Goal: Communication & Community: Answer question/provide support

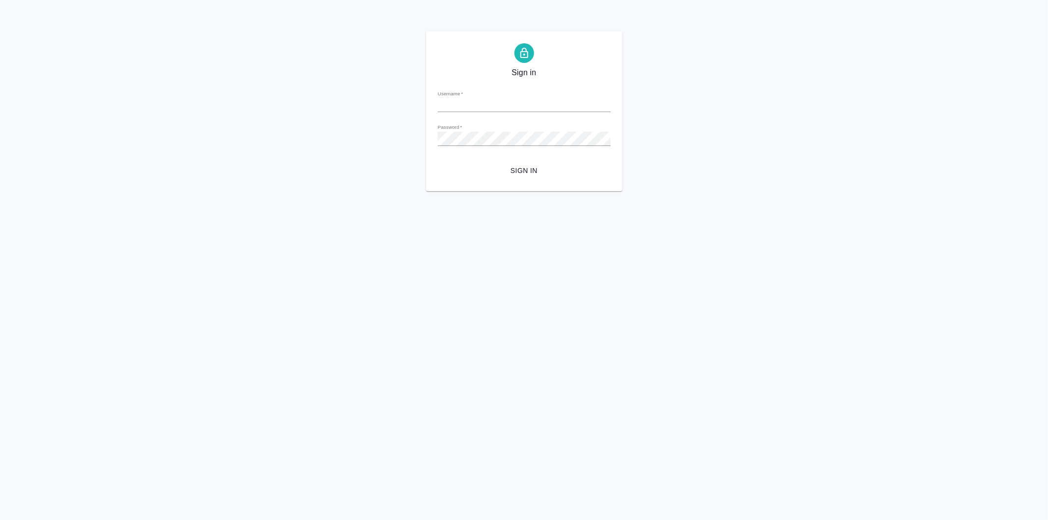
type input "e.davydova@awatera.com"
click at [525, 169] on span "Sign in" at bounding box center [524, 171] width 157 height 12
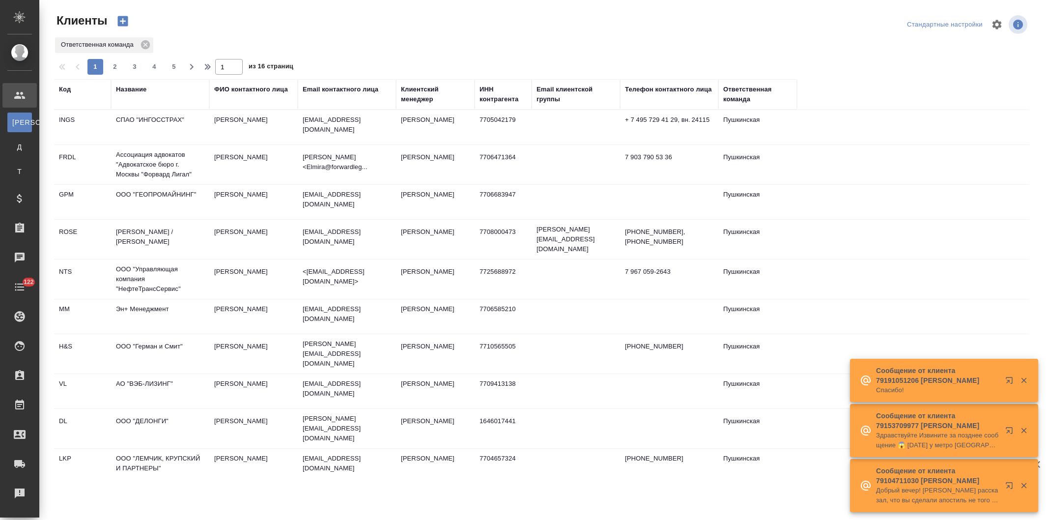
select select "RU"
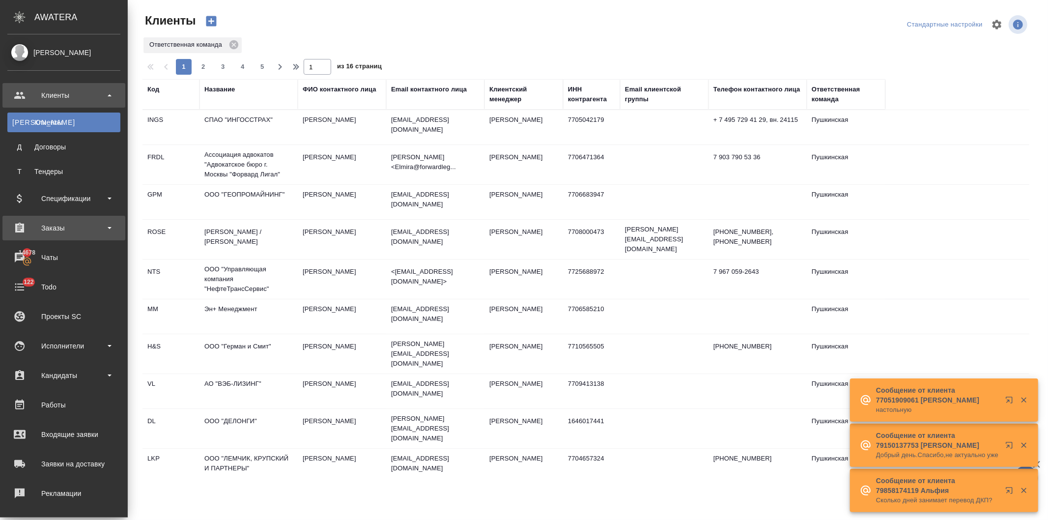
click at [54, 228] on div "Заказы" at bounding box center [63, 228] width 113 height 15
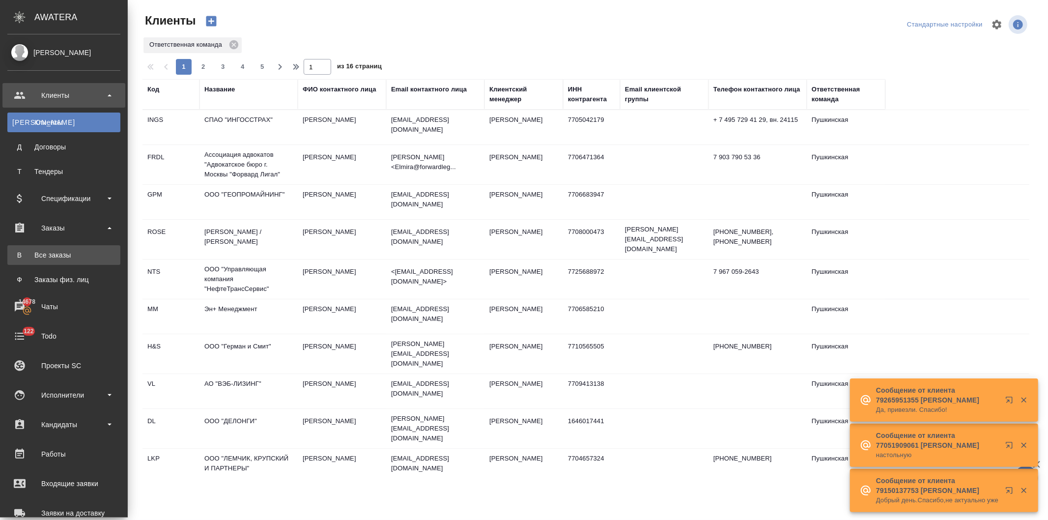
click at [55, 253] on div "Все заказы" at bounding box center [63, 255] width 103 height 10
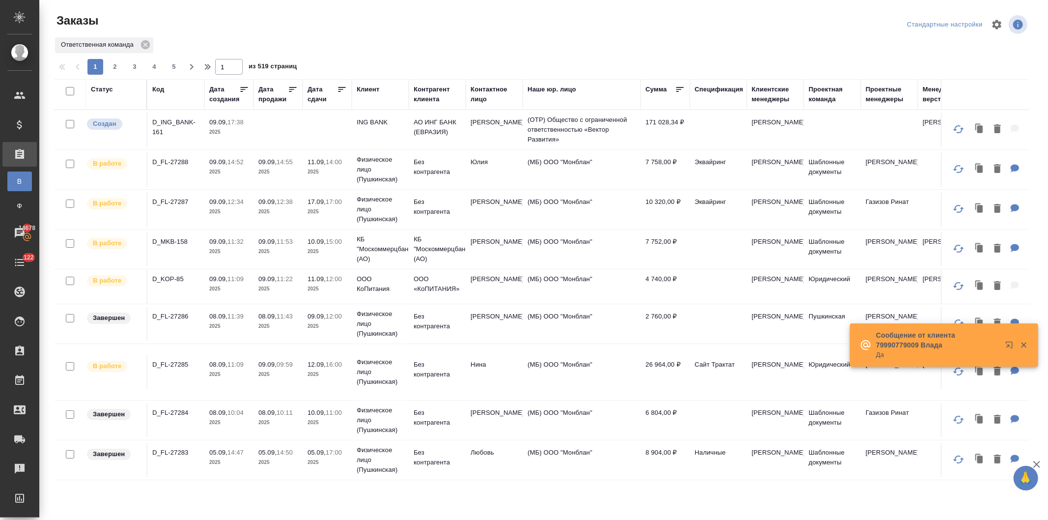
click at [152, 84] on th "Код" at bounding box center [175, 94] width 57 height 30
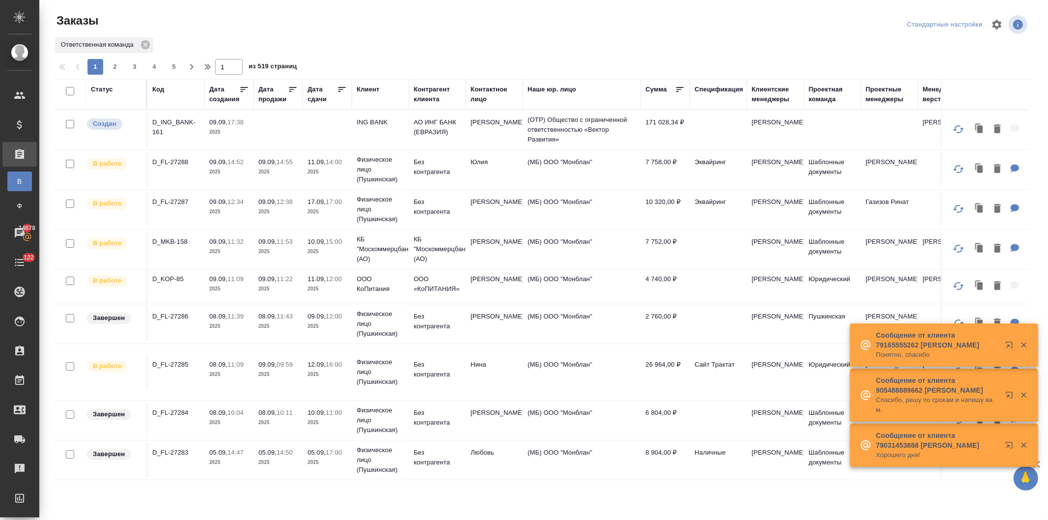
click at [154, 87] on div "Код" at bounding box center [158, 90] width 12 height 10
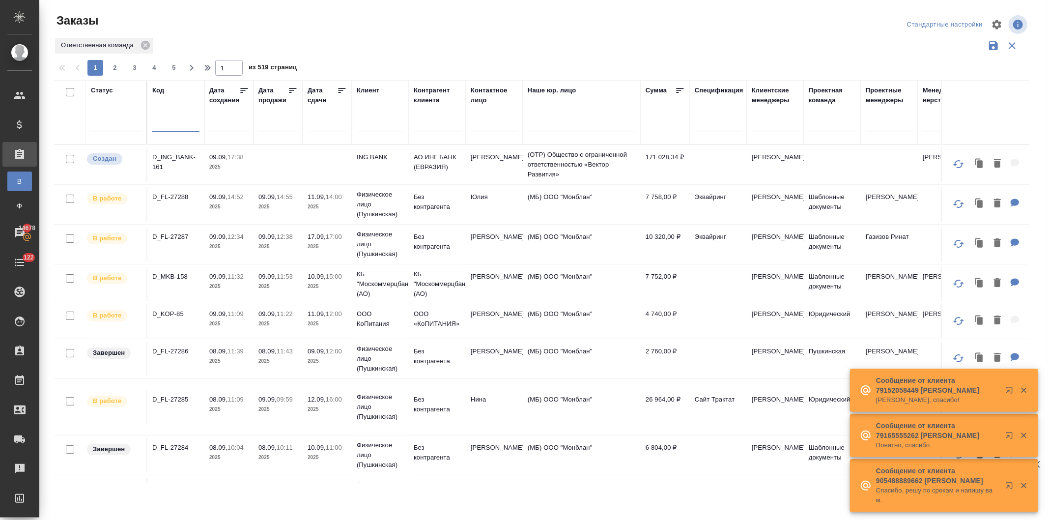
click at [168, 121] on input "text" at bounding box center [175, 125] width 47 height 12
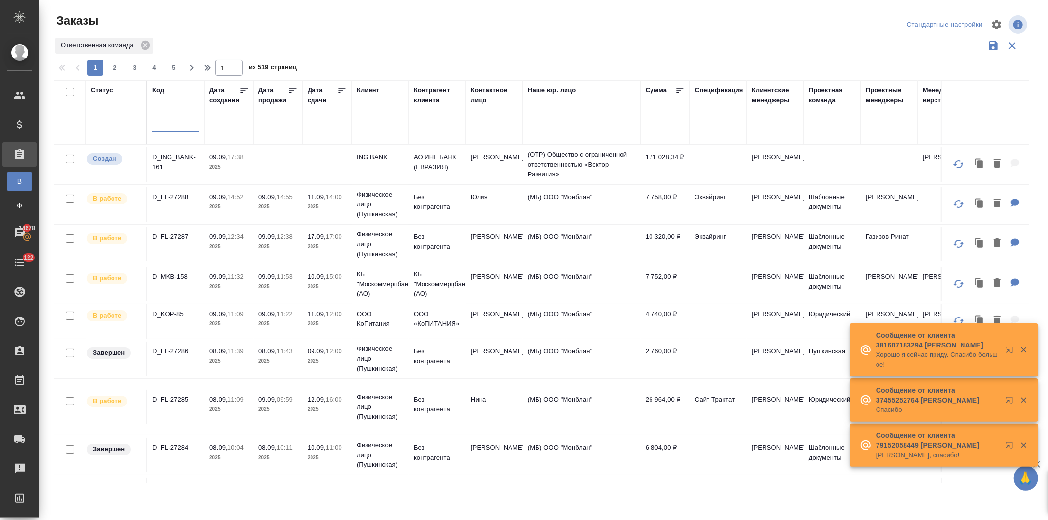
paste input "D_FL-27262"
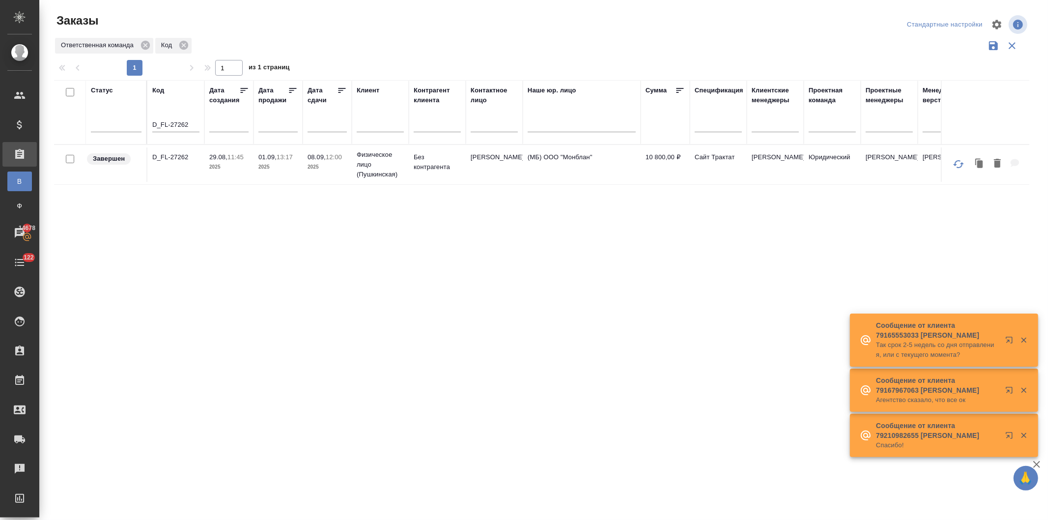
click at [250, 155] on td "29.08, 11:45 2025" at bounding box center [228, 164] width 49 height 34
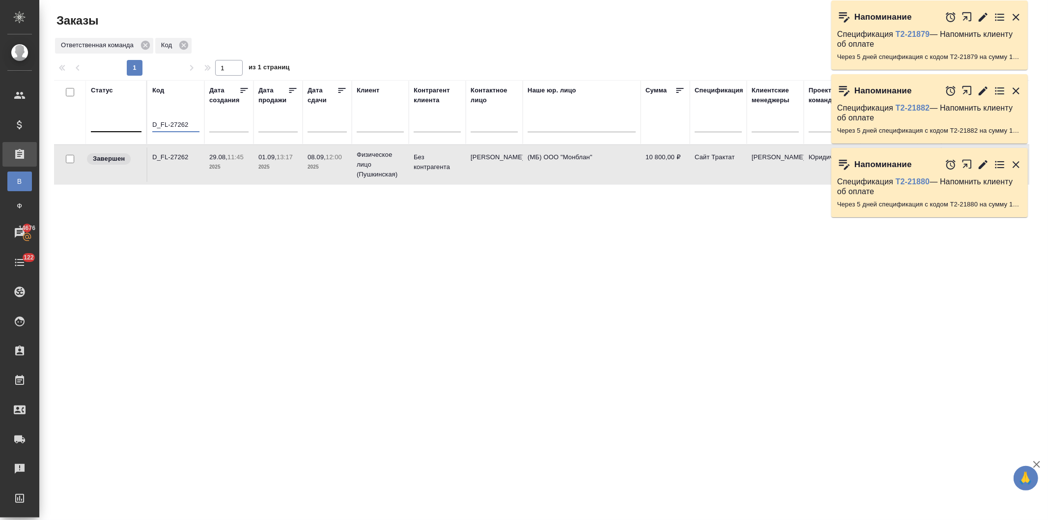
drag, startPoint x: 195, startPoint y: 123, endPoint x: 131, endPoint y: 124, distance: 63.4
click at [131, 124] on tr "Статус Код D_FL-27262 Дата создания Дата продажи Дата сдачи Клиент Контрагент к…" at bounding box center [876, 112] width 1645 height 64
paste input "3"
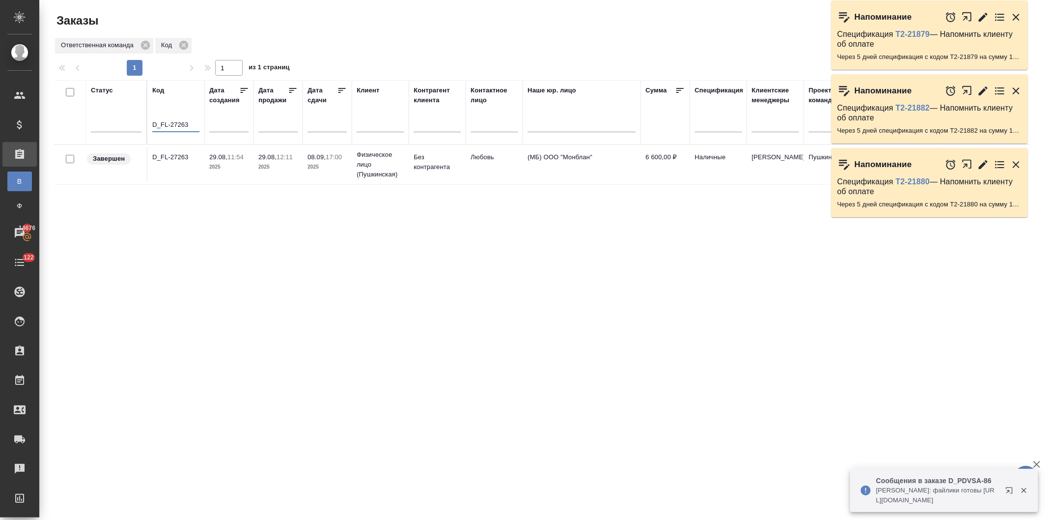
click at [263, 160] on p "29.08," at bounding box center [268, 156] width 18 height 7
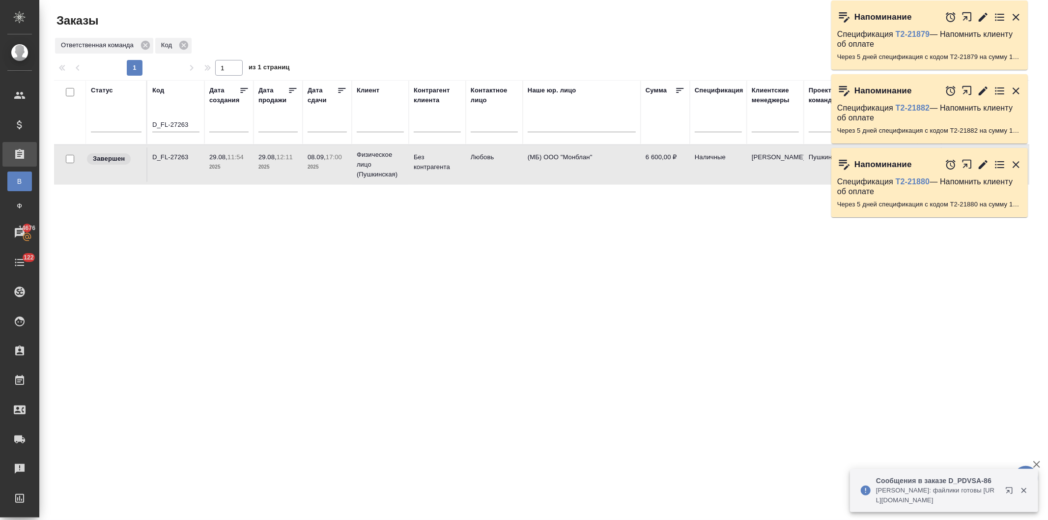
click at [263, 160] on p "29.08," at bounding box center [268, 156] width 18 height 7
drag, startPoint x: 193, startPoint y: 123, endPoint x: 160, endPoint y: 124, distance: 32.5
click at [135, 125] on tr "Статус Код D_FL-27263 Дата создания Дата продажи Дата сдачи Клиент Контрагент к…" at bounding box center [876, 112] width 1645 height 64
click at [189, 124] on input "D_FL-27263" at bounding box center [175, 125] width 47 height 12
click at [192, 121] on input "D_FL-27263" at bounding box center [175, 125] width 47 height 12
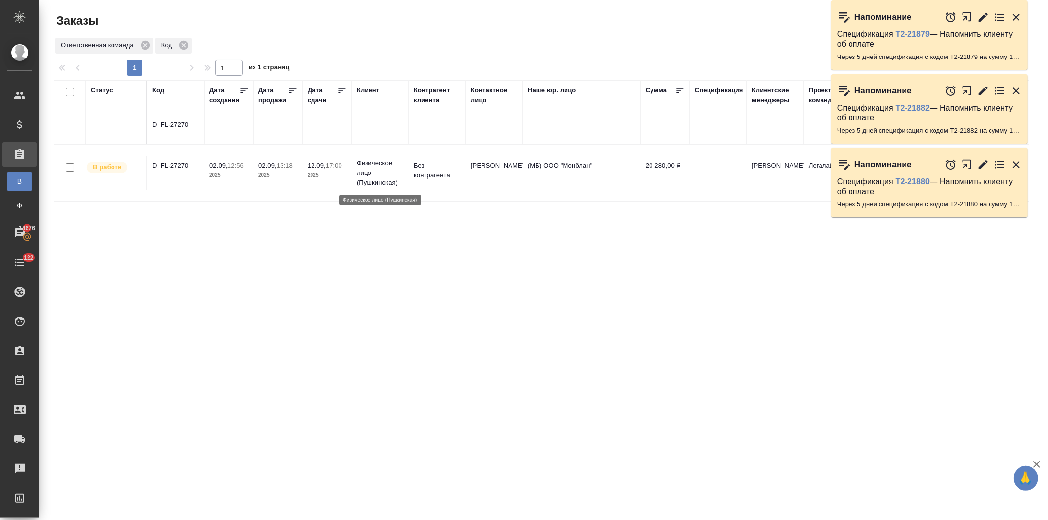
click at [382, 171] on p "Физическое лицо (Пушкинская)" at bounding box center [380, 172] width 47 height 29
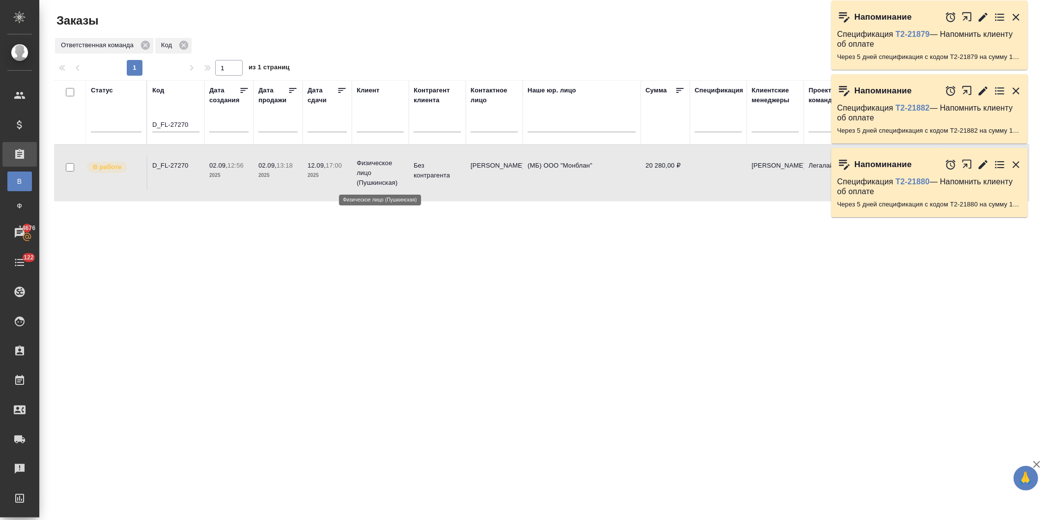
click at [382, 171] on p "Физическое лицо (Пушкинская)" at bounding box center [380, 172] width 47 height 29
drag, startPoint x: 187, startPoint y: 124, endPoint x: 159, endPoint y: 85, distance: 48.2
click at [115, 131] on tr "Статус Код D_FL-27270 Дата создания Дата продажи Дата сдачи Клиент Контрагент к…" at bounding box center [876, 112] width 1645 height 64
paste input "144"
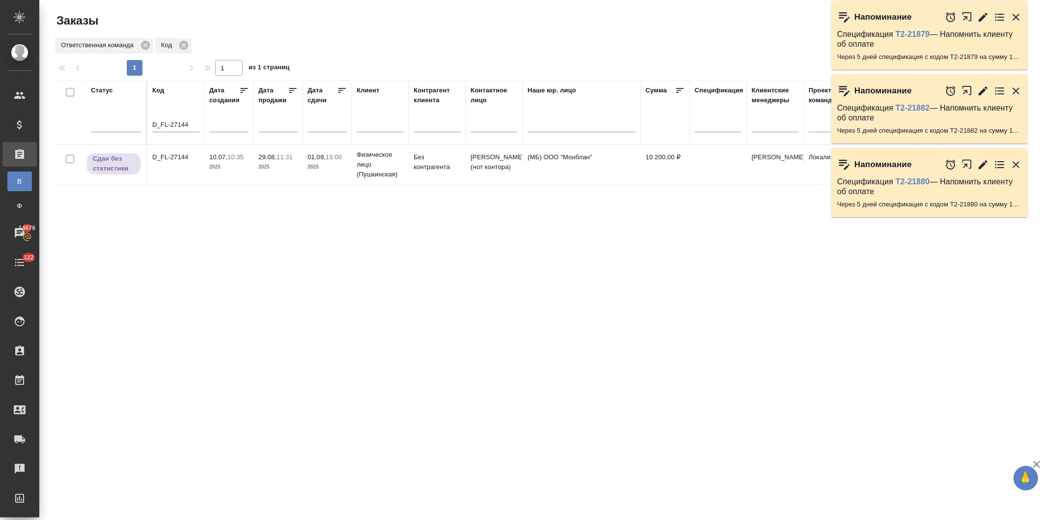
click at [304, 167] on td "01.09, 15:00 2025" at bounding box center [327, 164] width 49 height 34
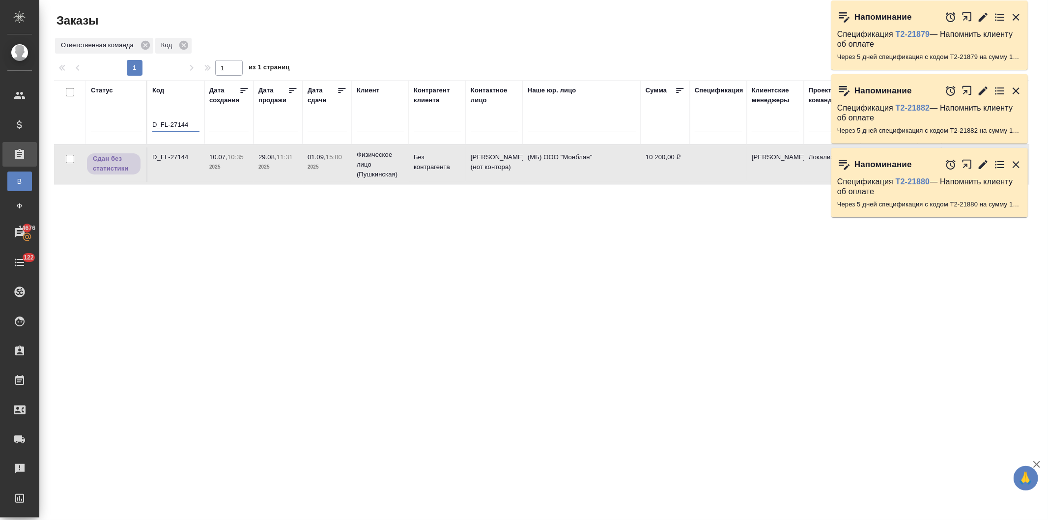
drag, startPoint x: 170, startPoint y: 124, endPoint x: 228, endPoint y: 31, distance: 109.5
click at [91, 118] on tr "Статус Код D_FL-27144 Дата создания Дата продажи Дата сдачи Клиент Контрагент к…" at bounding box center [876, 112] width 1645 height 64
paste input "252"
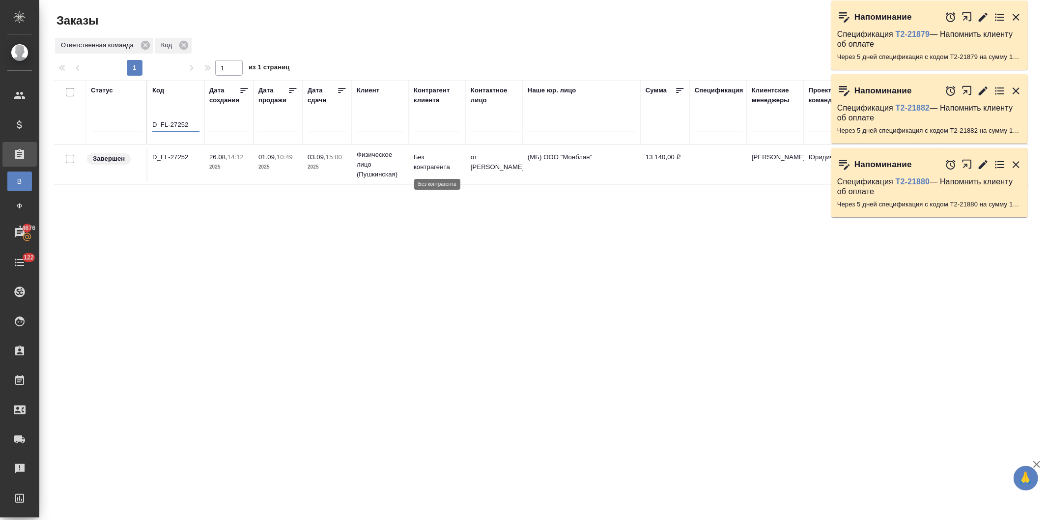
click at [454, 165] on p "Без контрагента" at bounding box center [437, 162] width 47 height 20
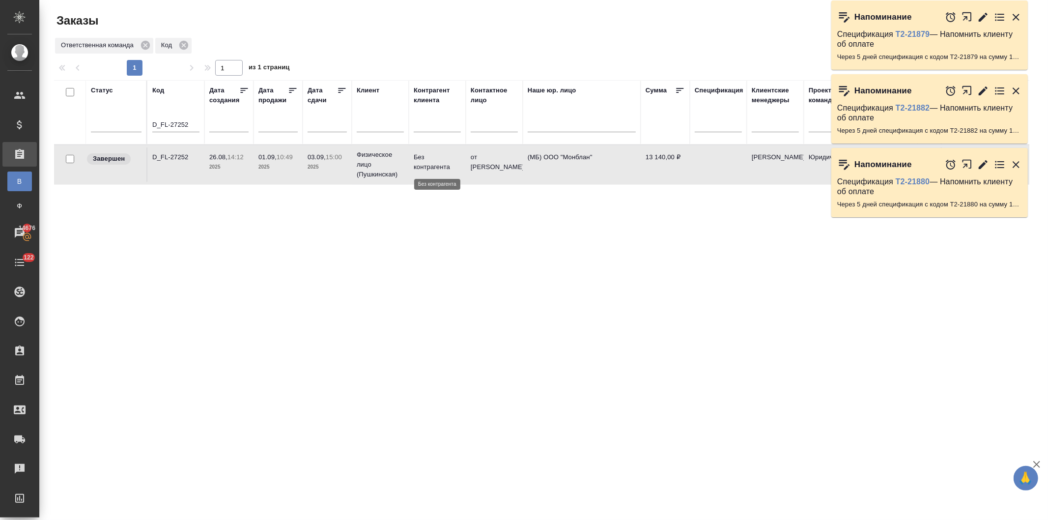
click at [454, 165] on p "Без контрагента" at bounding box center [437, 162] width 47 height 20
click at [192, 122] on input "D_FL-27252" at bounding box center [175, 125] width 47 height 12
type input "D_FL-27263"
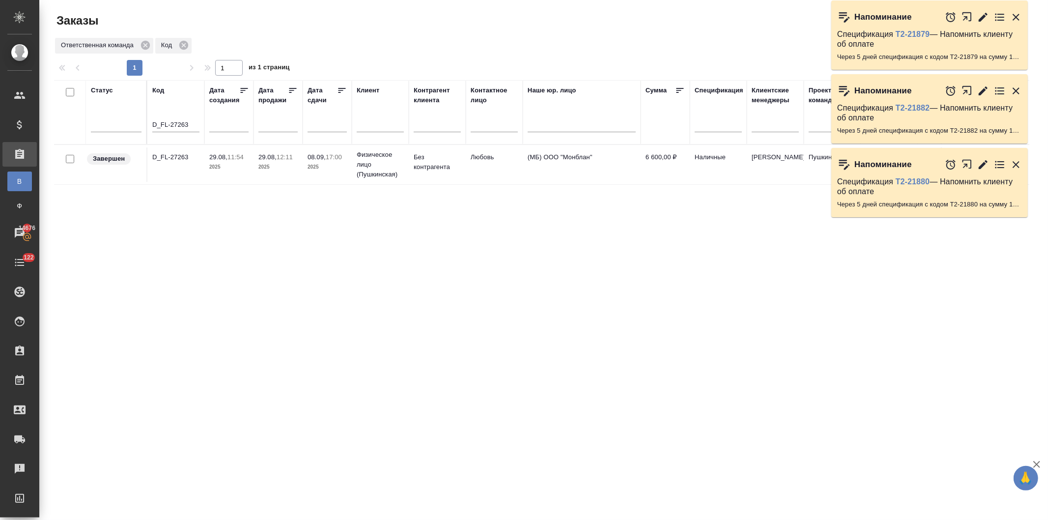
click at [360, 158] on p "Физическое лицо (Пушкинская)" at bounding box center [380, 164] width 47 height 29
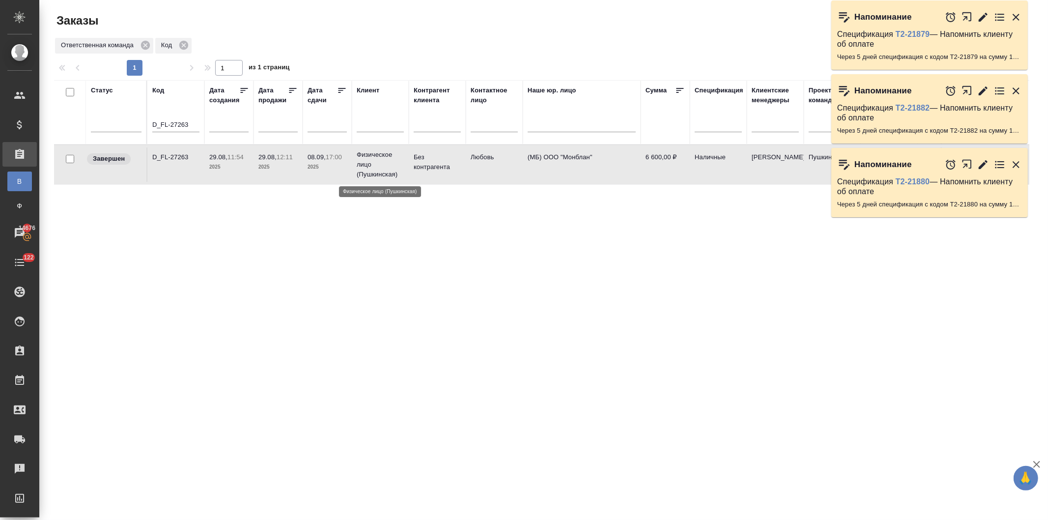
click at [360, 158] on p "Физическое лицо (Пушкинская)" at bounding box center [380, 164] width 47 height 29
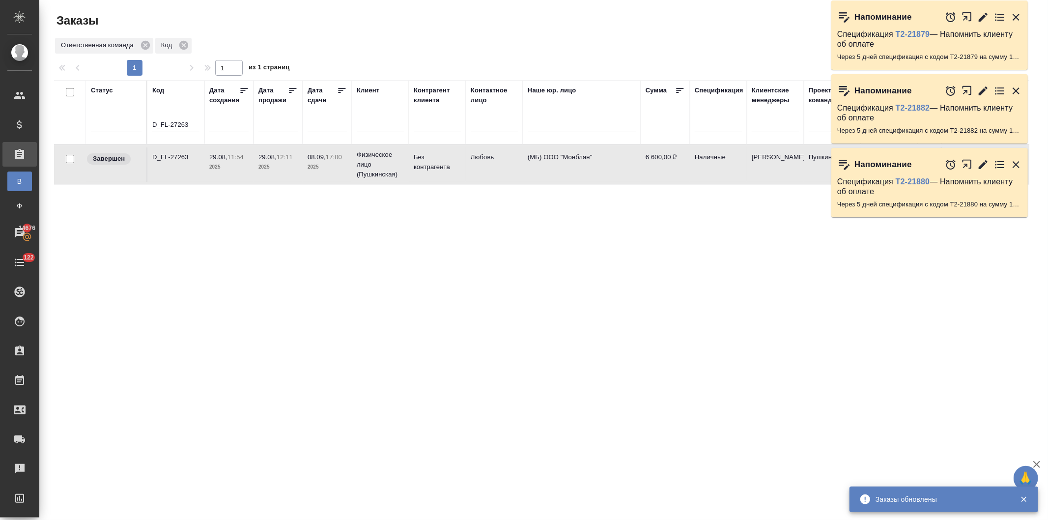
click at [1012, 87] on icon "button" at bounding box center [1016, 91] width 12 height 12
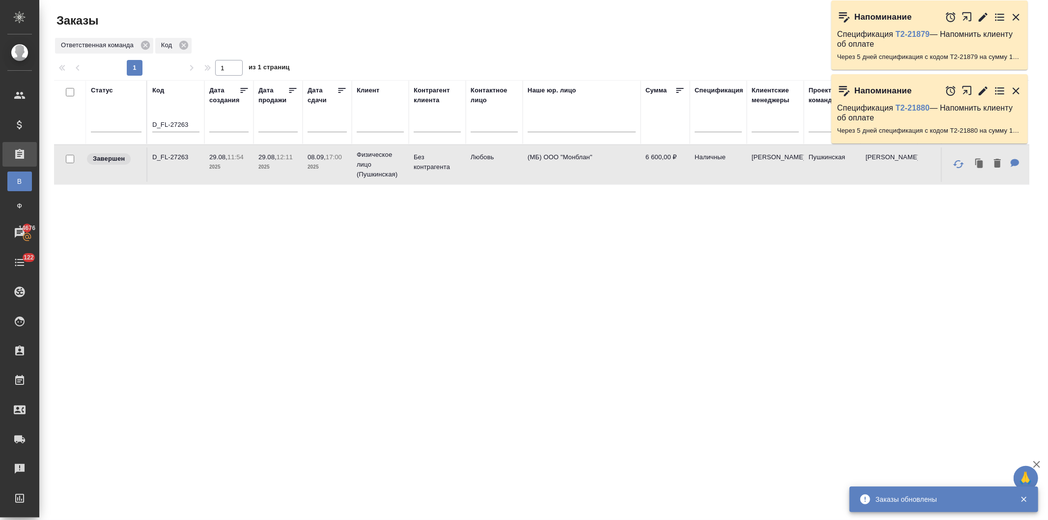
click at [1012, 15] on icon "button" at bounding box center [1016, 17] width 12 height 12
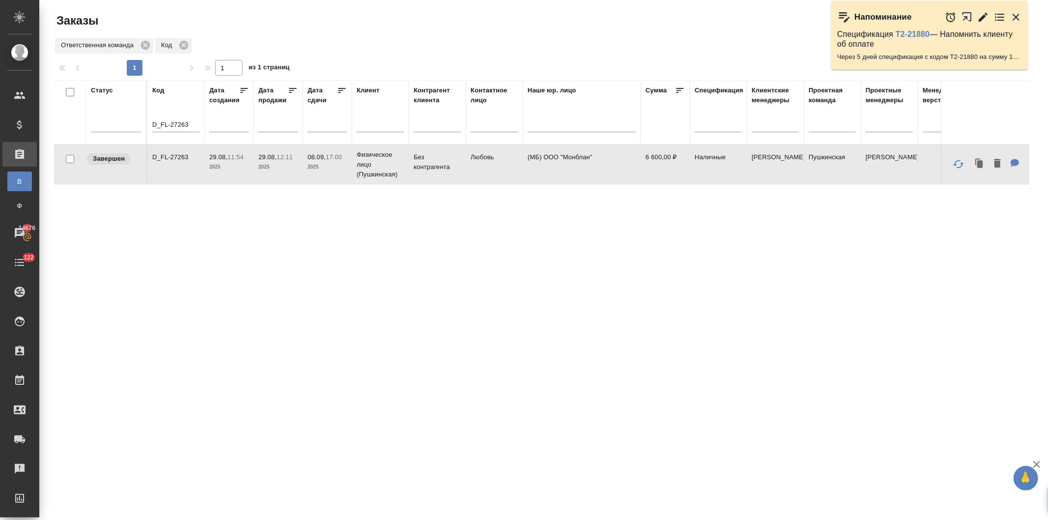
click at [1013, 16] on icon "button" at bounding box center [1016, 17] width 12 height 12
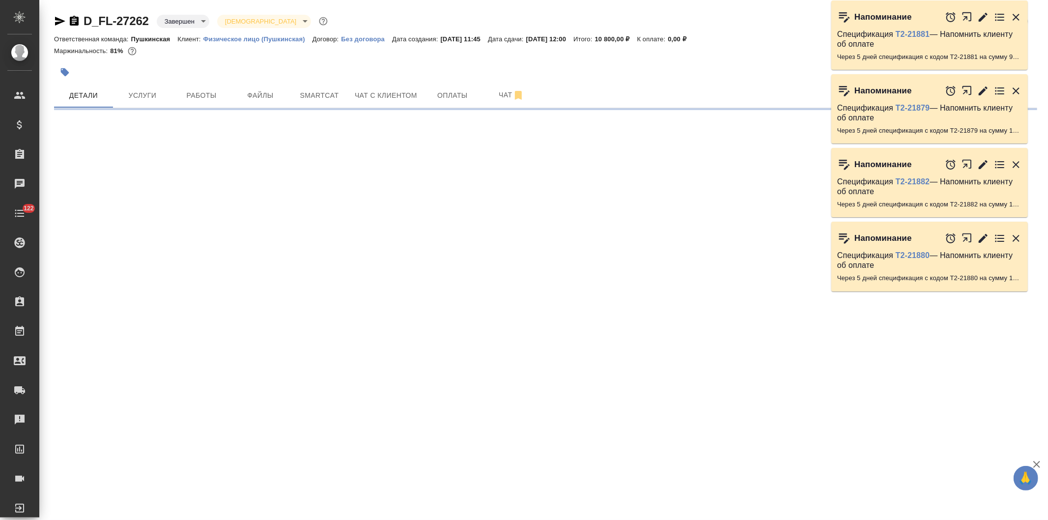
select select "RU"
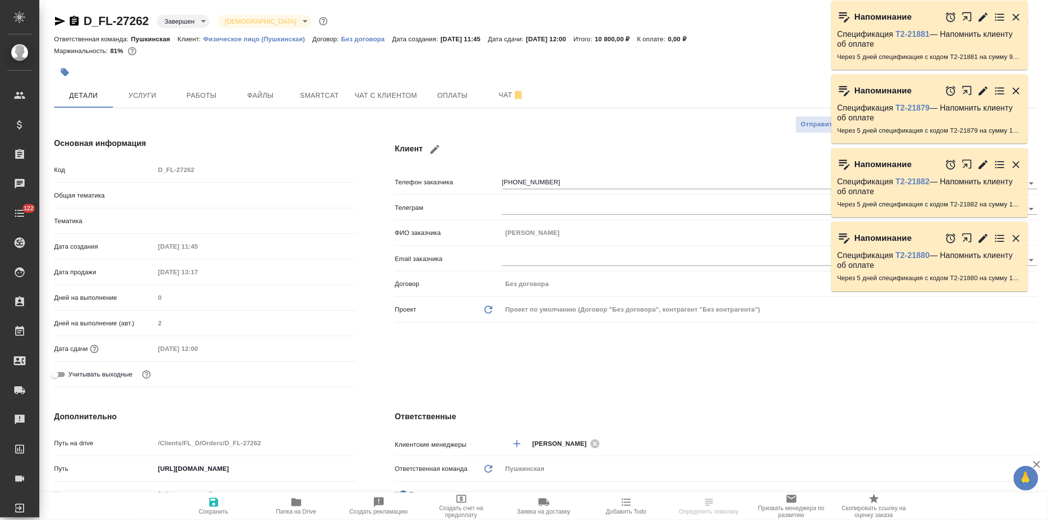
type textarea "x"
type input "Валеев Динар"
type input "[PERSON_NAME]"
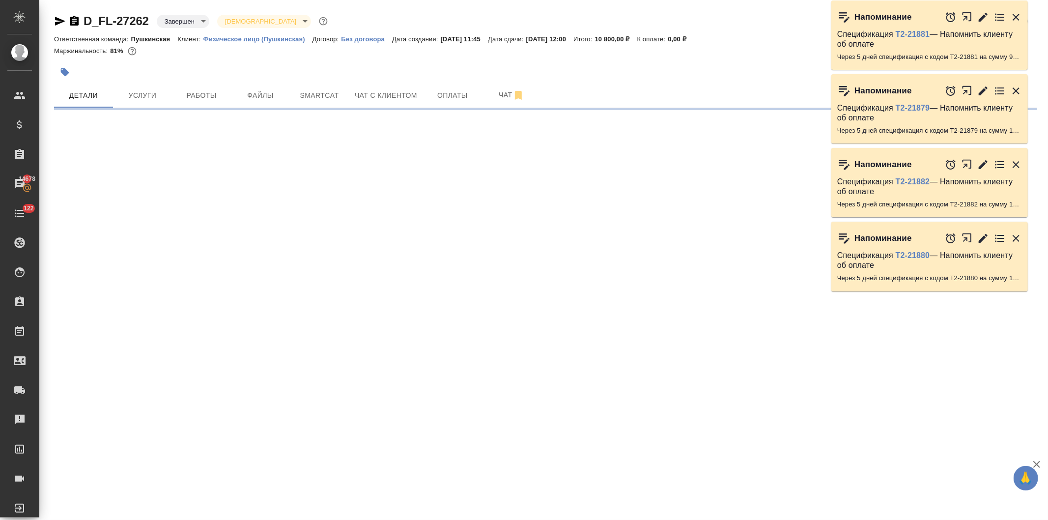
select select "RU"
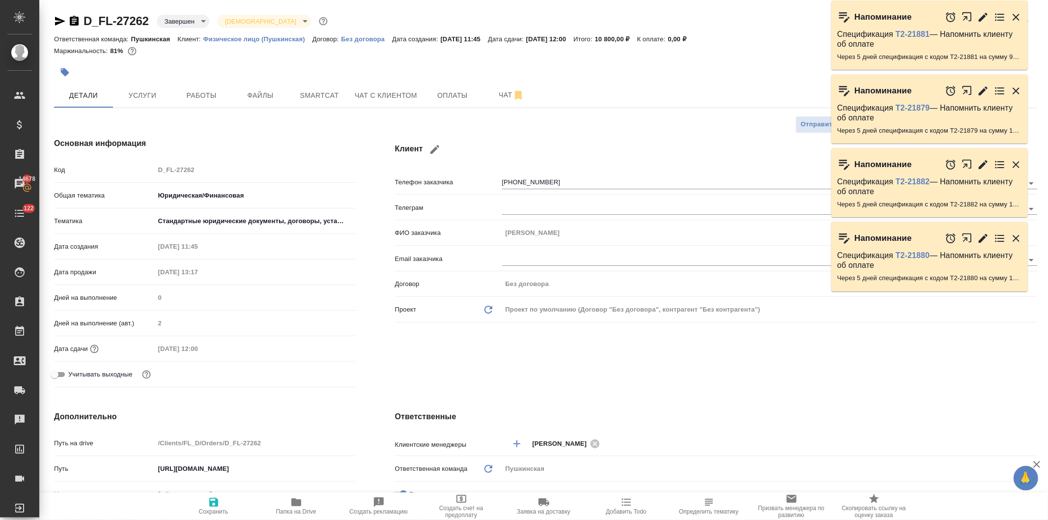
type textarea "x"
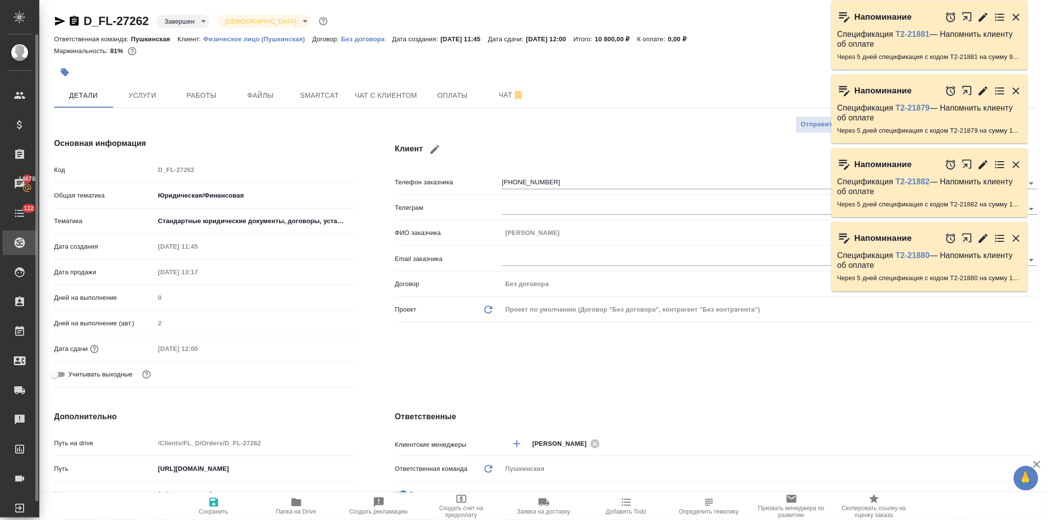
type textarea "x"
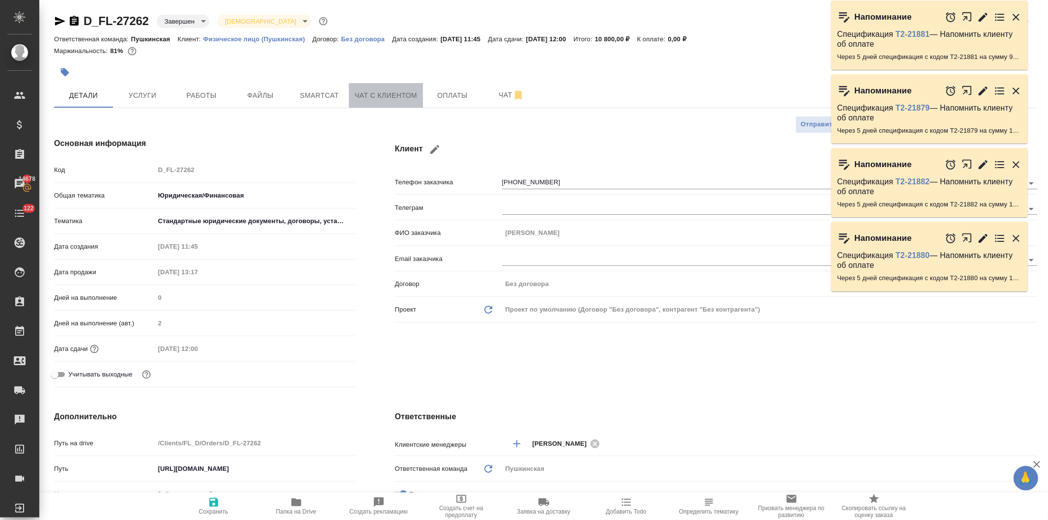
click at [381, 88] on button "Чат с клиентом" at bounding box center [386, 95] width 74 height 25
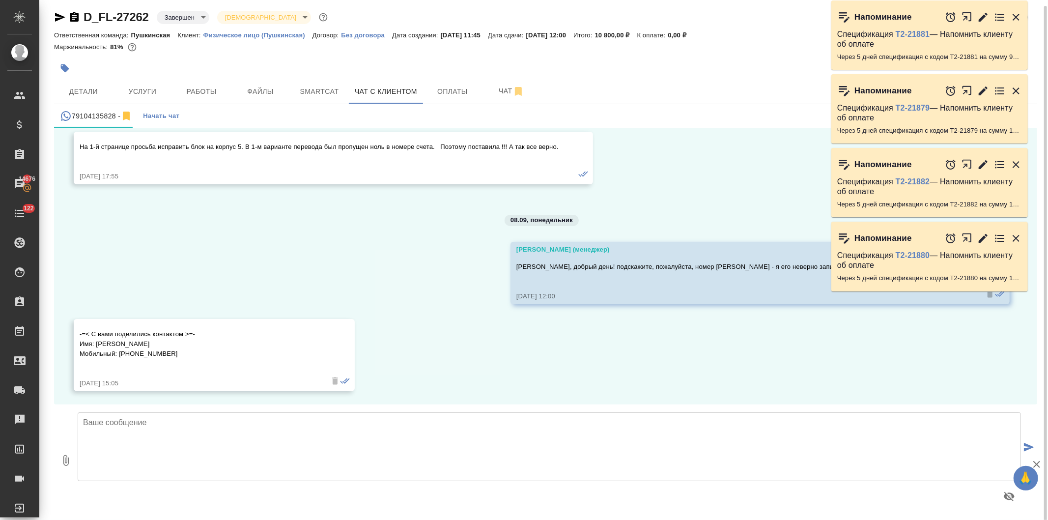
scroll to position [5, 0]
click at [1012, 235] on icon "button" at bounding box center [1016, 238] width 12 height 12
click at [1011, 161] on icon "button" at bounding box center [1016, 165] width 12 height 12
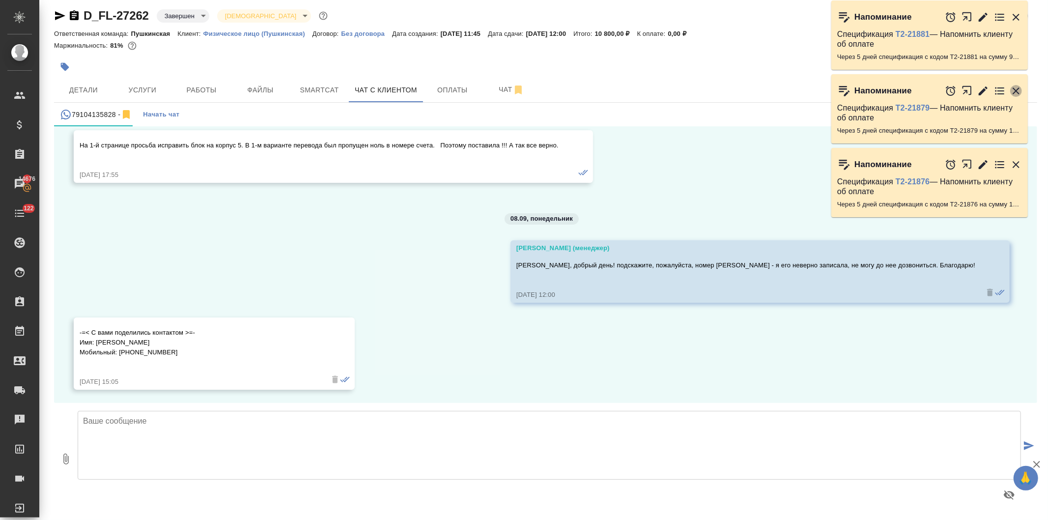
click at [1011, 89] on icon "button" at bounding box center [1016, 91] width 12 height 12
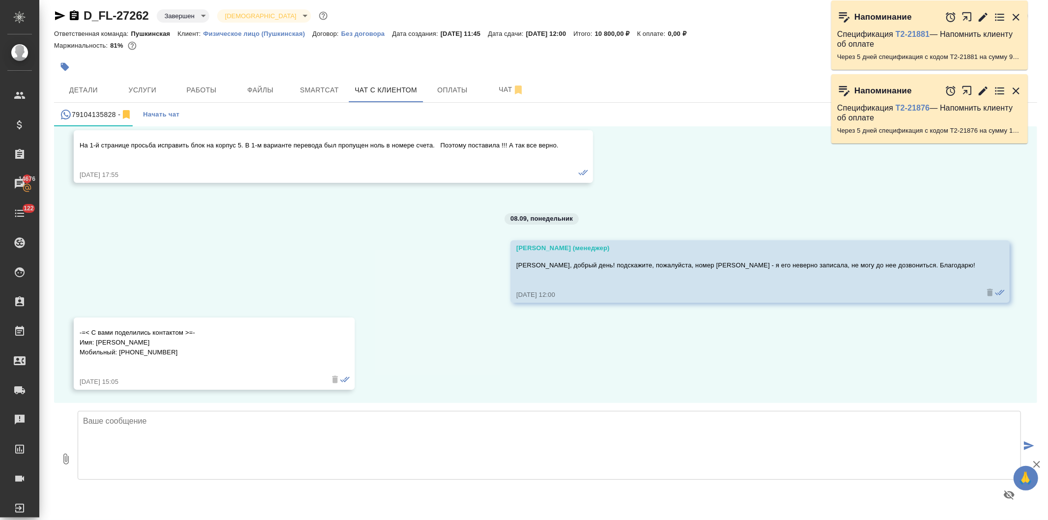
click at [1013, 12] on icon "button" at bounding box center [1016, 17] width 12 height 12
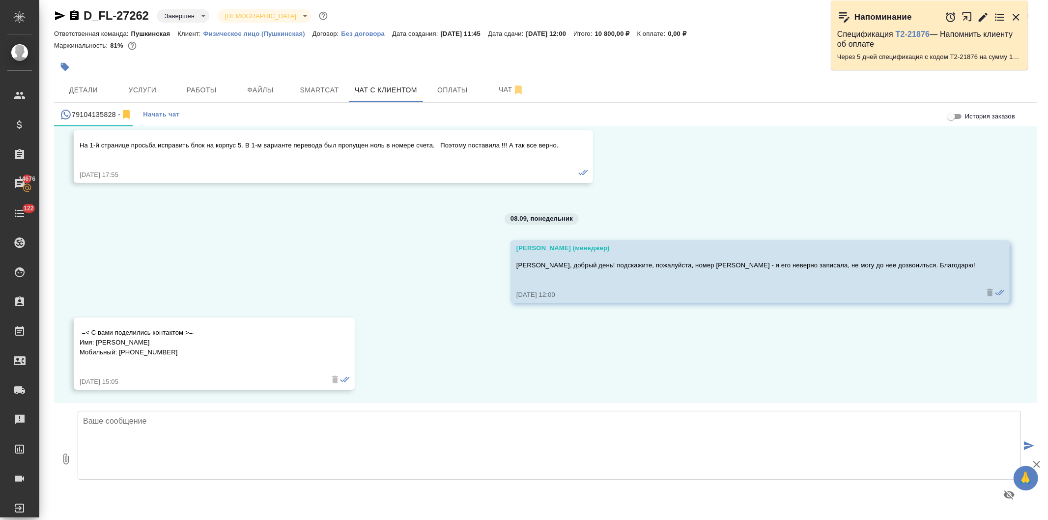
click at [1011, 15] on icon "button" at bounding box center [1016, 17] width 12 height 12
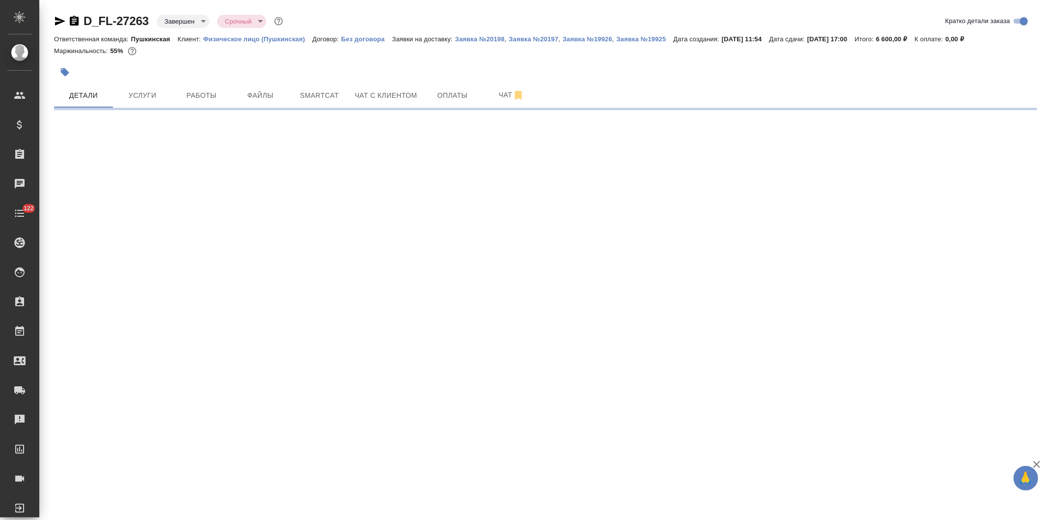
select select "RU"
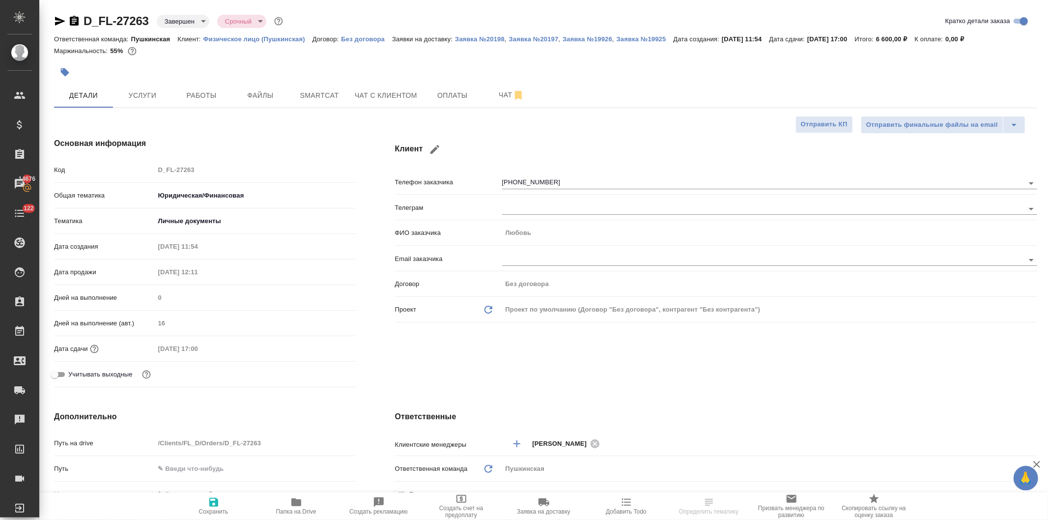
type textarea "x"
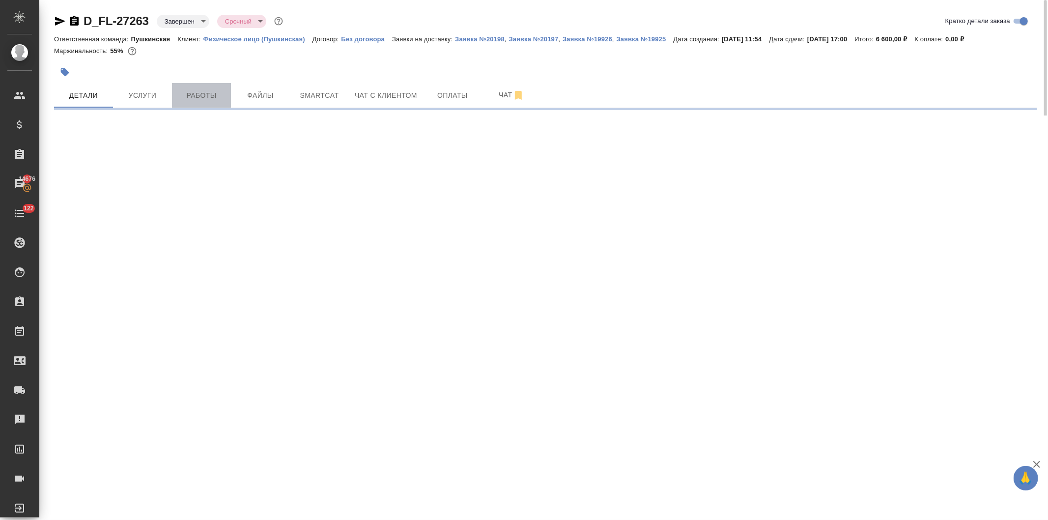
click at [195, 86] on button "Работы" at bounding box center [201, 95] width 59 height 25
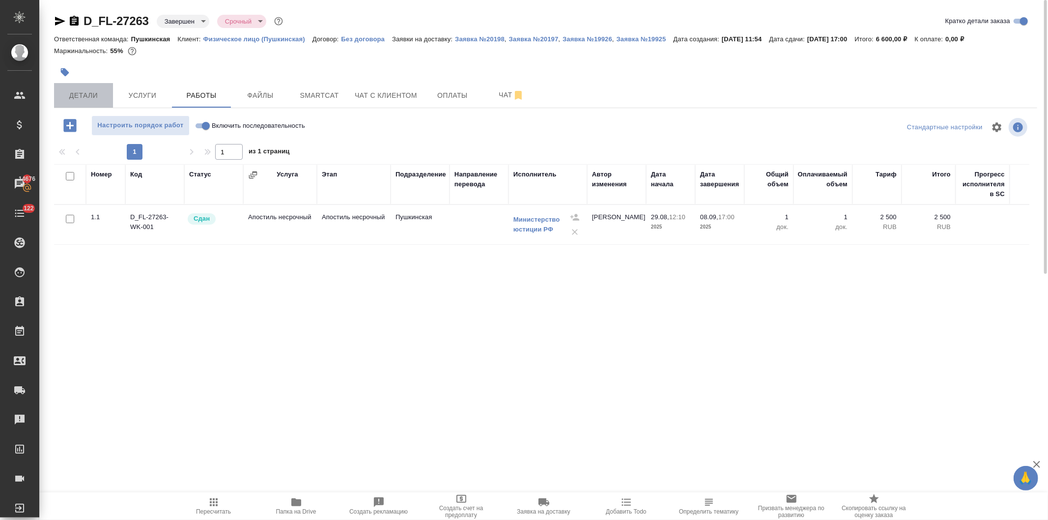
click at [79, 94] on span "Детали" at bounding box center [83, 95] width 47 height 12
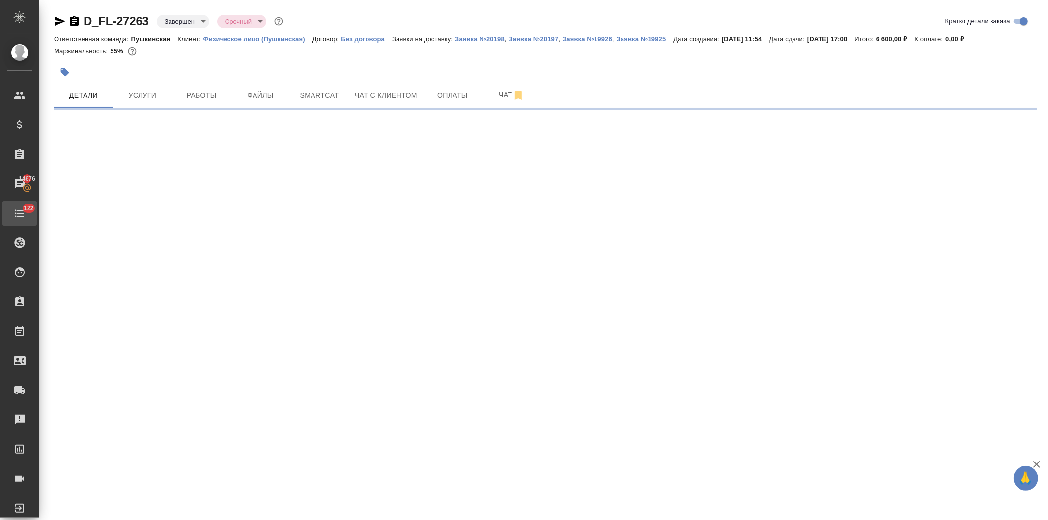
select select "RU"
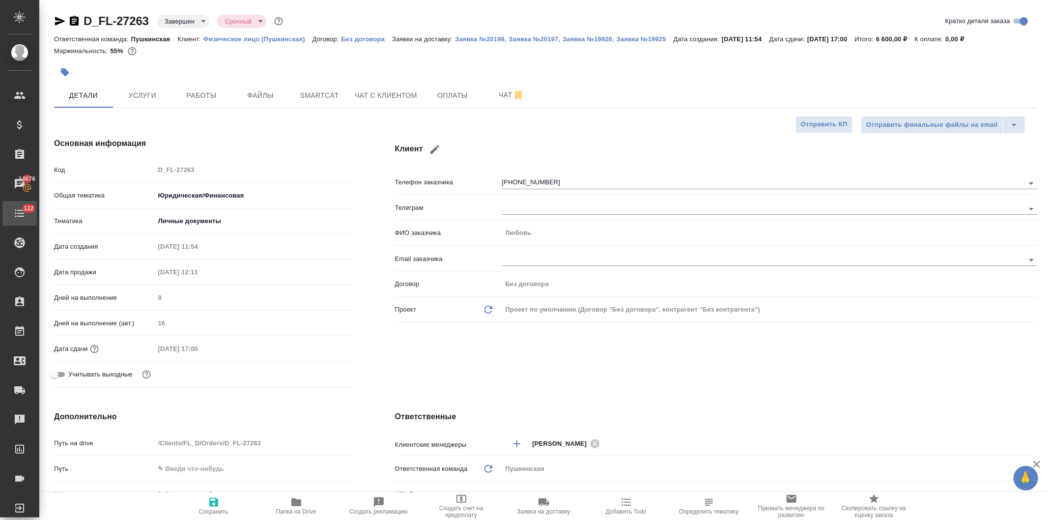
type textarea "x"
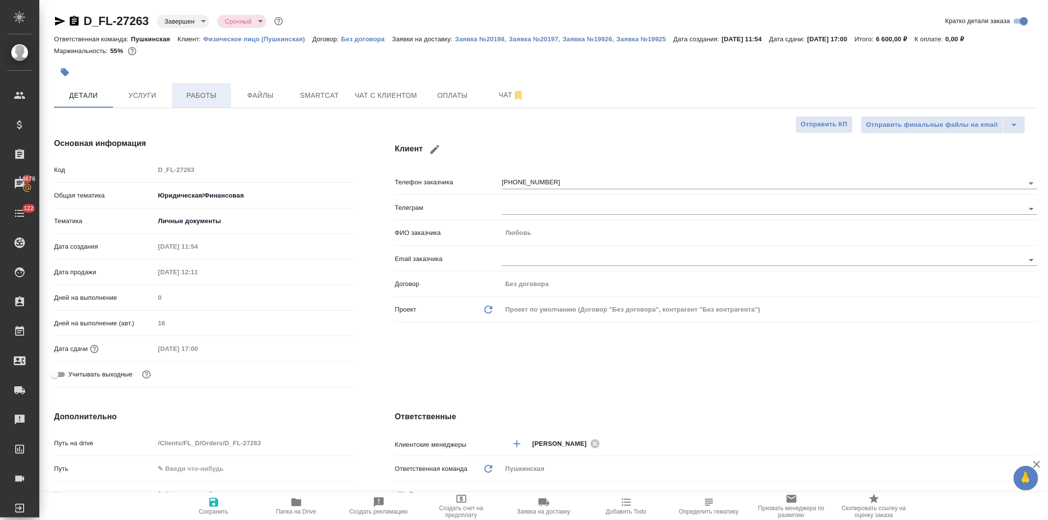
type textarea "x"
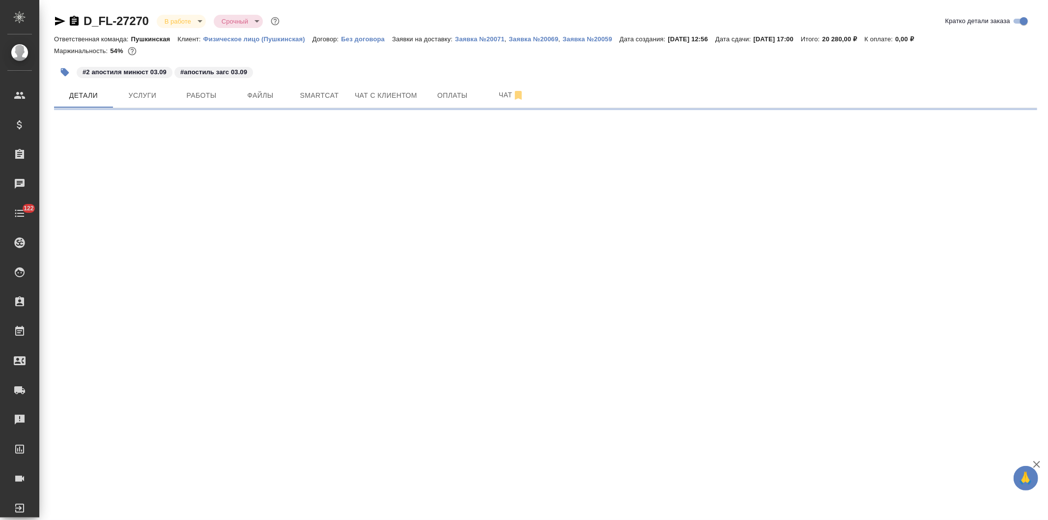
select select "RU"
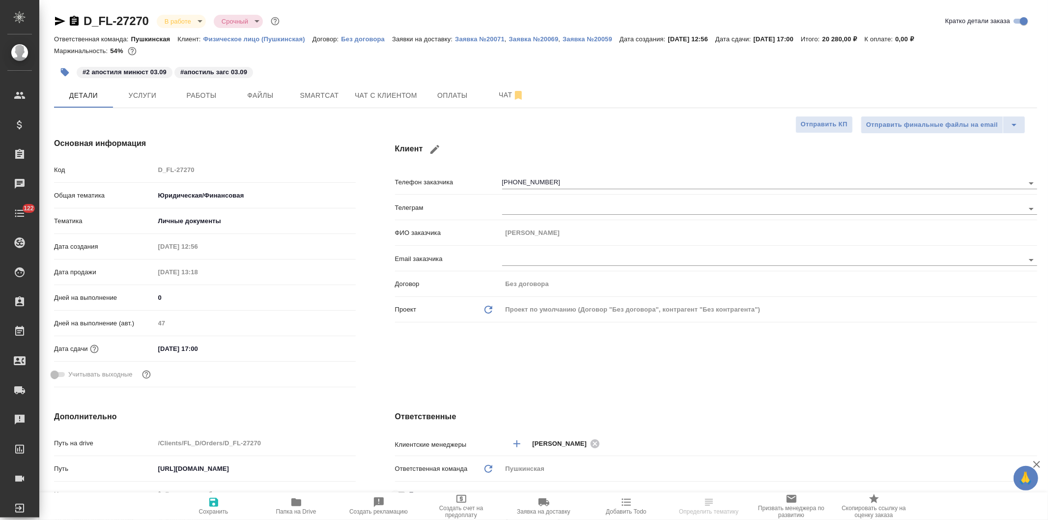
type textarea "x"
click at [137, 94] on span "Услуги" at bounding box center [142, 95] width 47 height 12
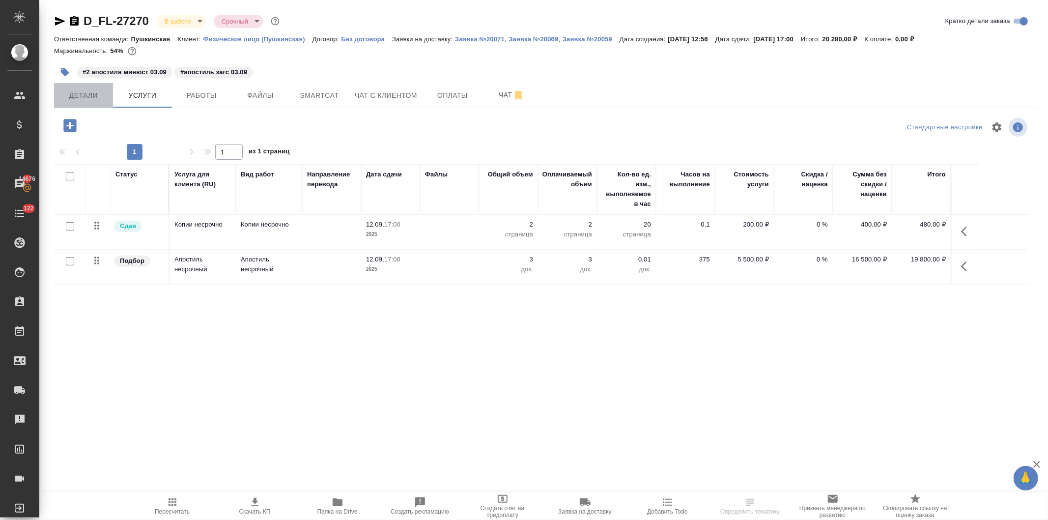
click at [85, 94] on span "Детали" at bounding box center [83, 95] width 47 height 12
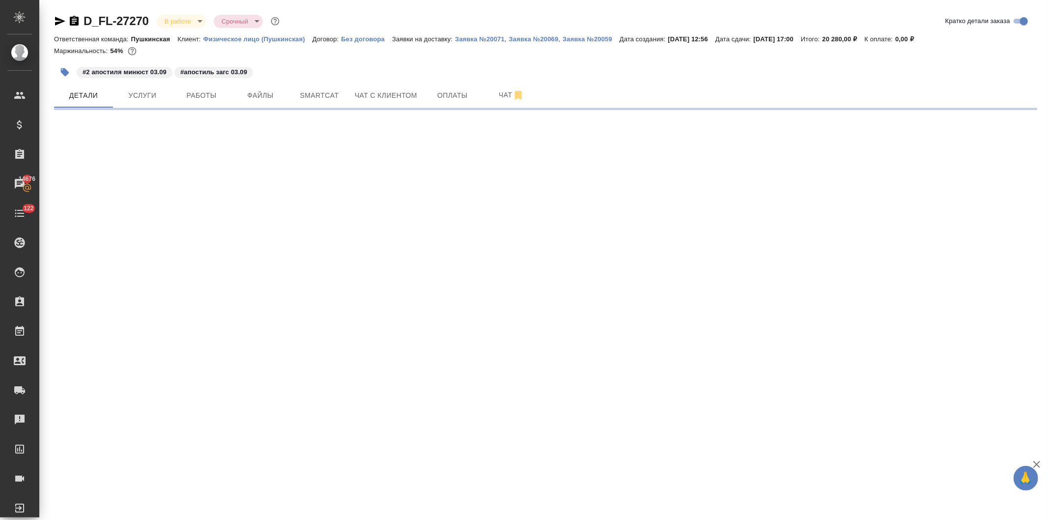
select select "RU"
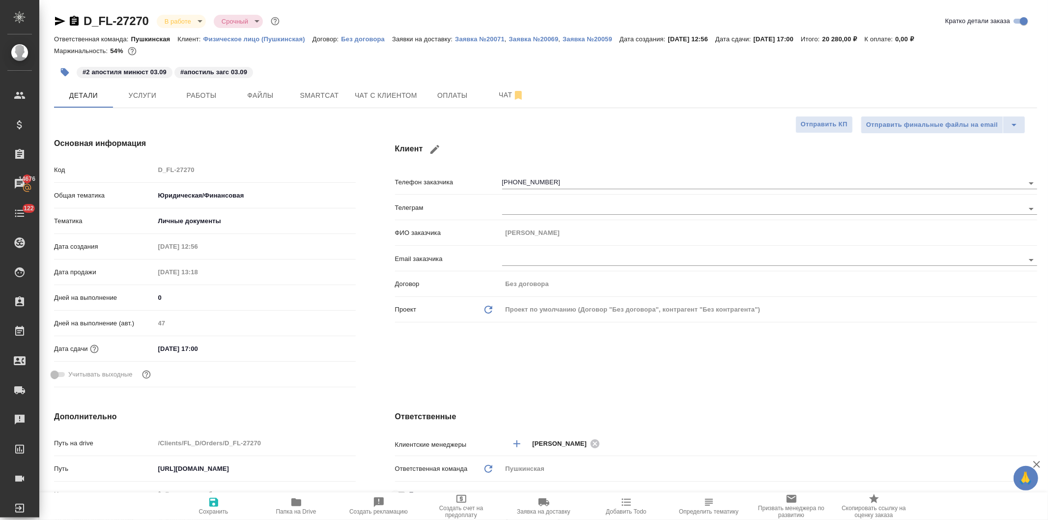
type textarea "x"
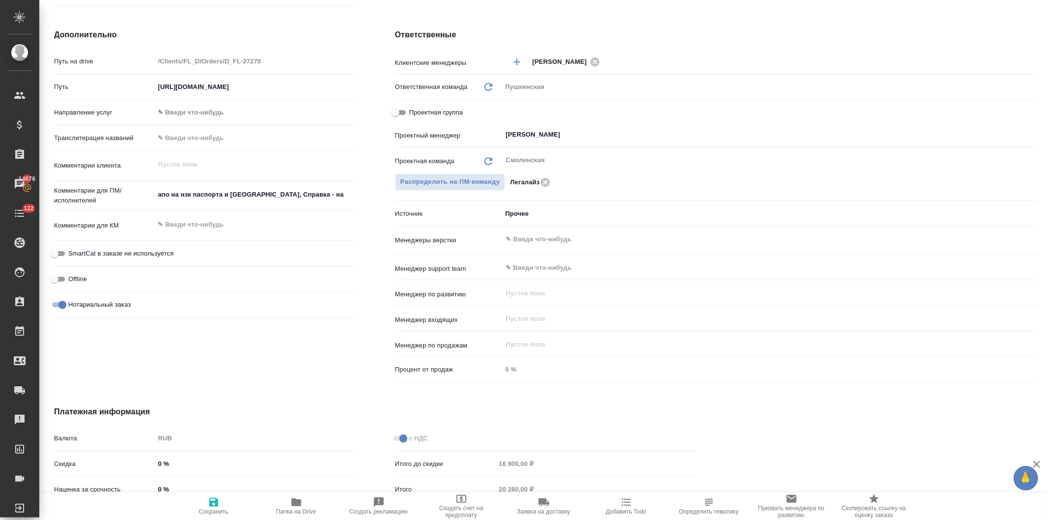
type textarea "x"
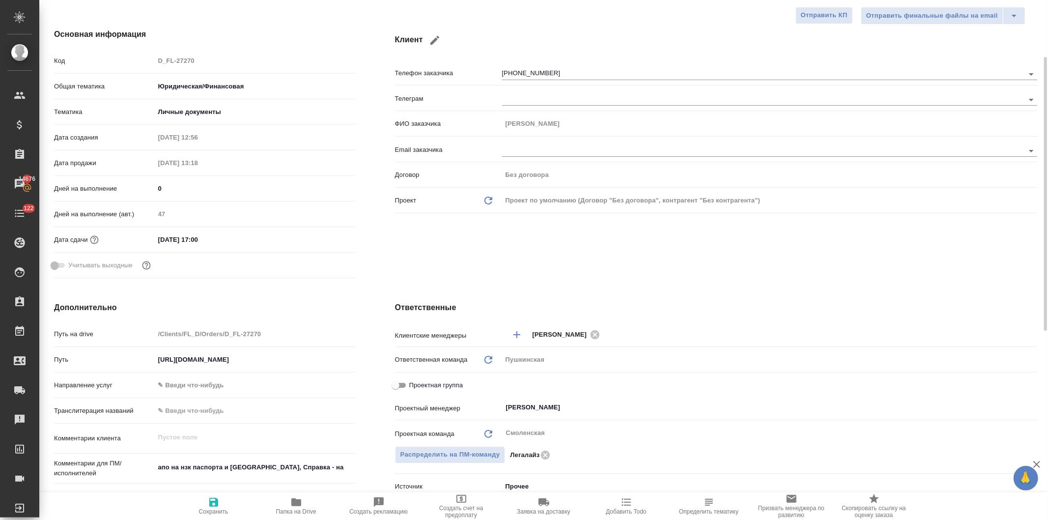
scroll to position [0, 0]
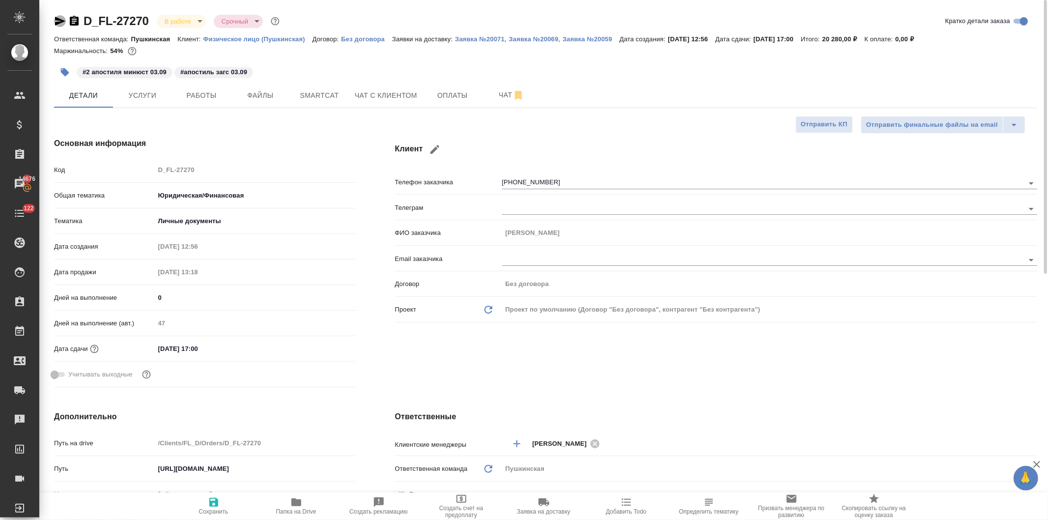
click at [57, 18] on icon "button" at bounding box center [60, 21] width 10 height 9
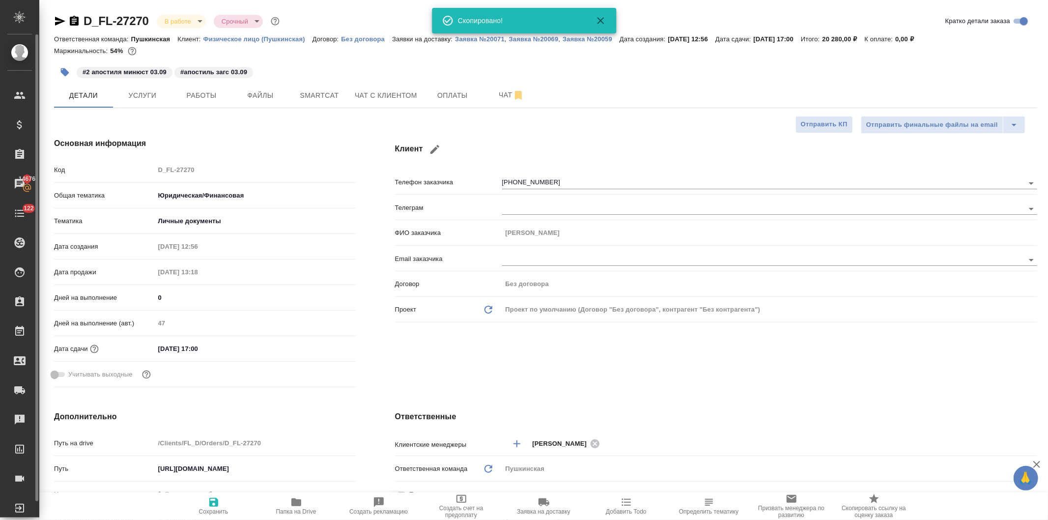
type textarea "x"
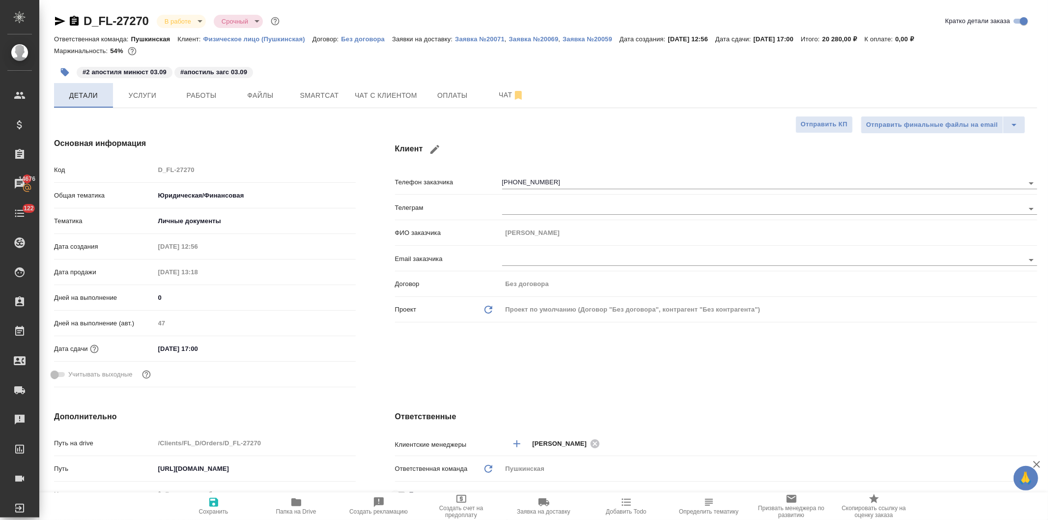
type textarea "x"
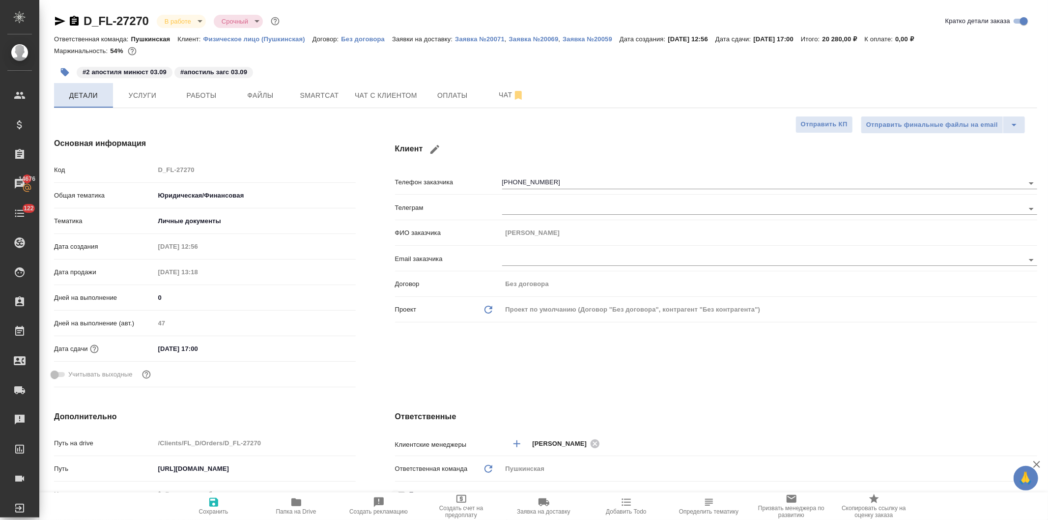
type textarea "x"
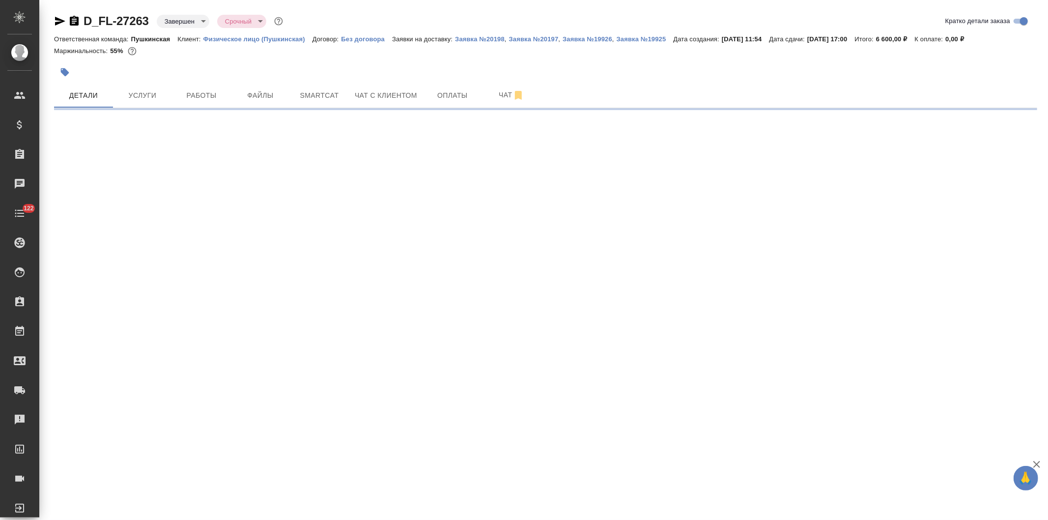
select select "RU"
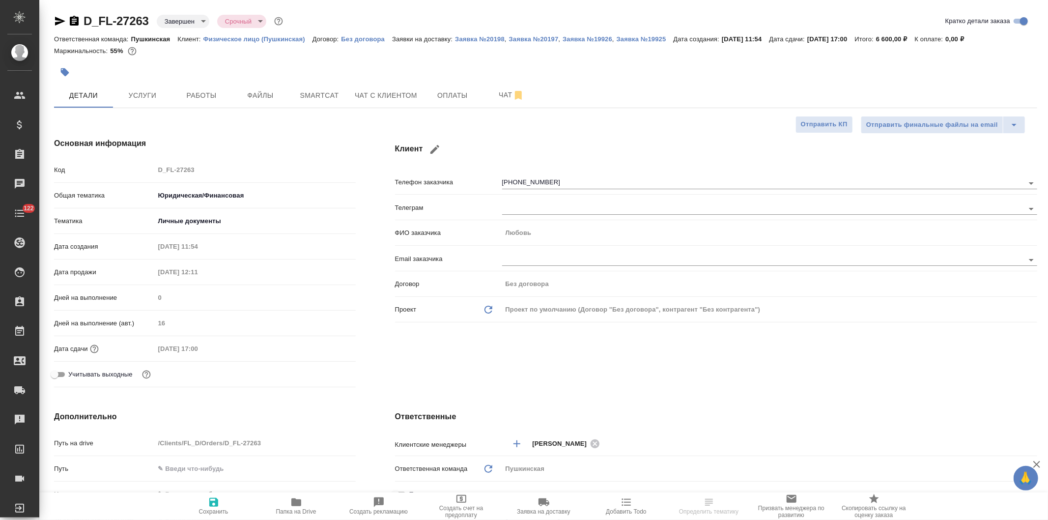
type textarea "x"
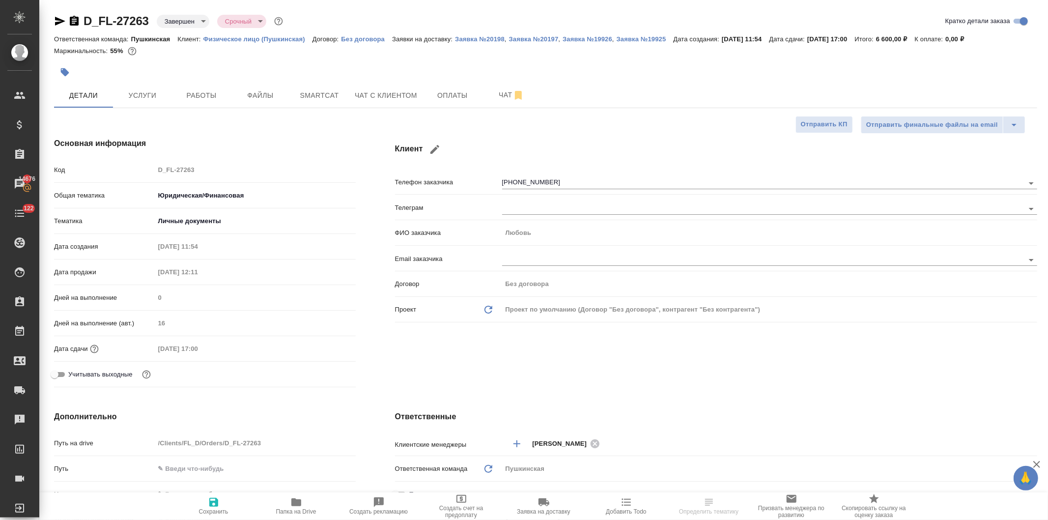
type textarea "x"
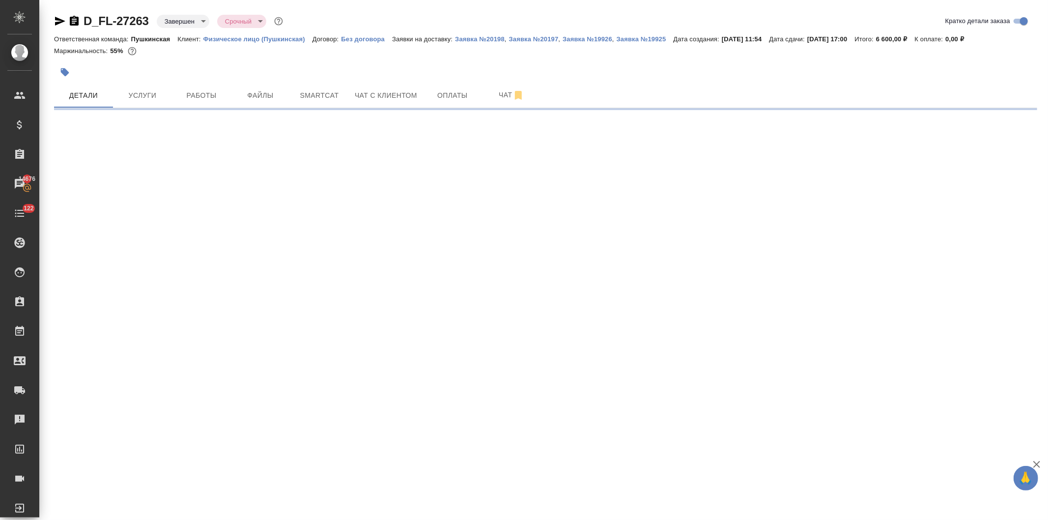
scroll to position [469, 0]
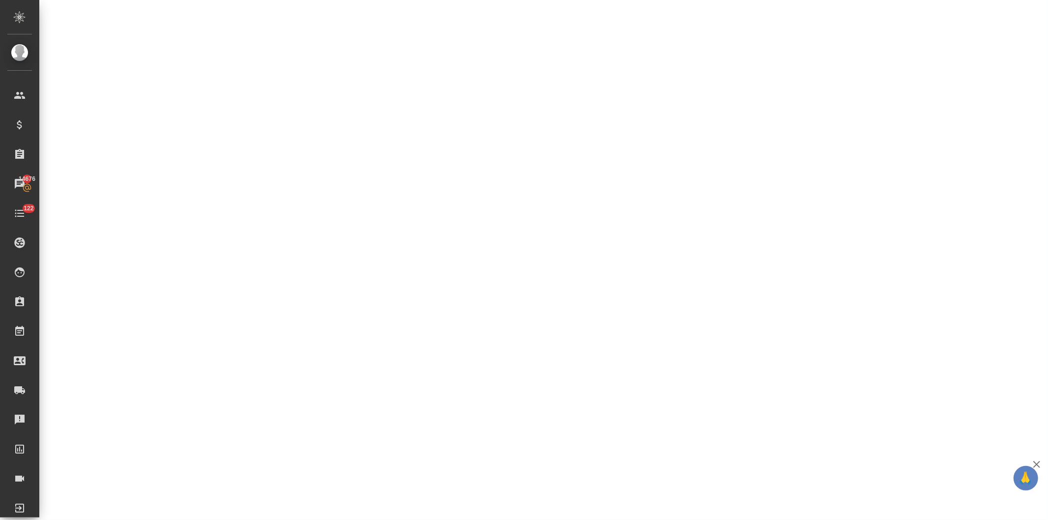
select select "RU"
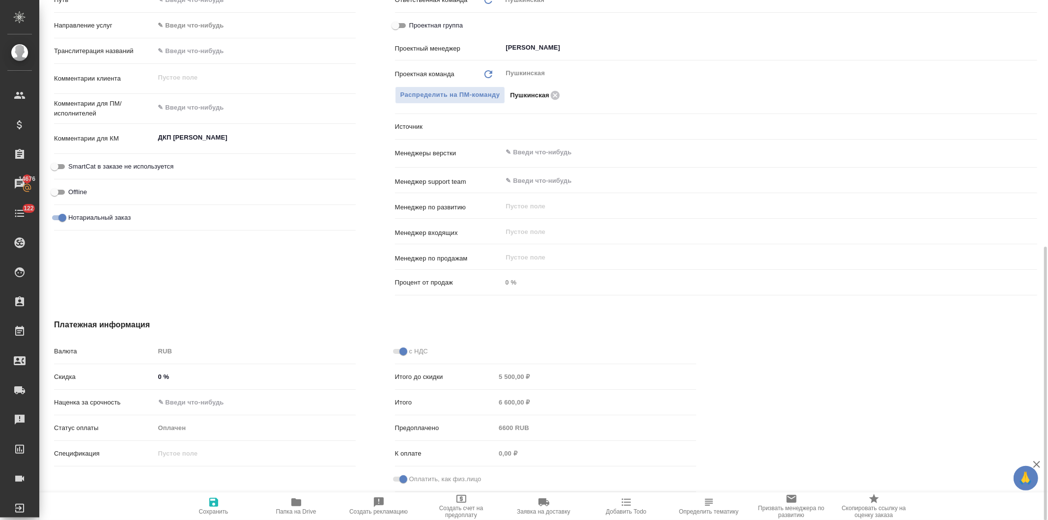
type textarea "x"
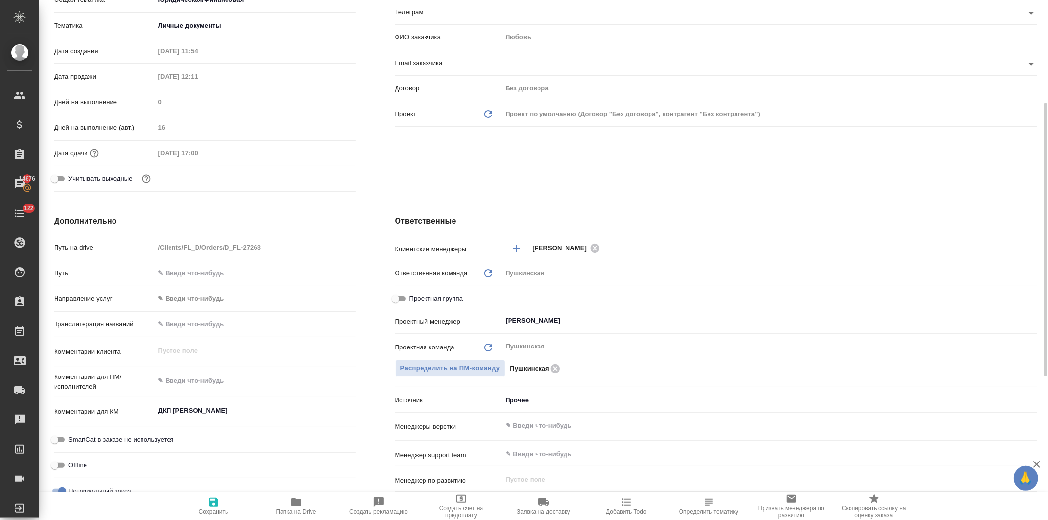
scroll to position [0, 0]
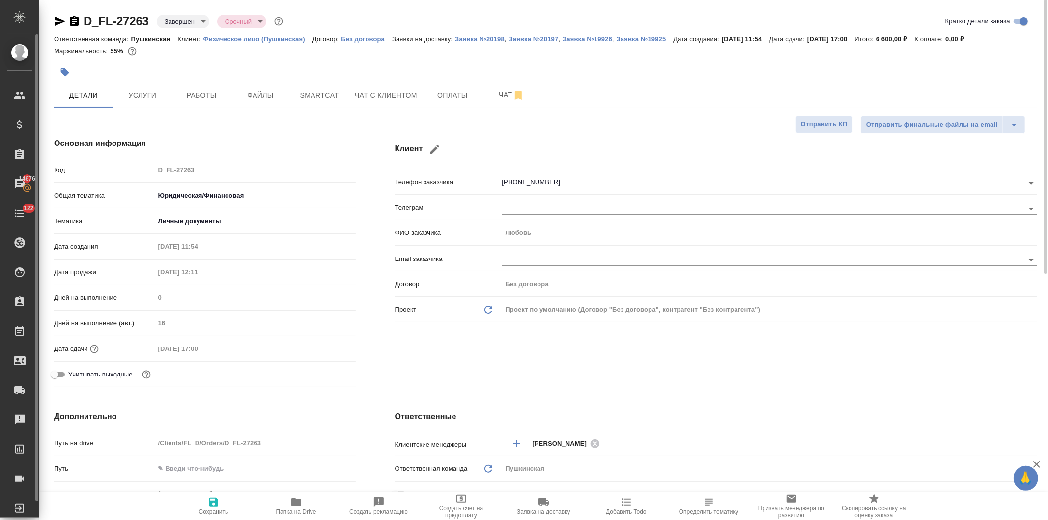
type textarea "x"
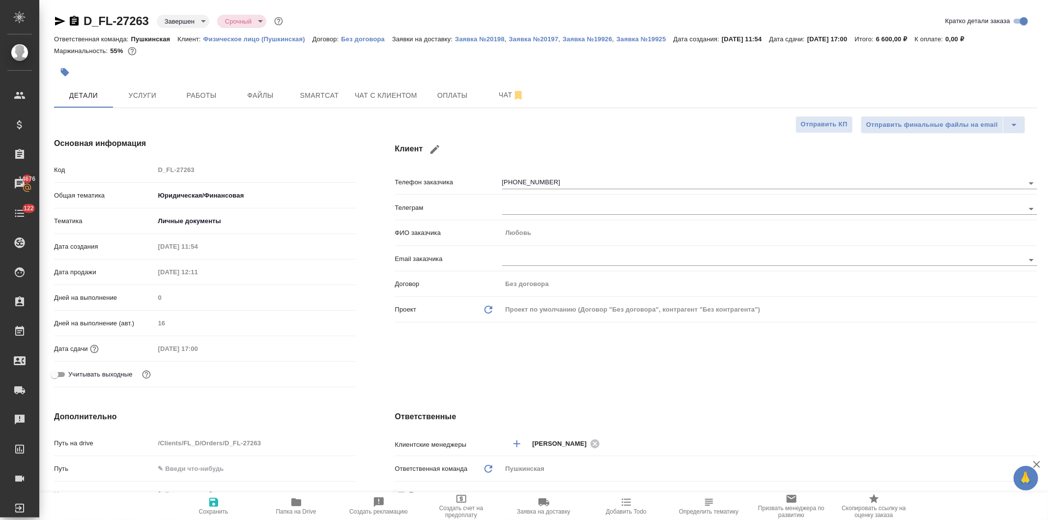
type textarea "x"
click at [195, 97] on span "Работы" at bounding box center [201, 95] width 47 height 12
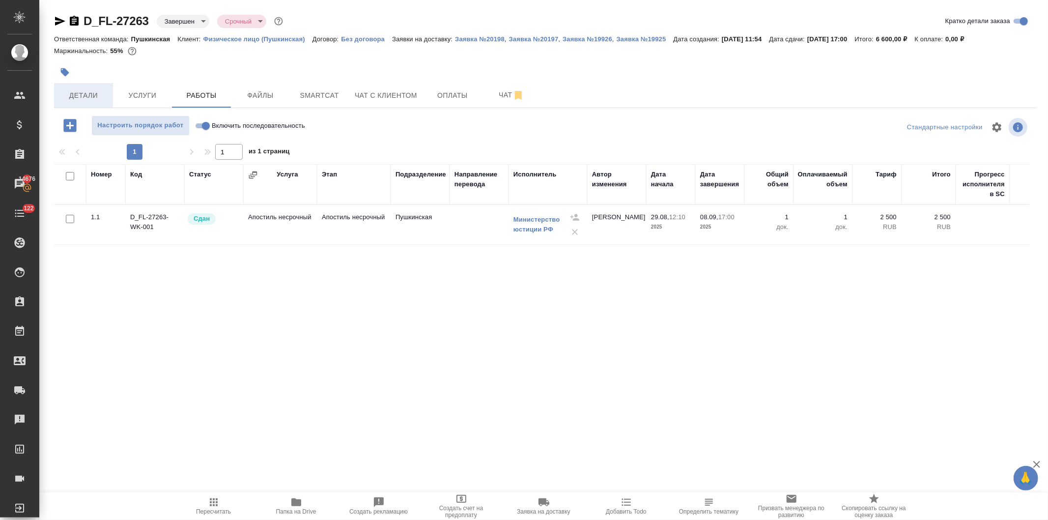
click at [73, 93] on span "Детали" at bounding box center [83, 95] width 47 height 12
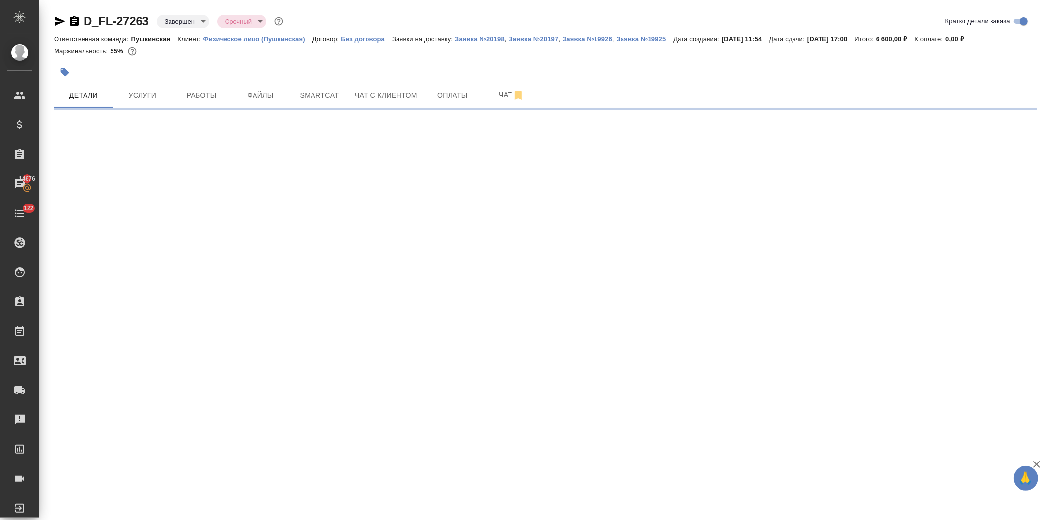
select select "RU"
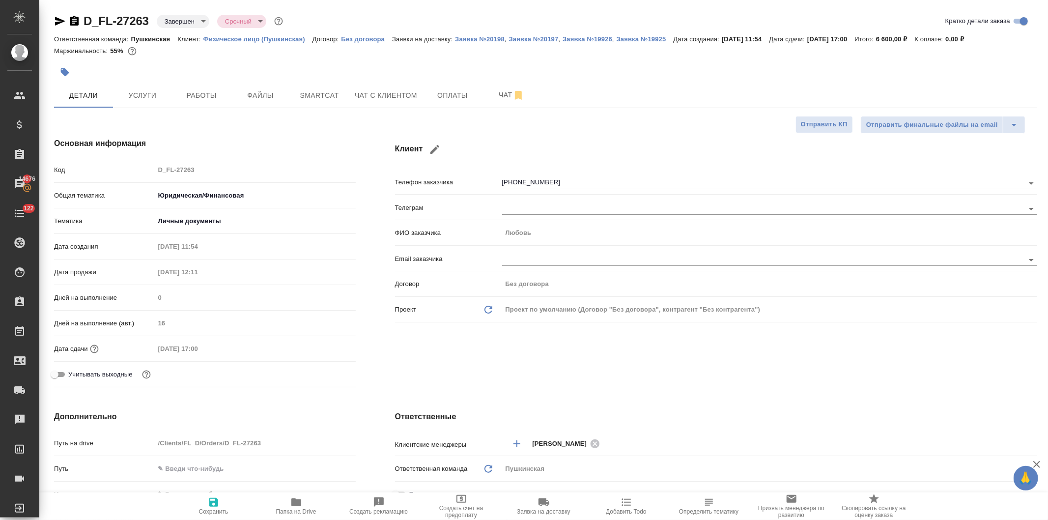
type textarea "x"
click at [135, 88] on button "Услуги" at bounding box center [142, 95] width 59 height 25
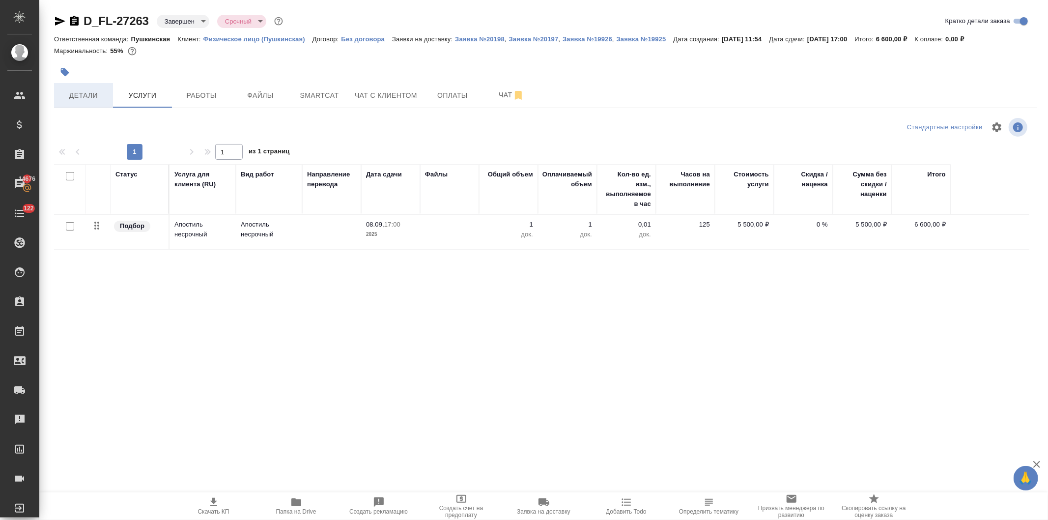
click at [81, 97] on span "Детали" at bounding box center [83, 95] width 47 height 12
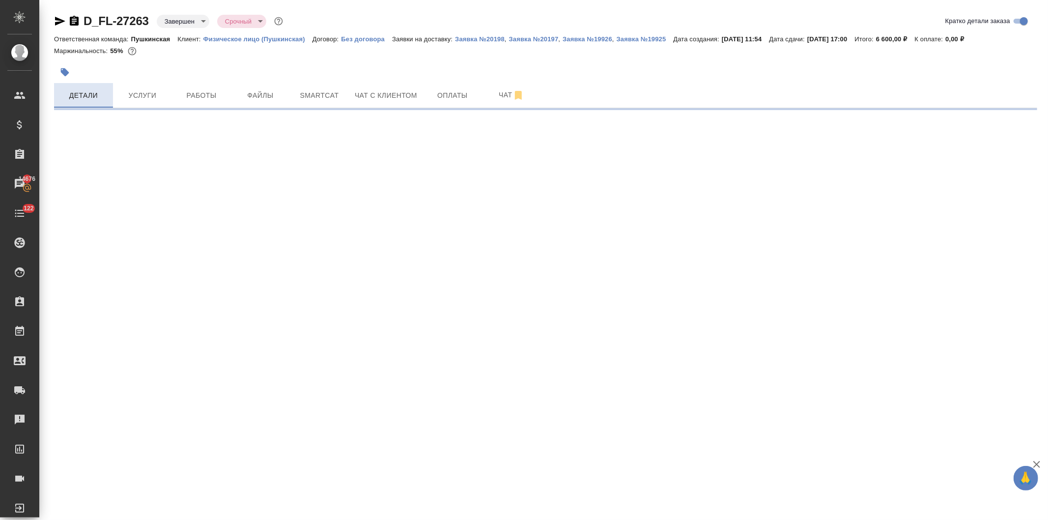
select select "RU"
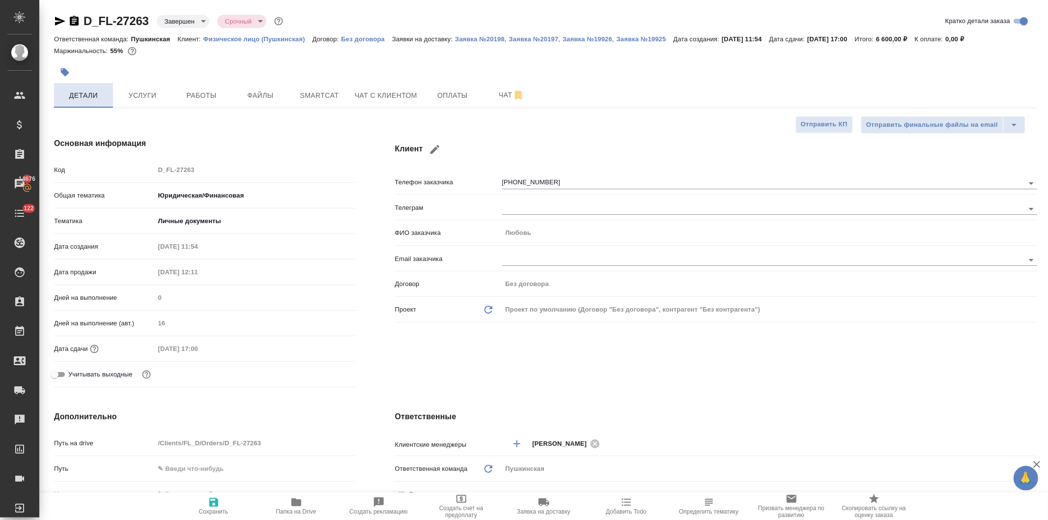
type textarea "x"
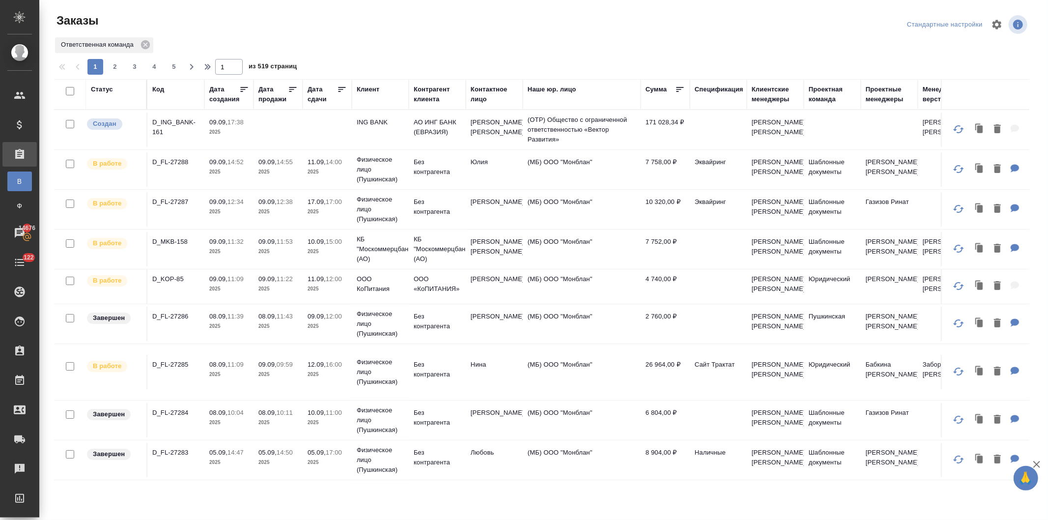
click at [365, 87] on div "Клиент" at bounding box center [368, 90] width 23 height 10
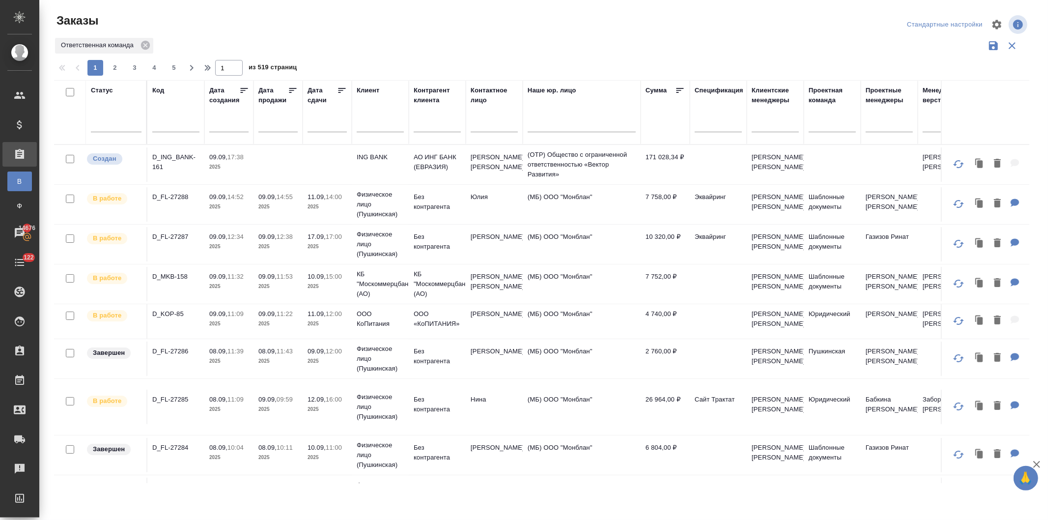
click at [369, 125] on input "text" at bounding box center [380, 125] width 47 height 12
type input "объед"
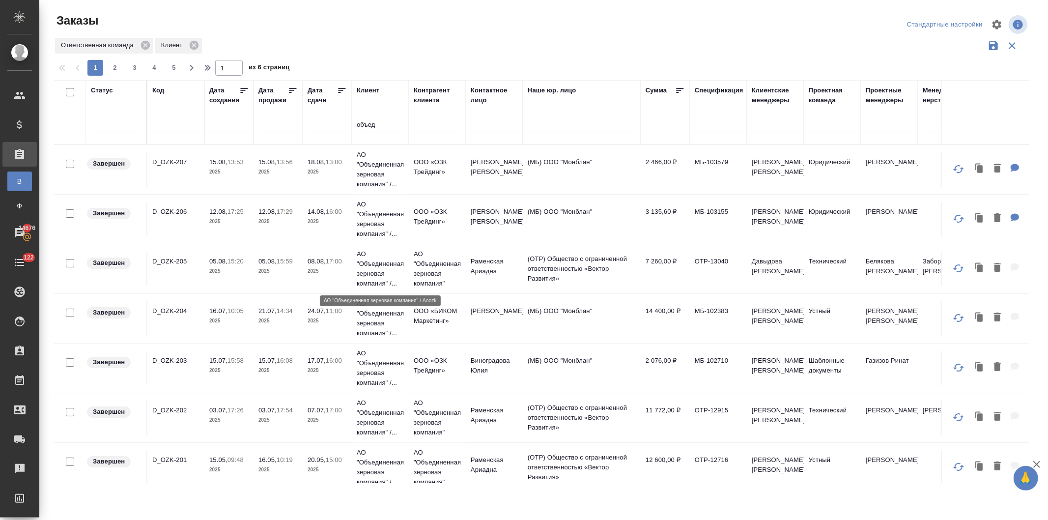
click at [364, 272] on p "АО "Объединенная зерновая компания" /..." at bounding box center [380, 268] width 47 height 39
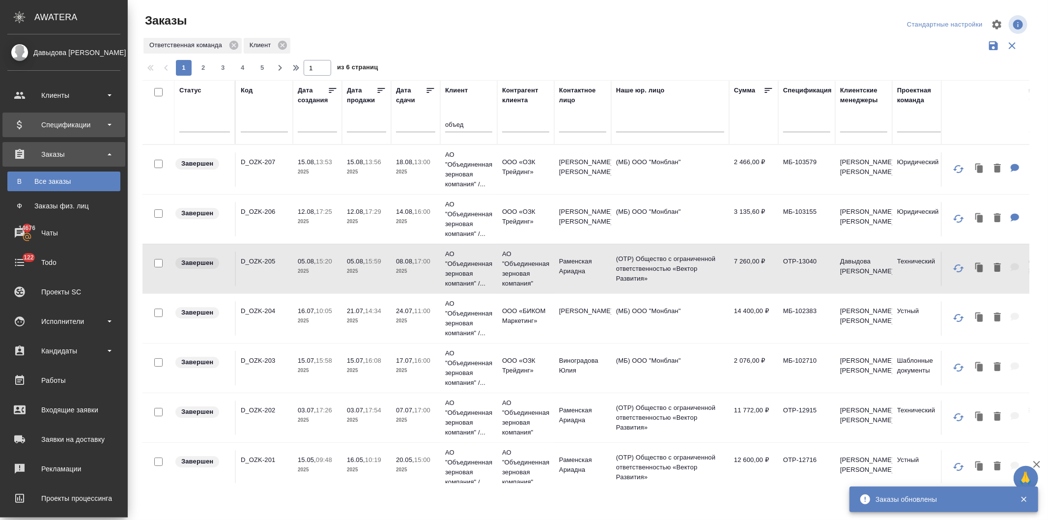
click at [46, 123] on div "Спецификации" at bounding box center [63, 124] width 113 height 15
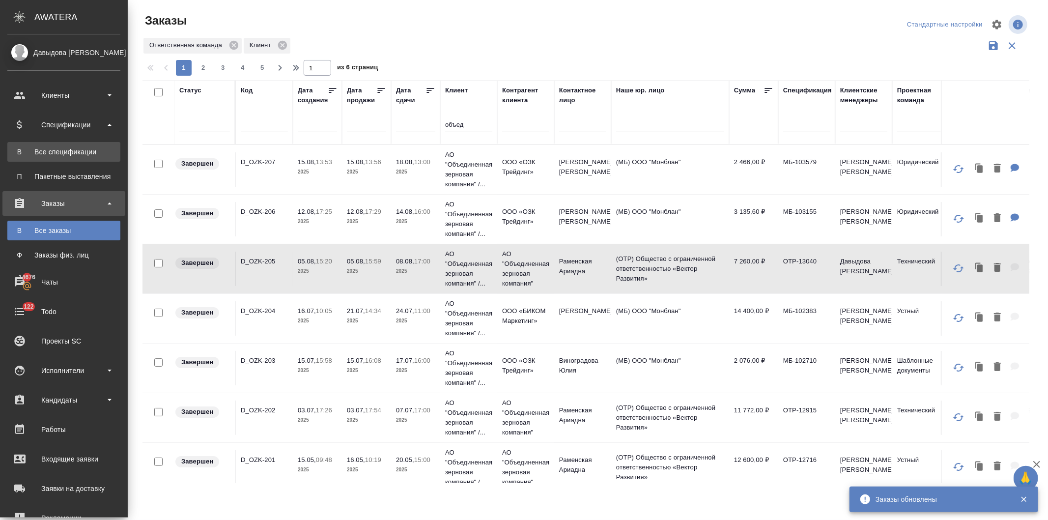
click at [53, 150] on div "Все спецификации" at bounding box center [63, 152] width 103 height 10
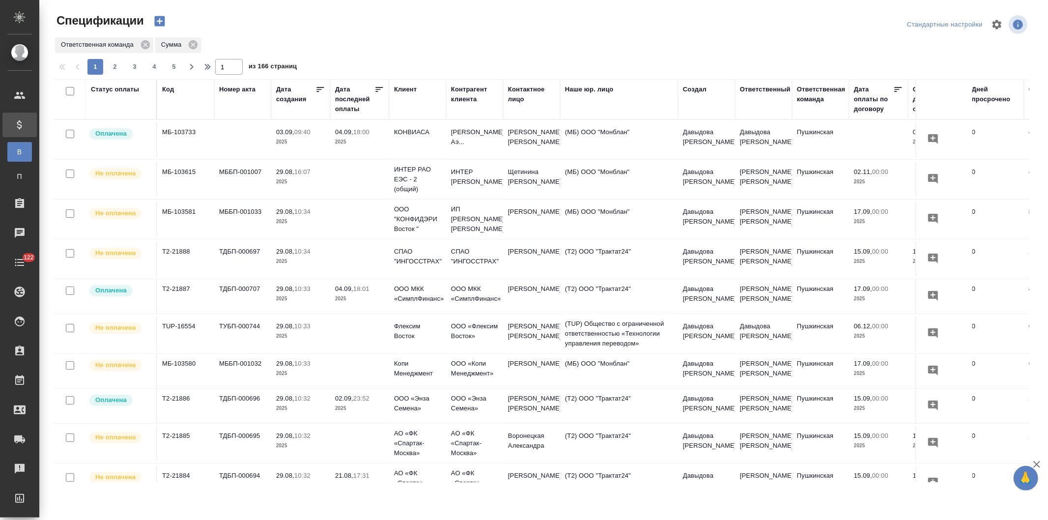
click at [121, 87] on div "Статус оплаты" at bounding box center [115, 90] width 48 height 10
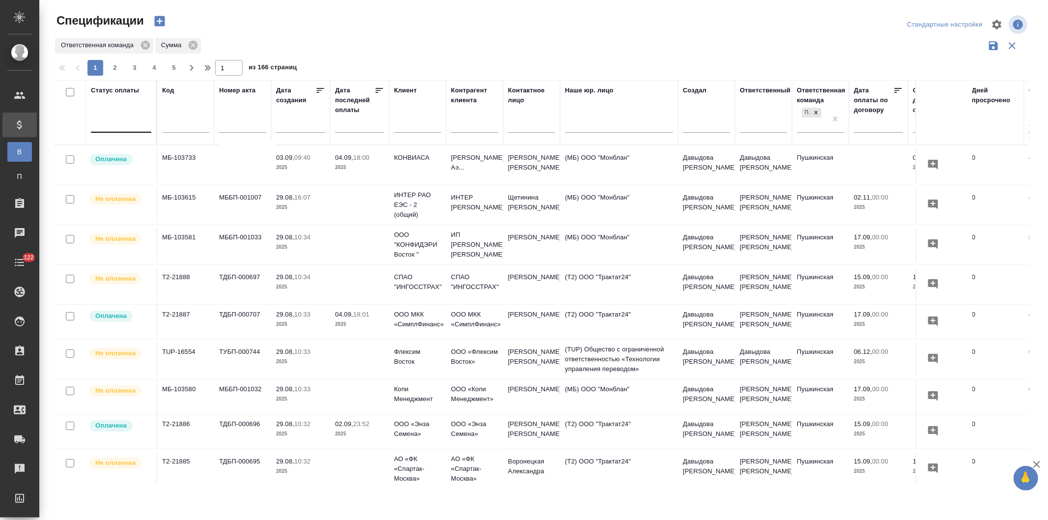
click at [120, 123] on div at bounding box center [121, 122] width 60 height 14
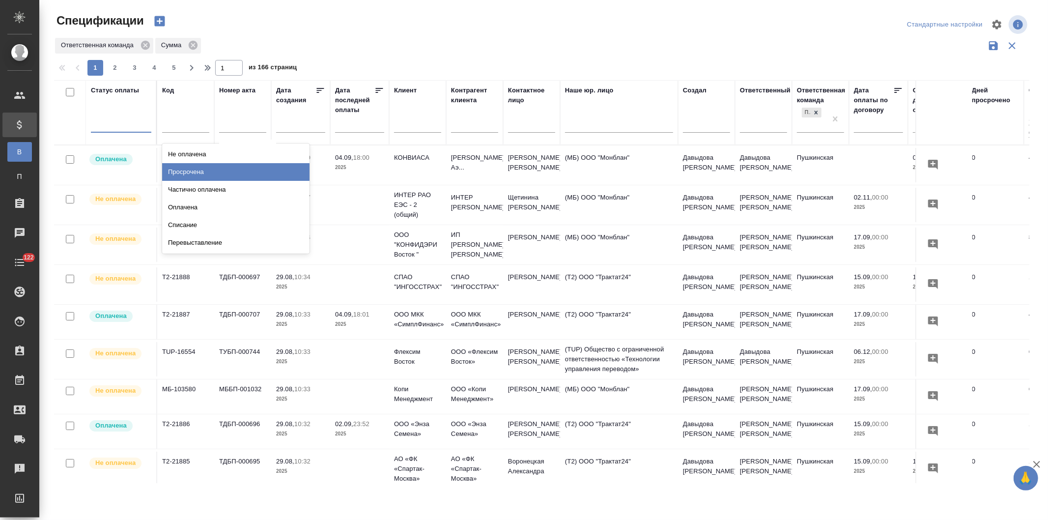
click at [184, 171] on div "Просрочена" at bounding box center [235, 172] width 147 height 18
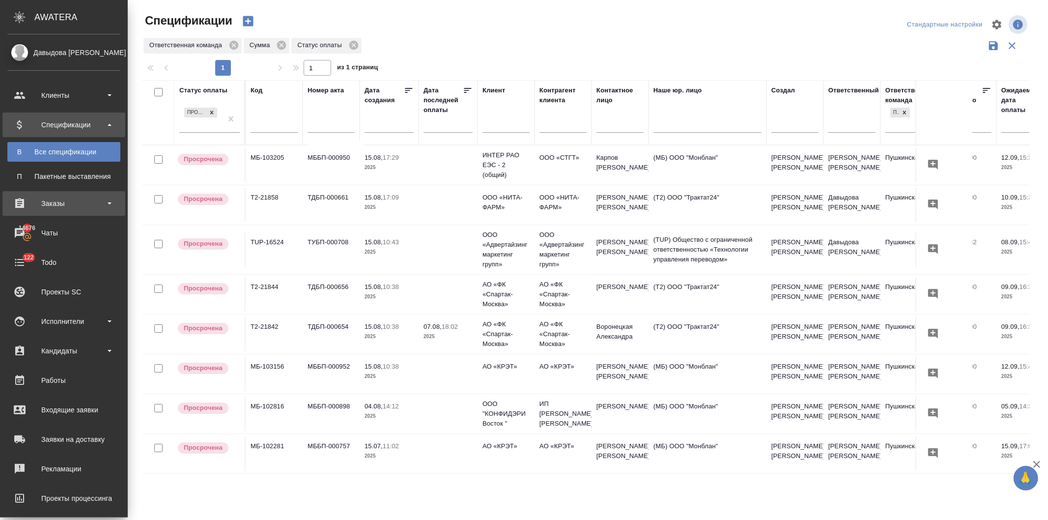
click at [50, 206] on div "Заказы" at bounding box center [63, 203] width 113 height 15
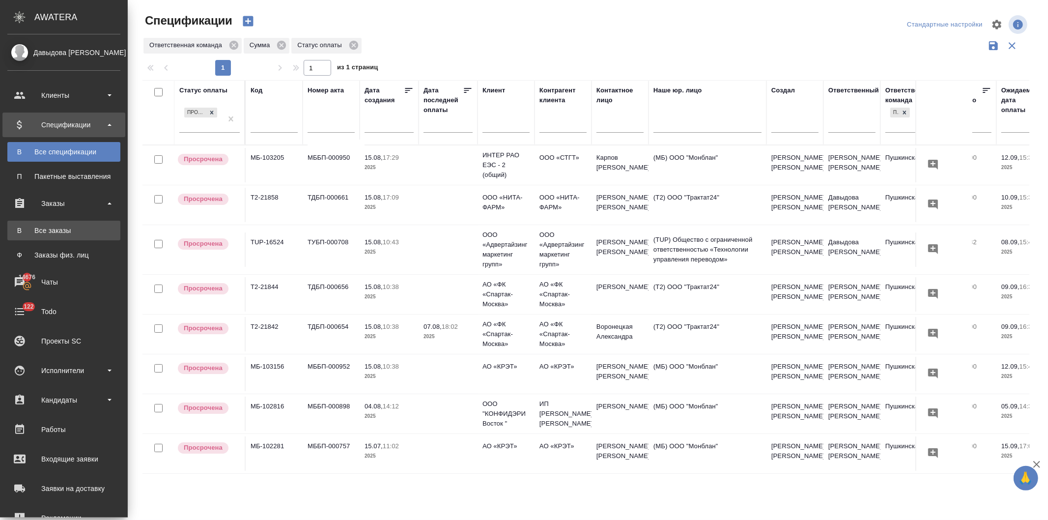
click at [53, 235] on div "Все заказы" at bounding box center [63, 231] width 103 height 10
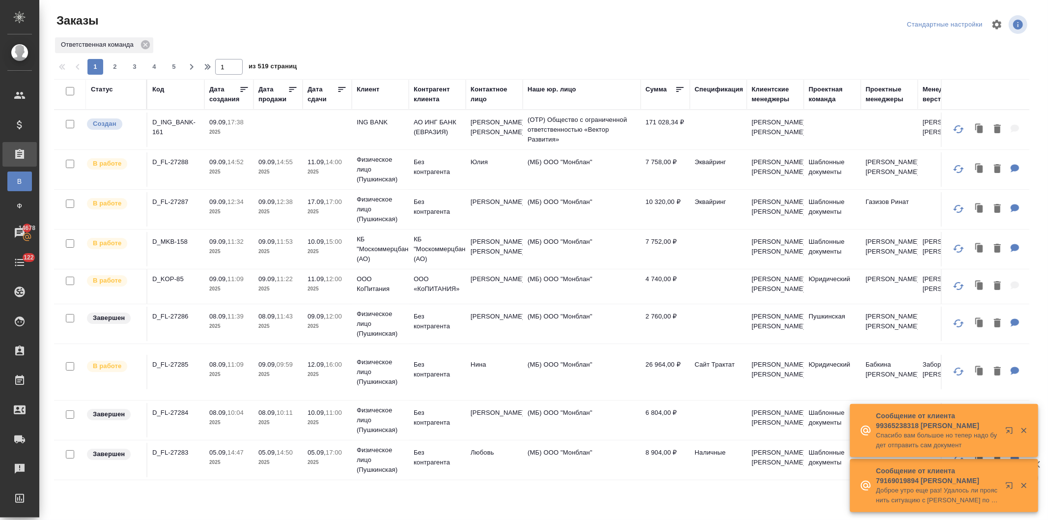
click at [367, 87] on div "Клиент" at bounding box center [368, 90] width 23 height 10
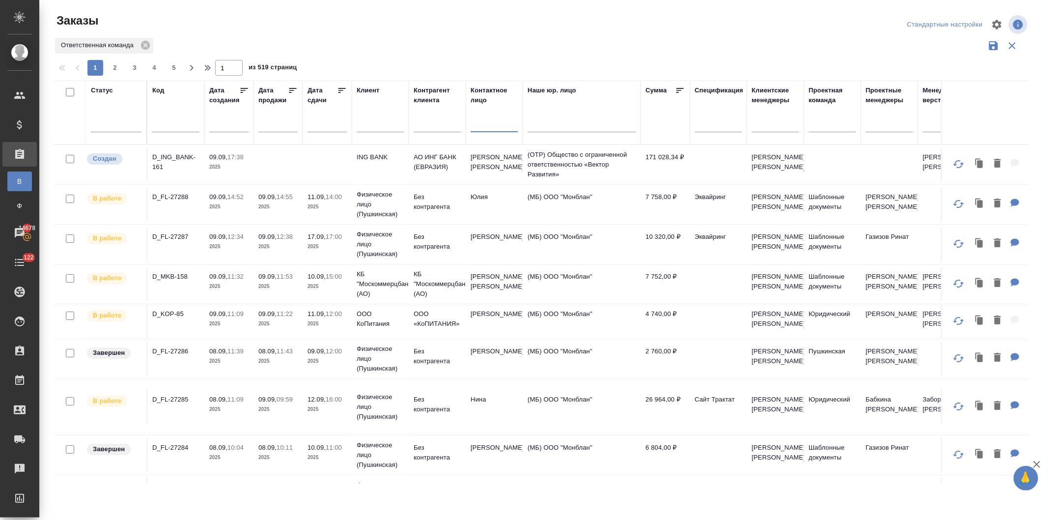
click at [496, 129] on input "text" at bounding box center [494, 125] width 47 height 12
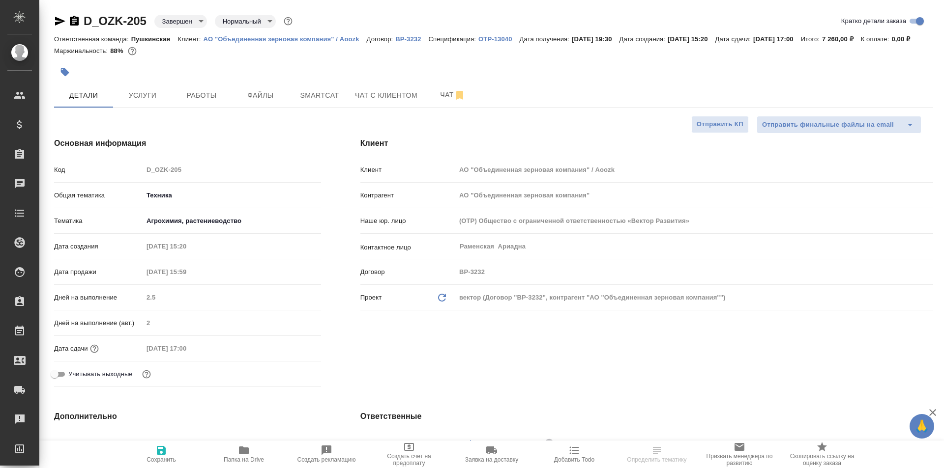
select select "RU"
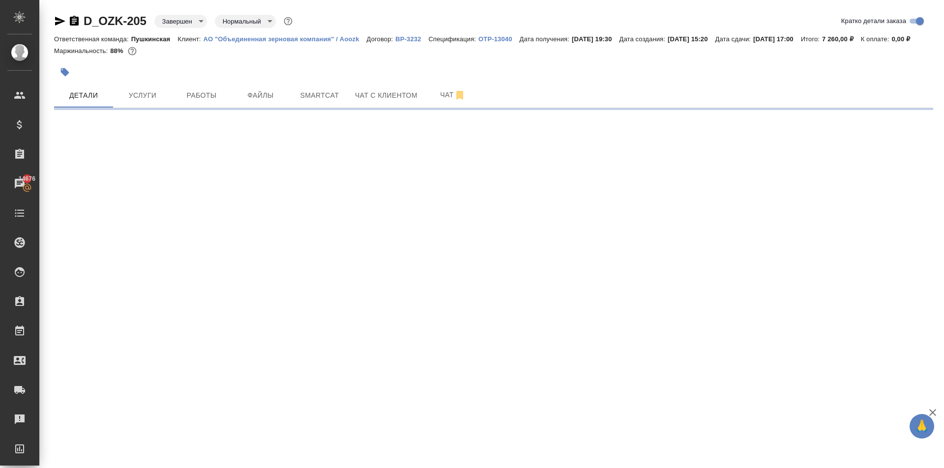
select select "RU"
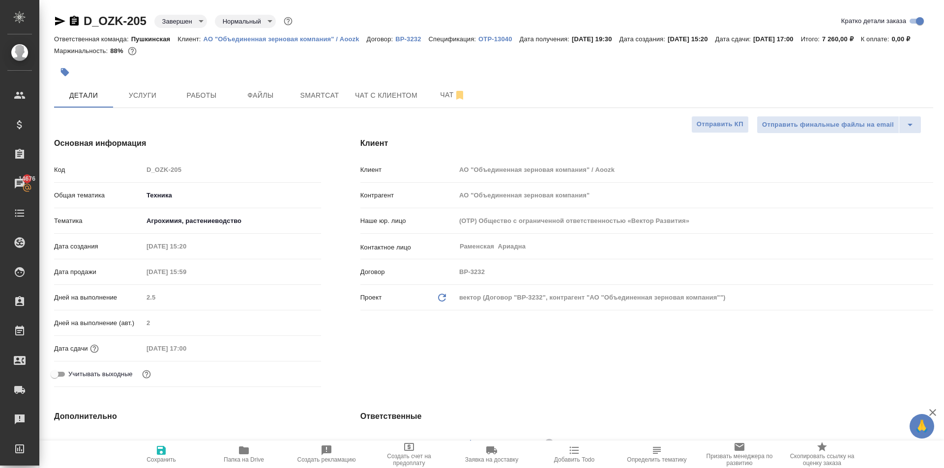
type textarea "x"
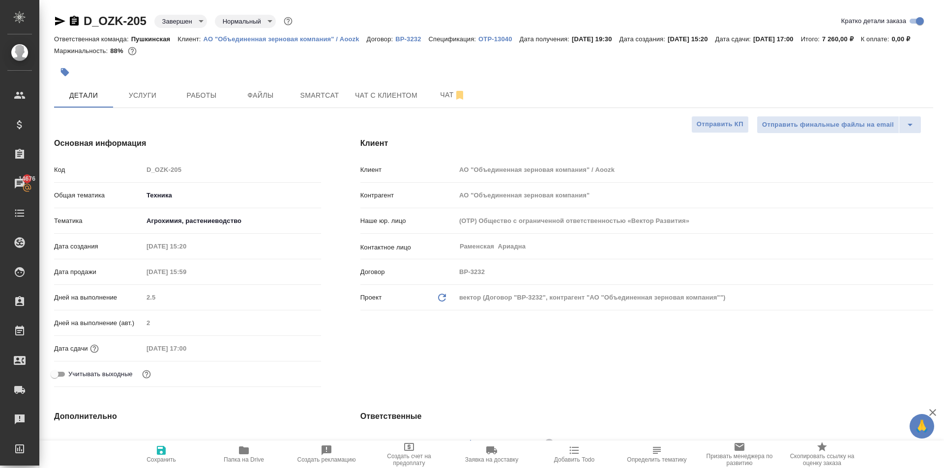
type textarea "x"
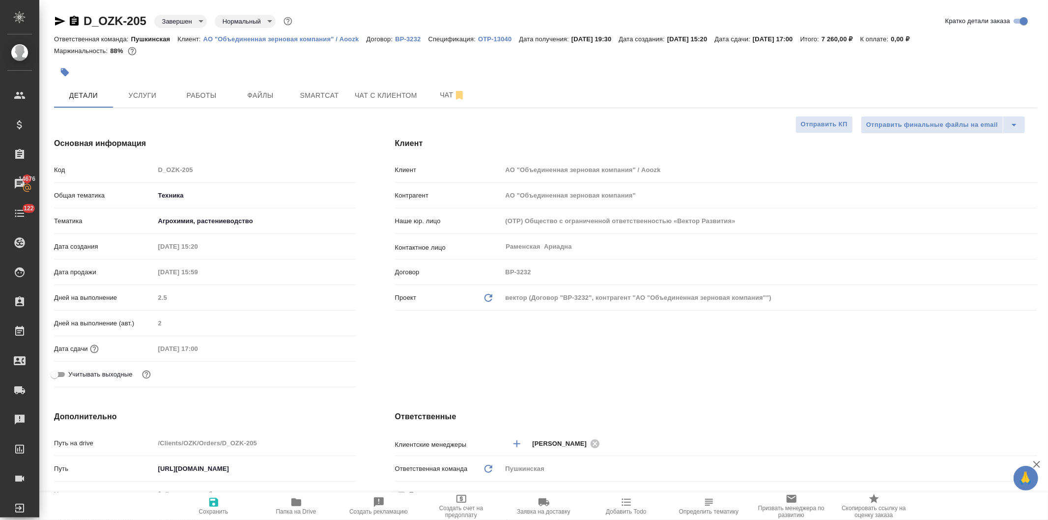
type textarea "x"
click at [298, 35] on p "АО "Объединенная зерновая компания" / Aoozk" at bounding box center [284, 38] width 163 height 7
type textarea "x"
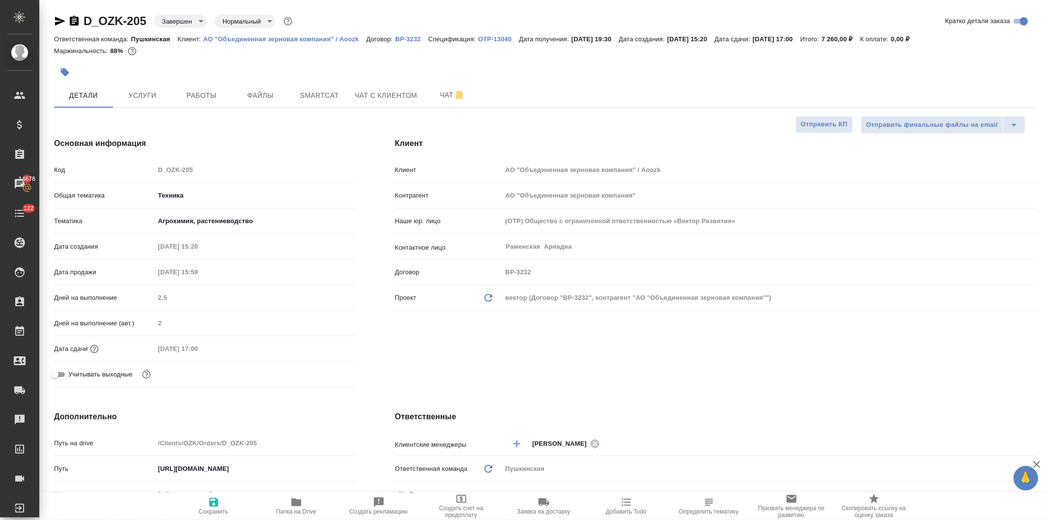
type textarea "x"
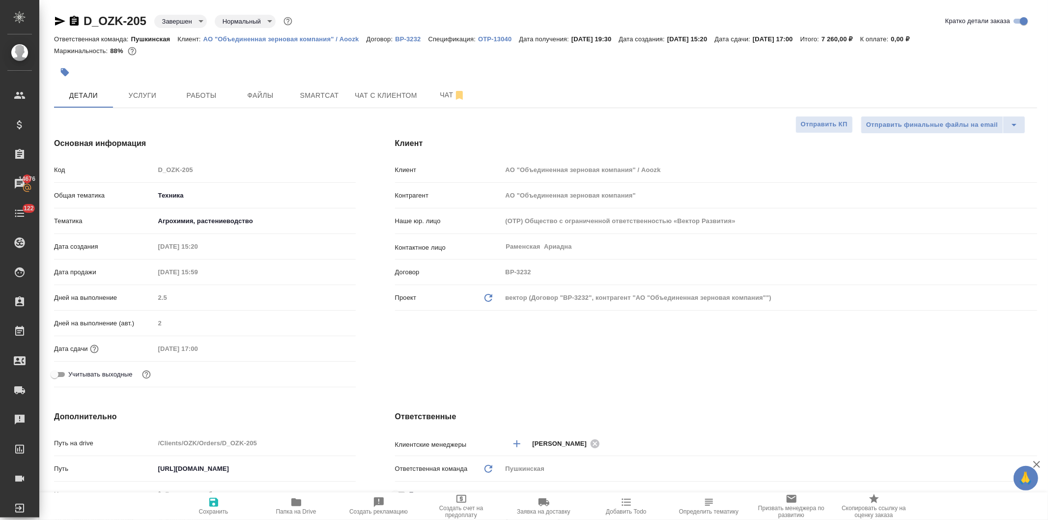
type textarea "x"
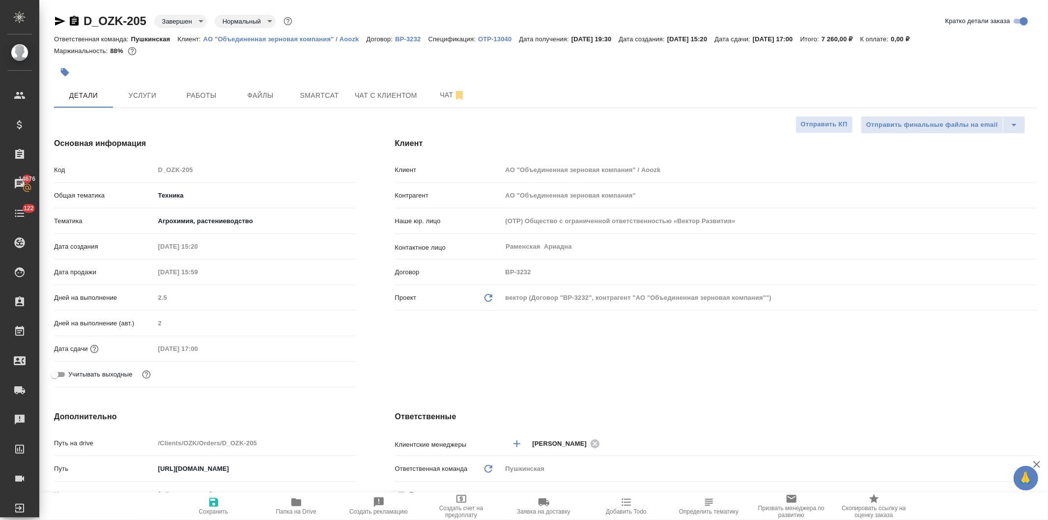
type textarea "x"
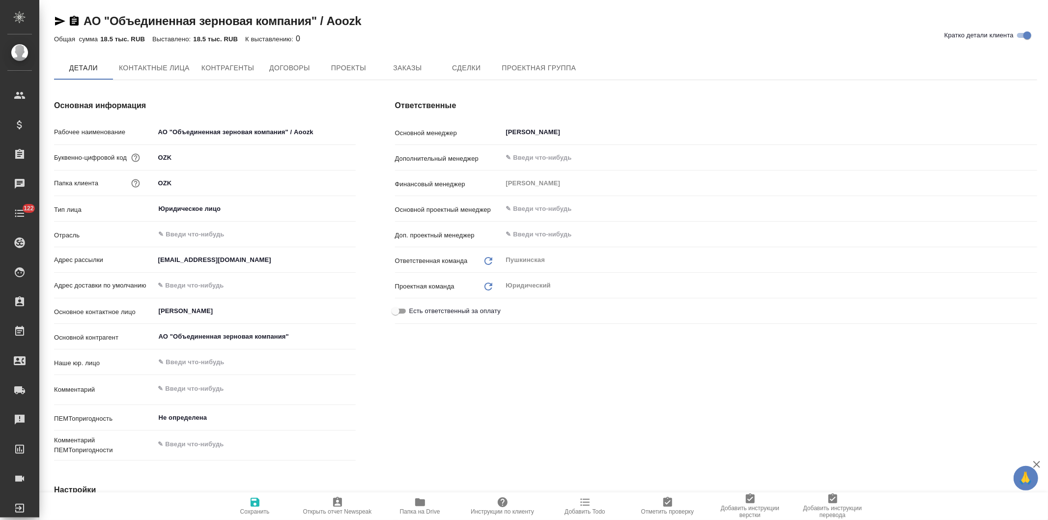
type textarea "x"
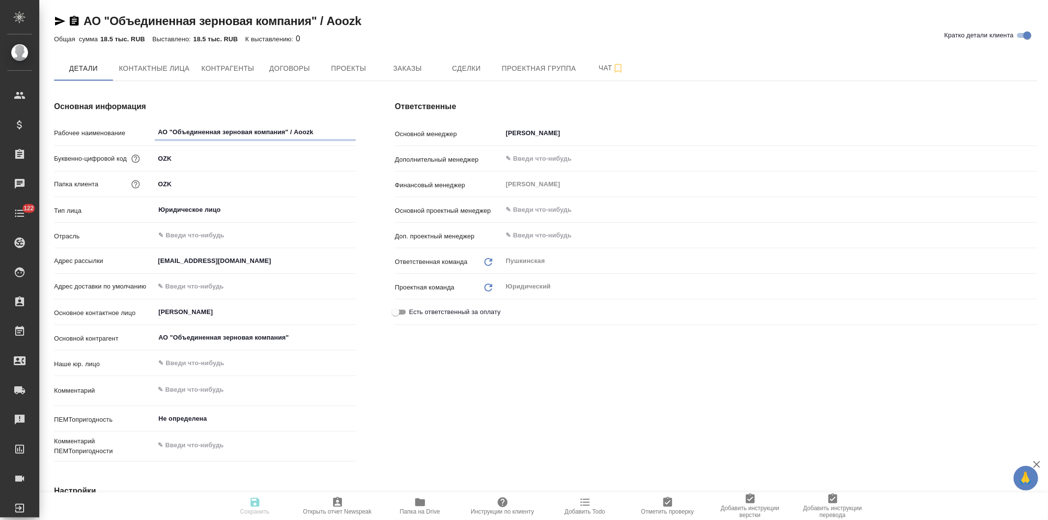
type textarea "x"
click at [288, 62] on span "Договоры" at bounding box center [289, 68] width 47 height 12
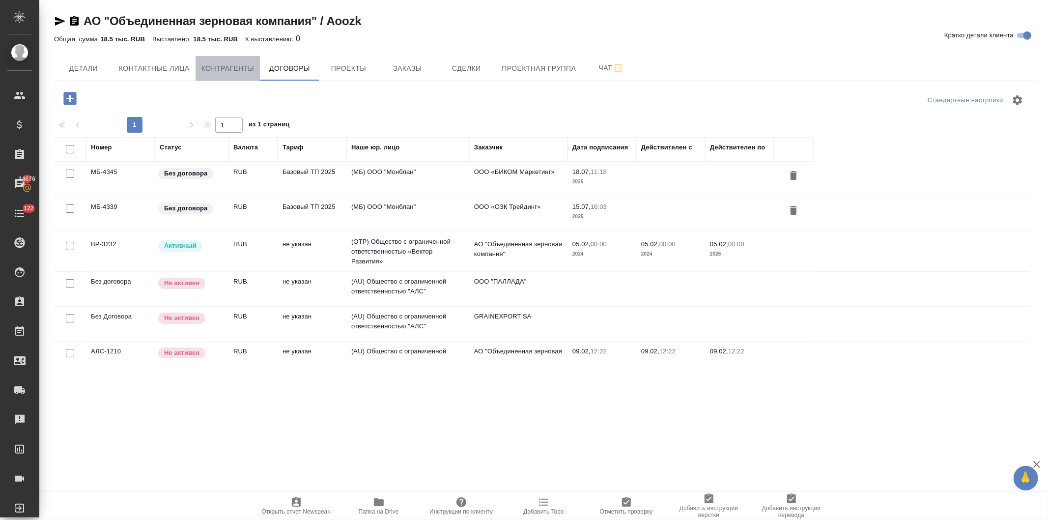
click at [235, 69] on span "Контрагенты" at bounding box center [228, 68] width 53 height 12
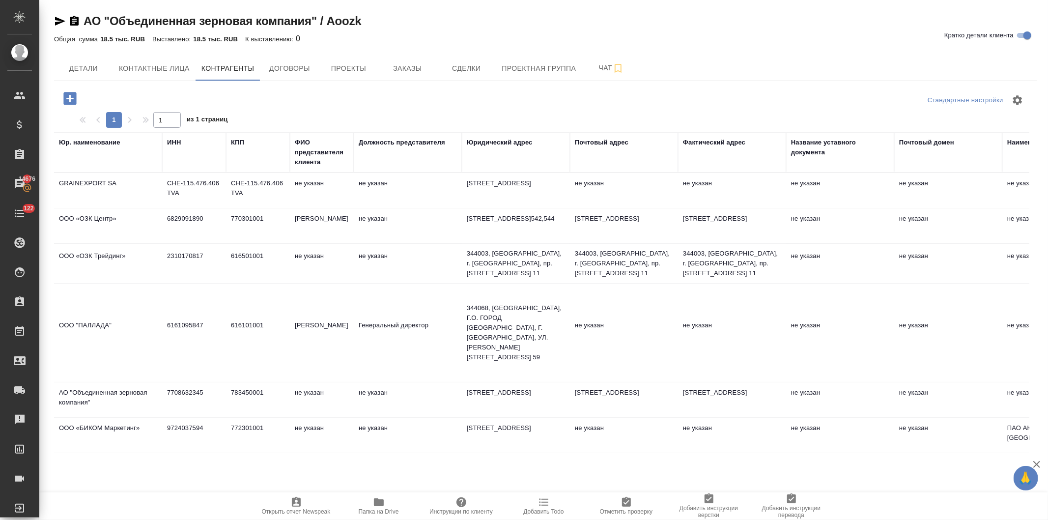
click at [287, 281] on td "616501001" at bounding box center [258, 263] width 64 height 34
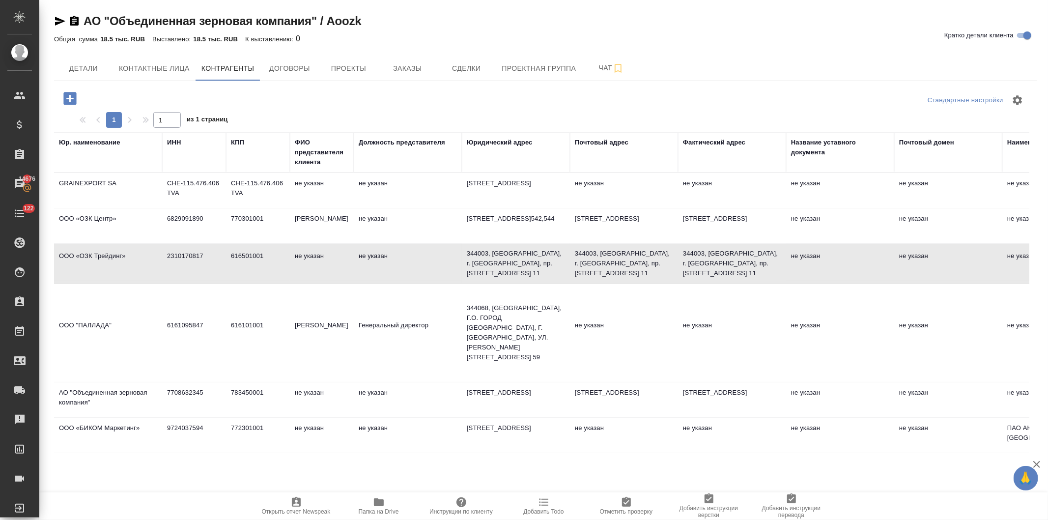
click at [287, 281] on td "616501001" at bounding box center [258, 263] width 64 height 34
type textarea "ООО «ОЗК Трейдинг»"
type input "2310170817"
type input "616501001"
type textarea "344003, Ростовская область, г. Ростов-на-Дону, пр. Буденновский, дом 62/2, манс…"
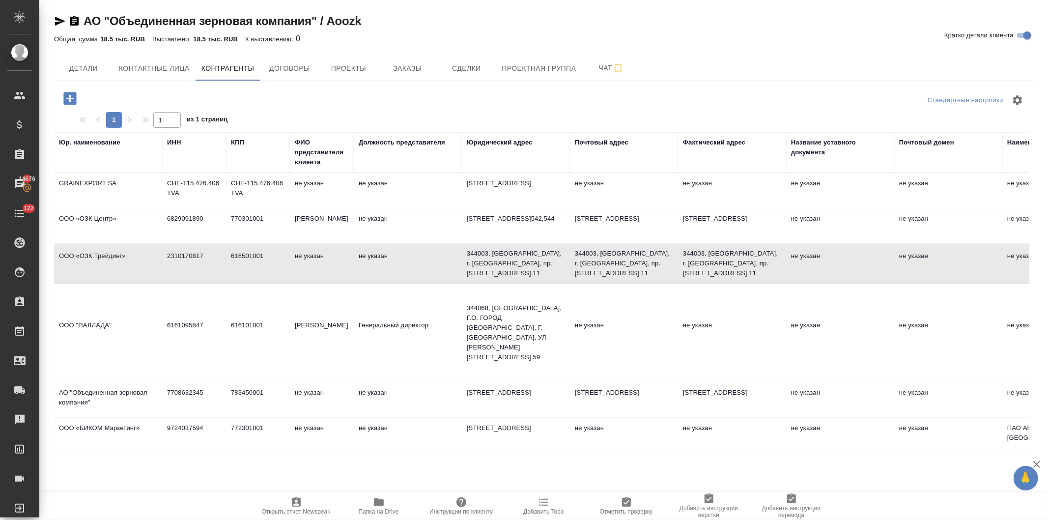
type textarea "344003, Ростовская область, г. Ростов-на-Дону, пр. Буденновский, дом 62/2, манс…"
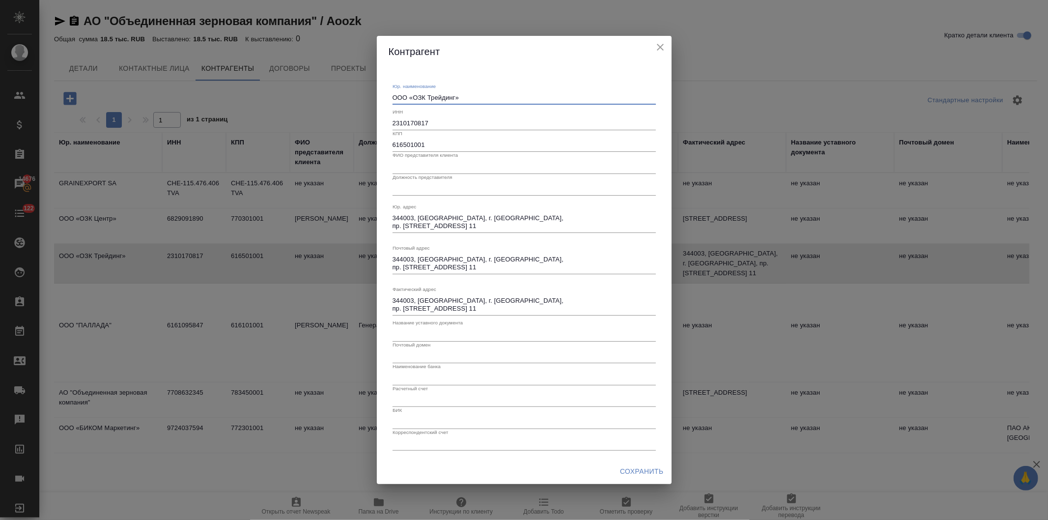
drag, startPoint x: 468, startPoint y: 95, endPoint x: 382, endPoint y: 100, distance: 86.1
click at [382, 100] on div "Юр. наименование ООО «ОЗК Трейдинг» x ИНН 2310170817 КПП 616501001 ФИО представ…" at bounding box center [524, 262] width 295 height 391
drag, startPoint x: 435, startPoint y: 123, endPoint x: 380, endPoint y: 124, distance: 55.1
click at [380, 124] on div "Юр. наименование ООО «ОЗК Трейдинг» x ИНН 2310170817 КПП 616501001 ФИО представ…" at bounding box center [524, 262] width 295 height 391
click at [657, 46] on icon "close" at bounding box center [661, 47] width 12 height 12
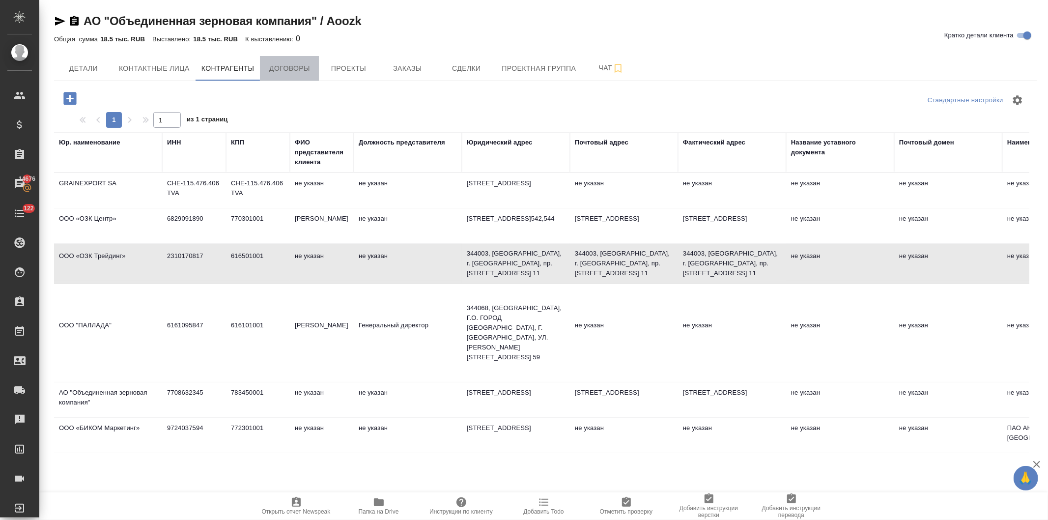
click at [284, 64] on span "Договоры" at bounding box center [289, 68] width 47 height 12
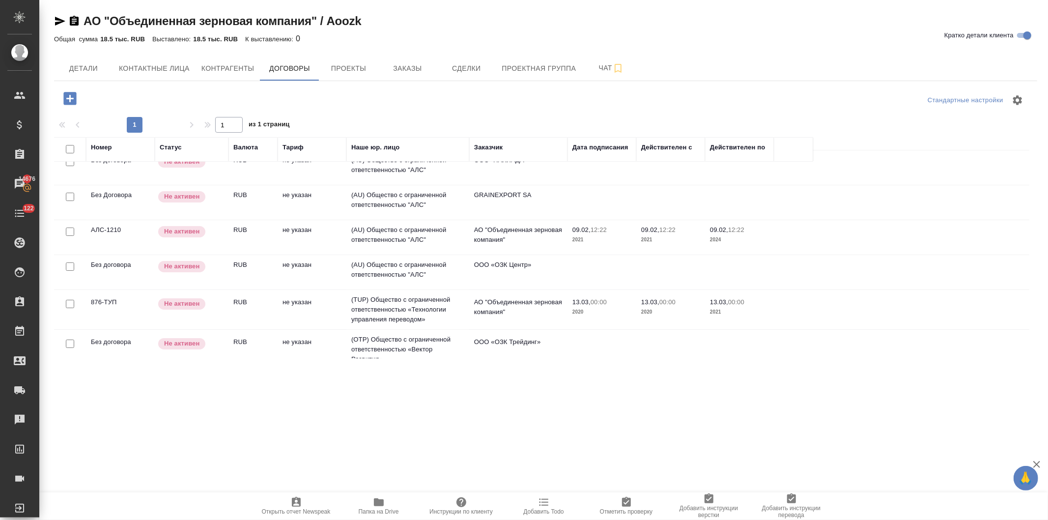
scroll to position [133, 0]
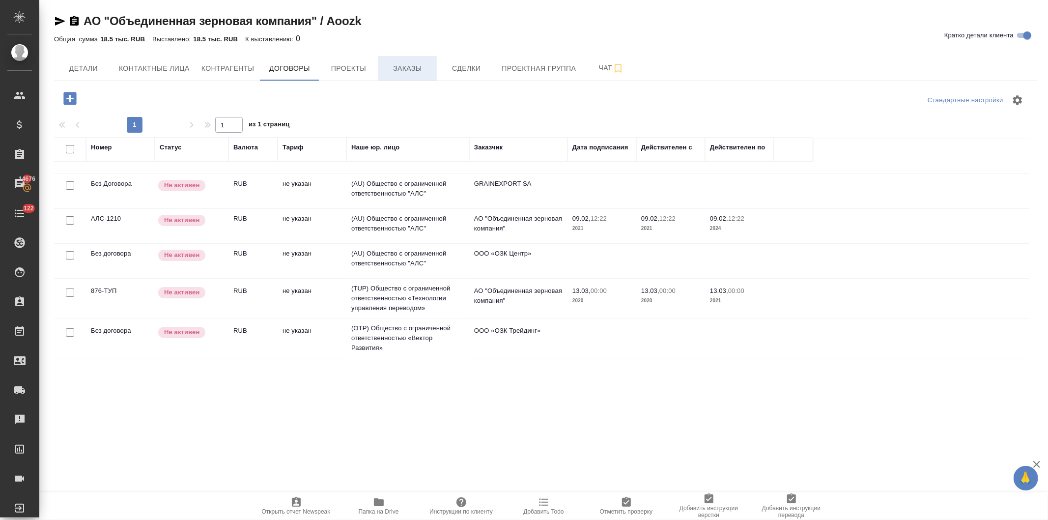
click at [405, 70] on span "Заказы" at bounding box center [407, 68] width 47 height 12
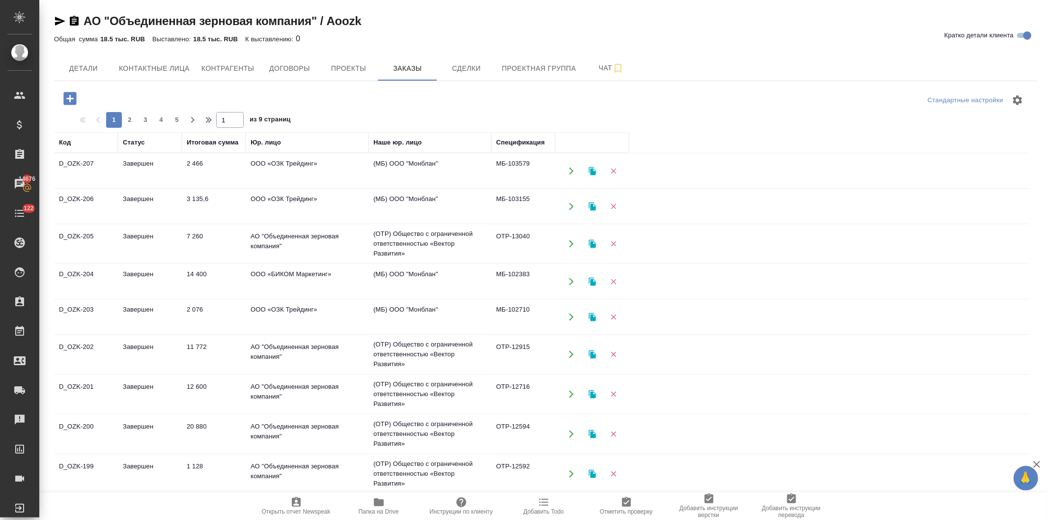
click at [287, 166] on td "ООО «ОЗК Трейдинг»" at bounding box center [307, 171] width 123 height 34
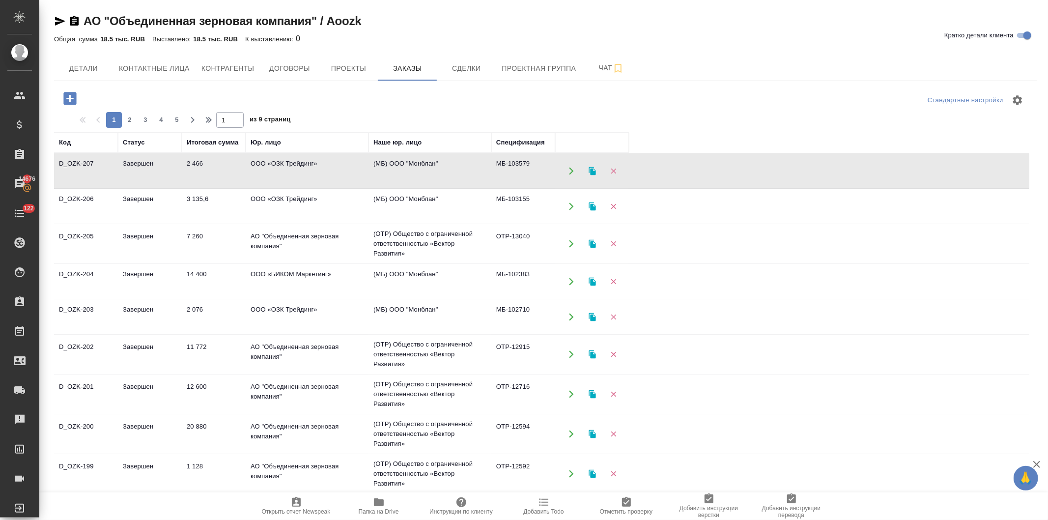
click at [287, 166] on td "ООО «ОЗК Трейдинг»" at bounding box center [307, 171] width 123 height 34
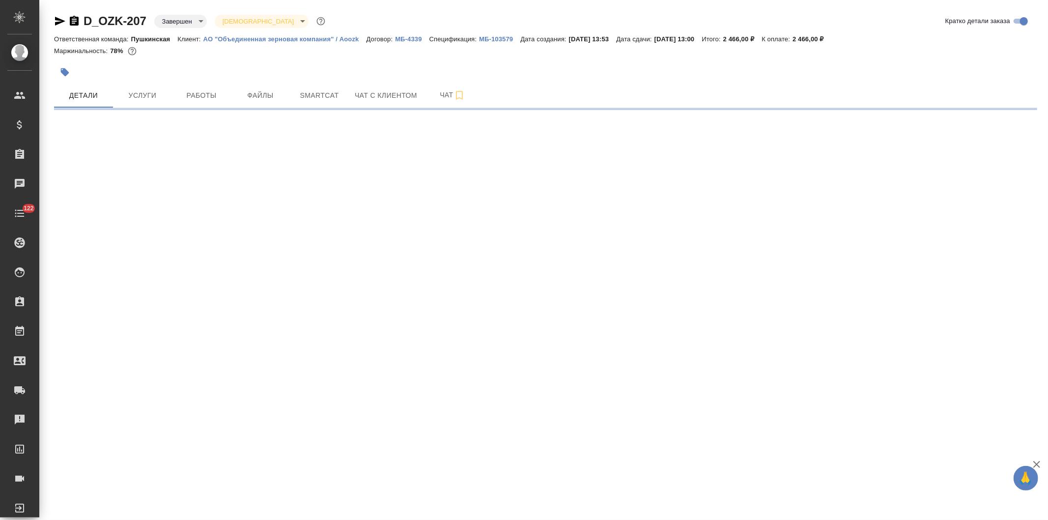
select select "RU"
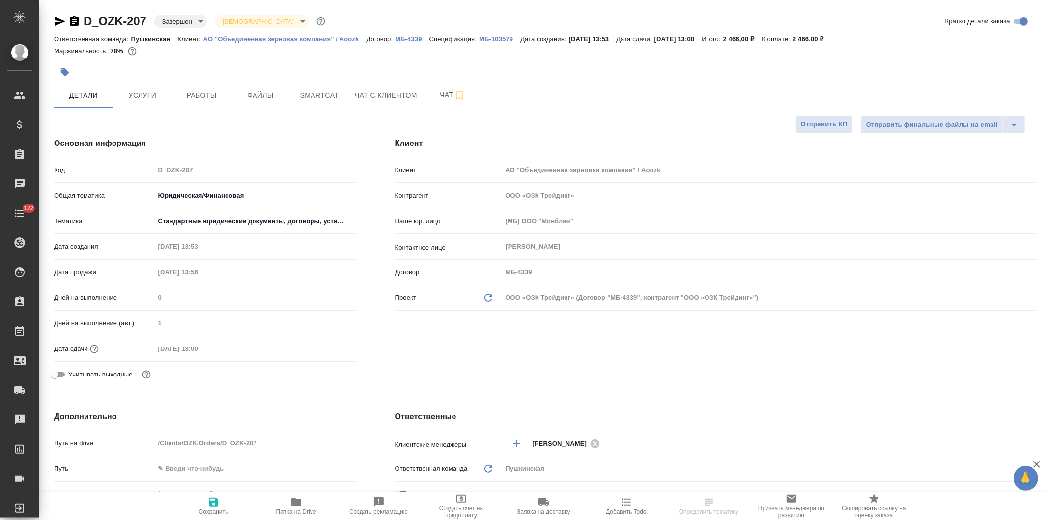
type textarea "x"
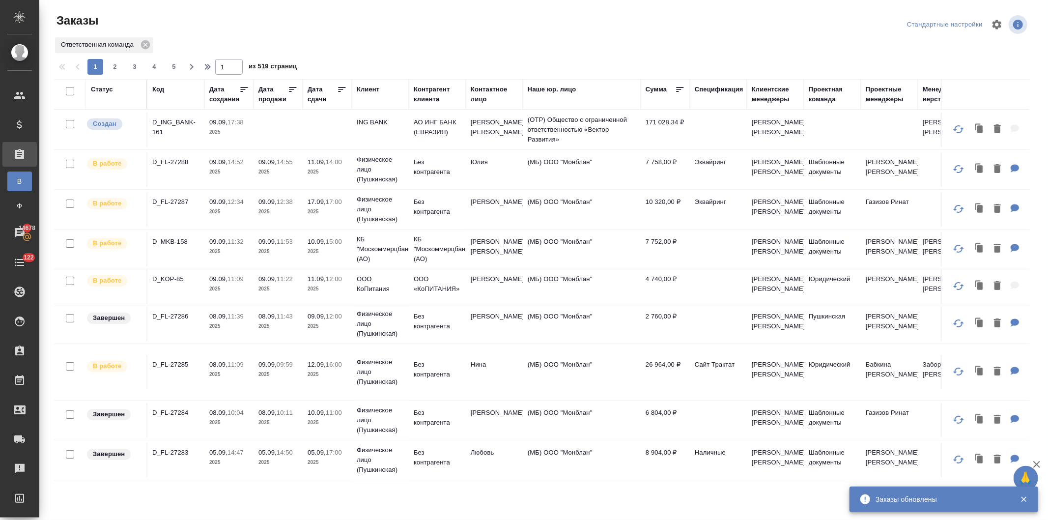
click at [155, 88] on div "Код" at bounding box center [158, 90] width 12 height 10
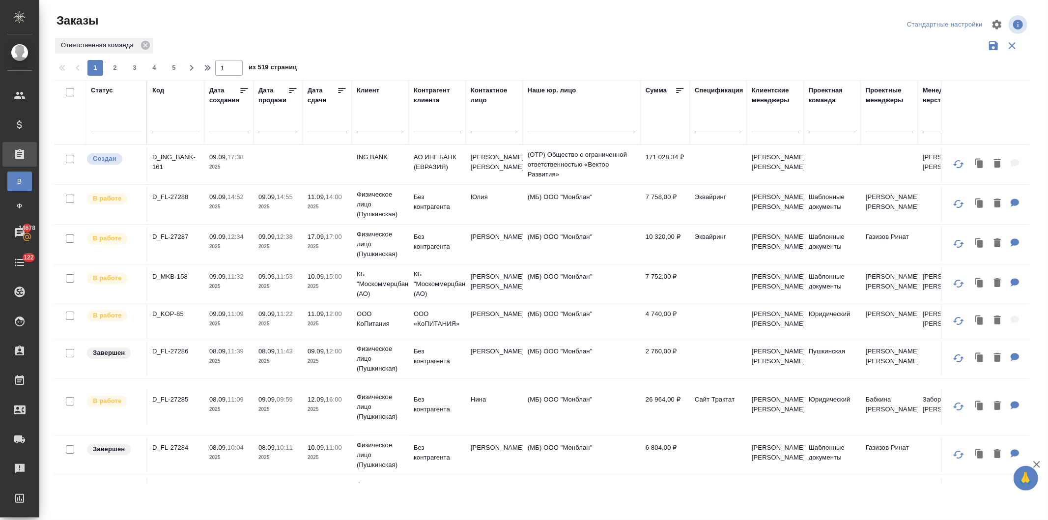
click at [373, 124] on input "text" at bounding box center [380, 125] width 47 height 12
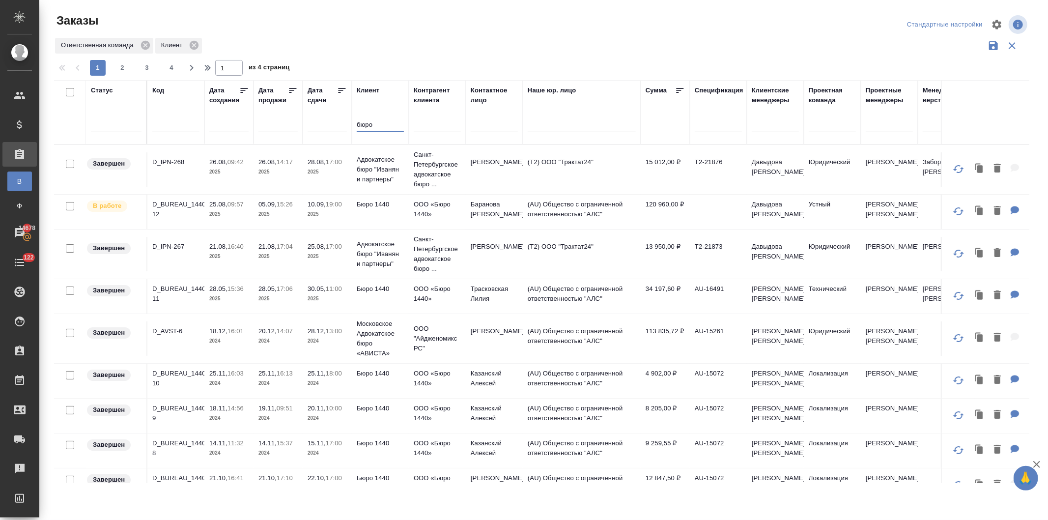
type input "бюро"
click at [267, 211] on p "2025" at bounding box center [278, 214] width 39 height 10
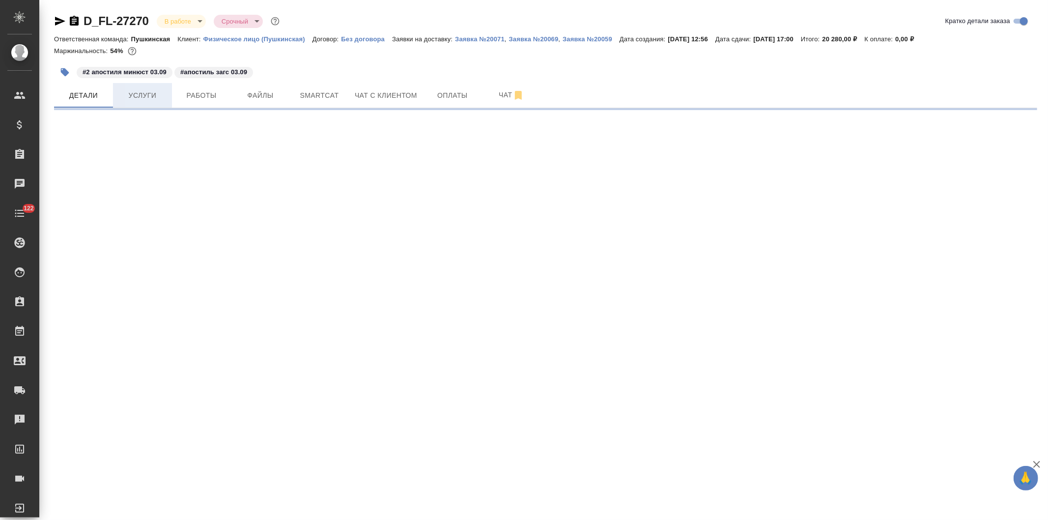
click at [133, 94] on span "Услуги" at bounding box center [142, 95] width 47 height 12
select select "RU"
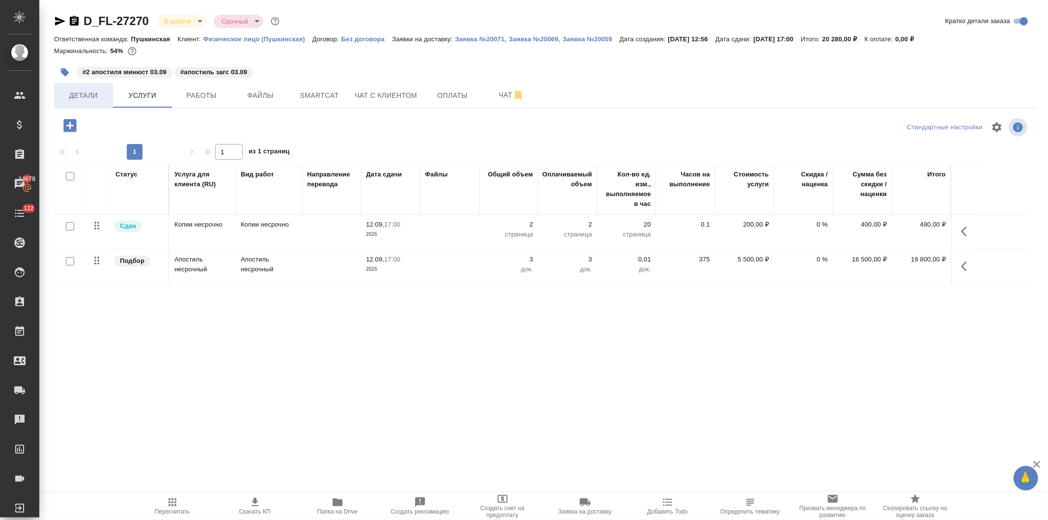
click at [89, 97] on span "Детали" at bounding box center [83, 95] width 47 height 12
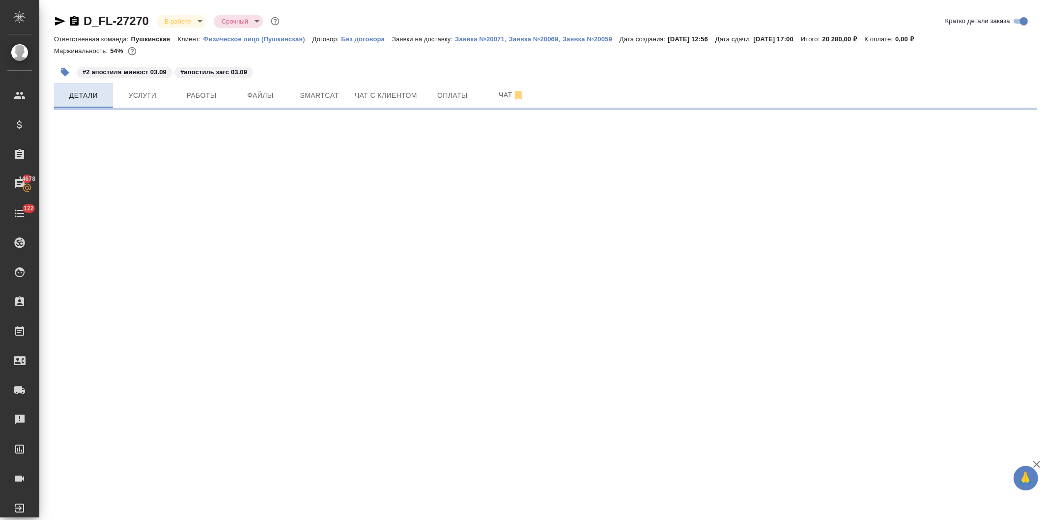
select select "RU"
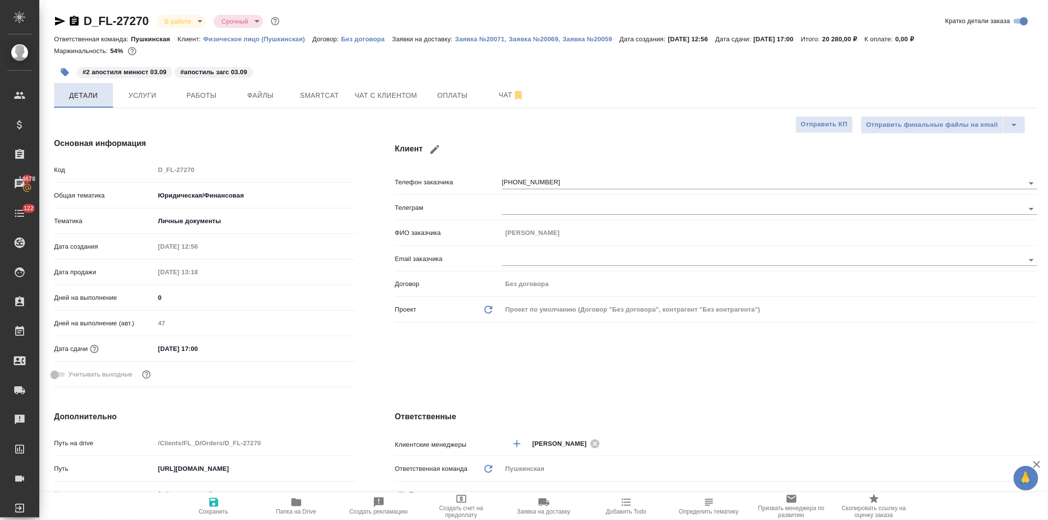
type textarea "x"
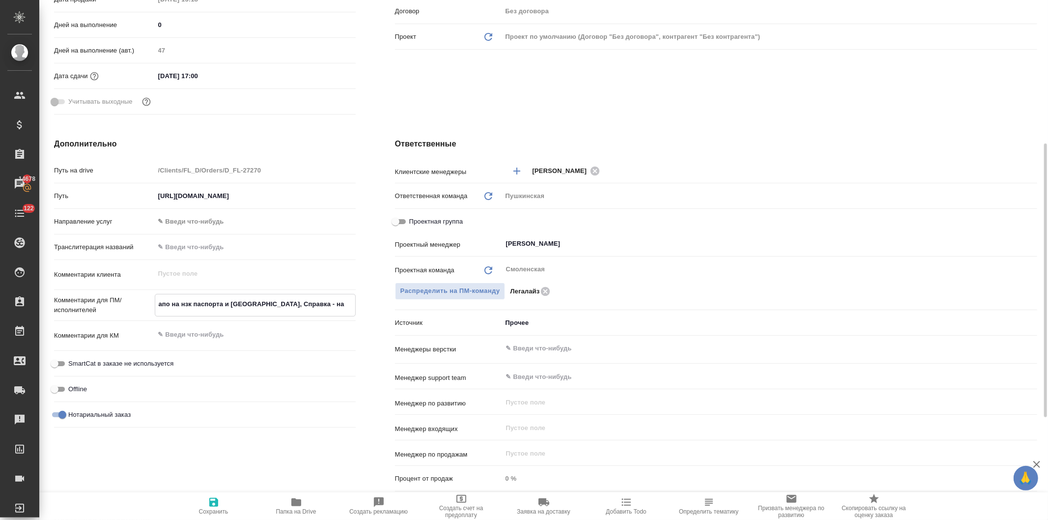
drag, startPoint x: 316, startPoint y: 305, endPoint x: 156, endPoint y: 314, distance: 159.9
click at [151, 317] on div "Комментарии для ПМ/исполнителей апо на нзк паспорта и СОРа, Справка - на ориг x" at bounding box center [205, 309] width 302 height 31
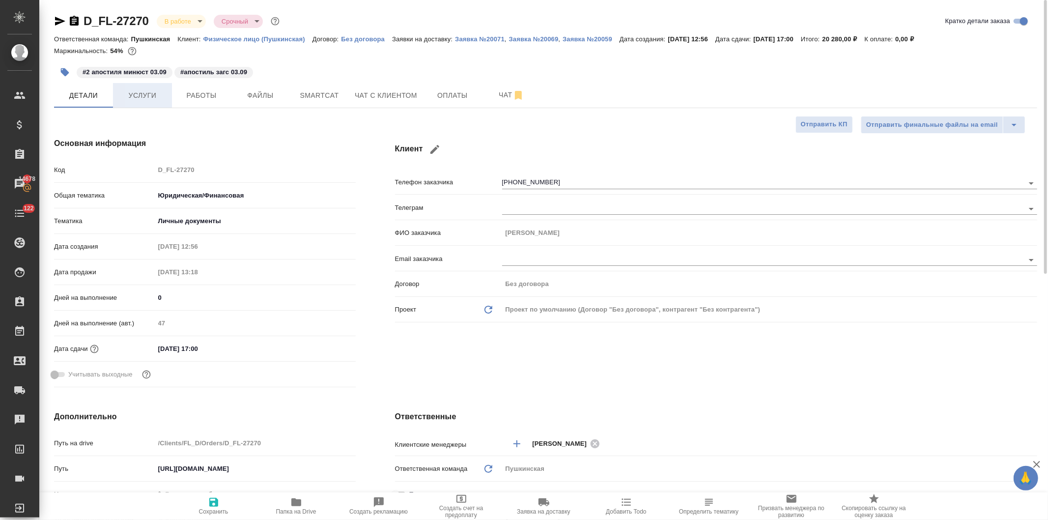
type textarea "x"
click at [144, 87] on button "Услуги" at bounding box center [142, 95] width 59 height 25
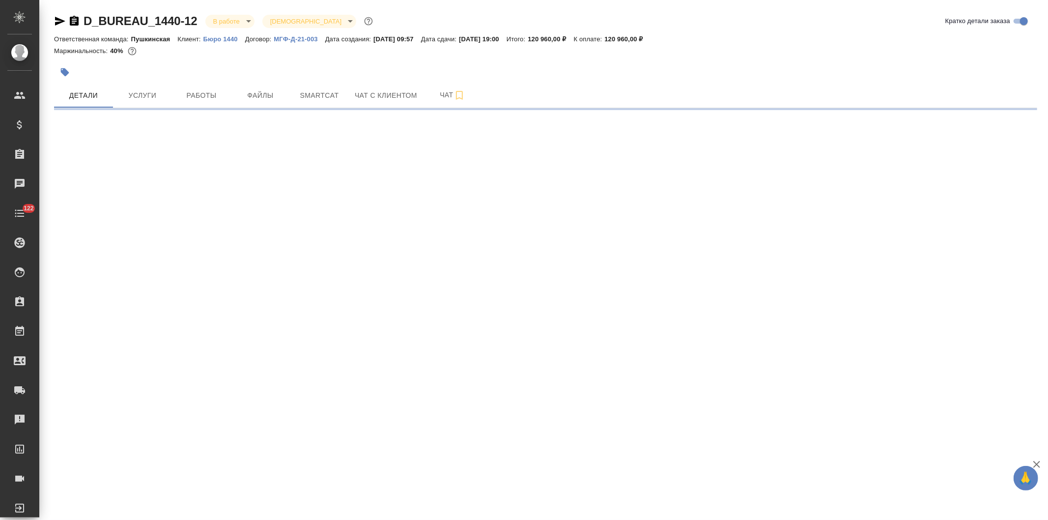
select select "RU"
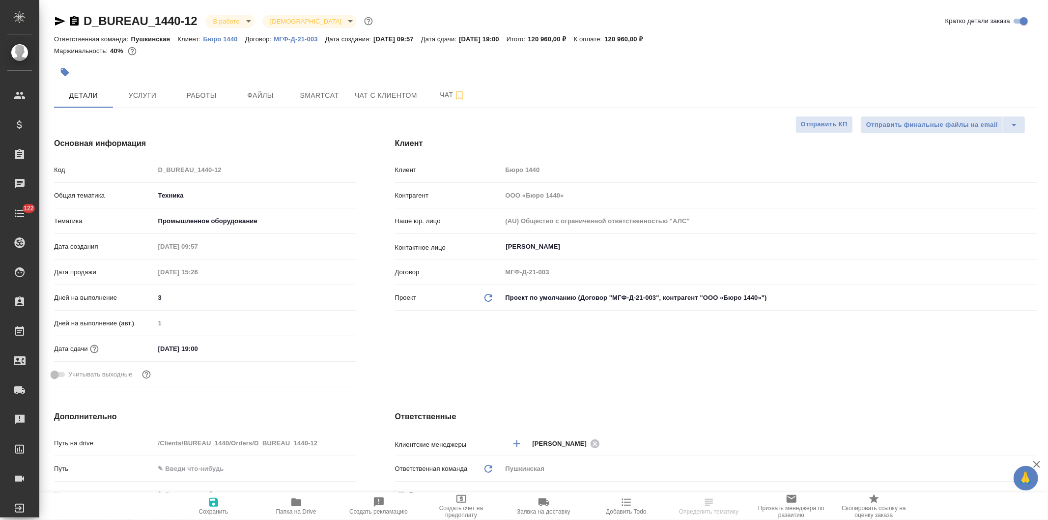
type textarea "x"
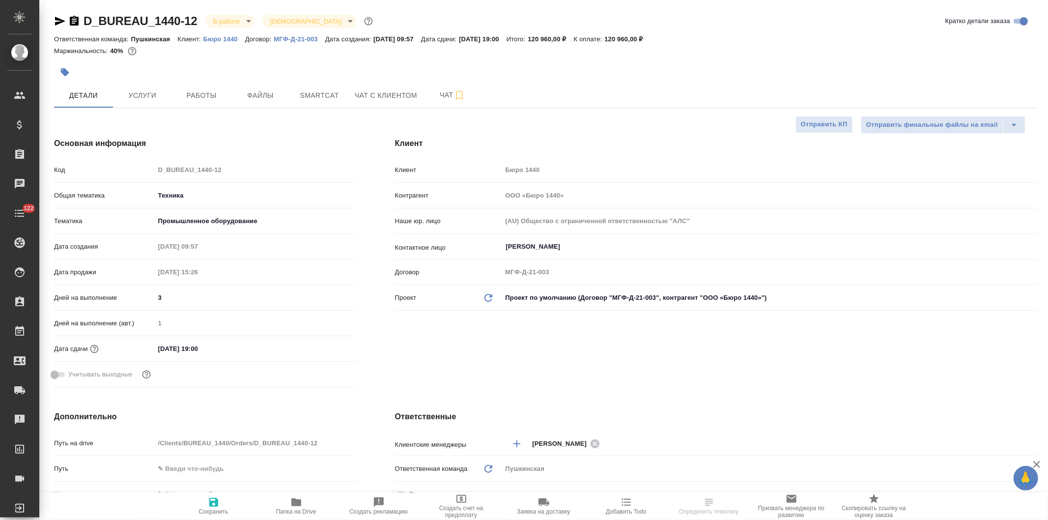
type textarea "x"
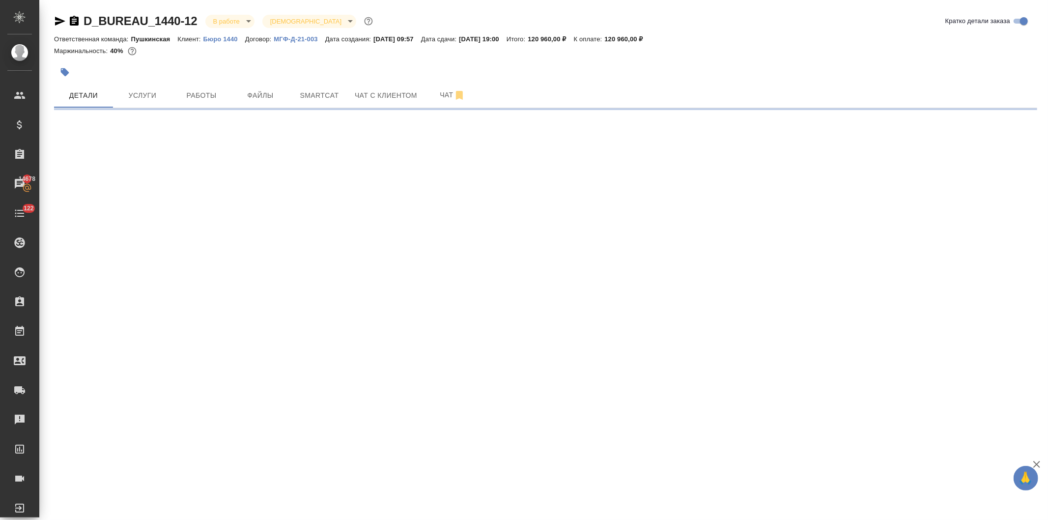
select select "RU"
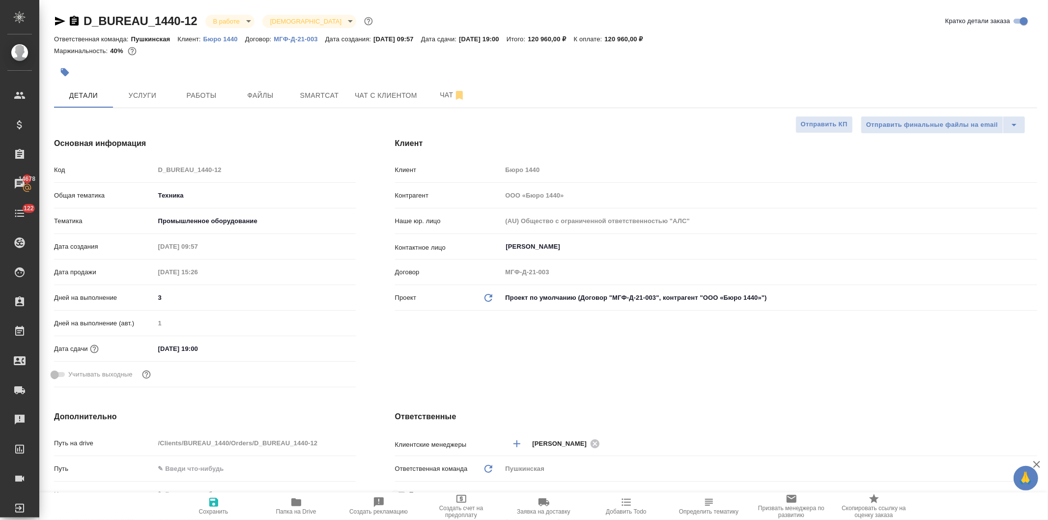
type textarea "x"
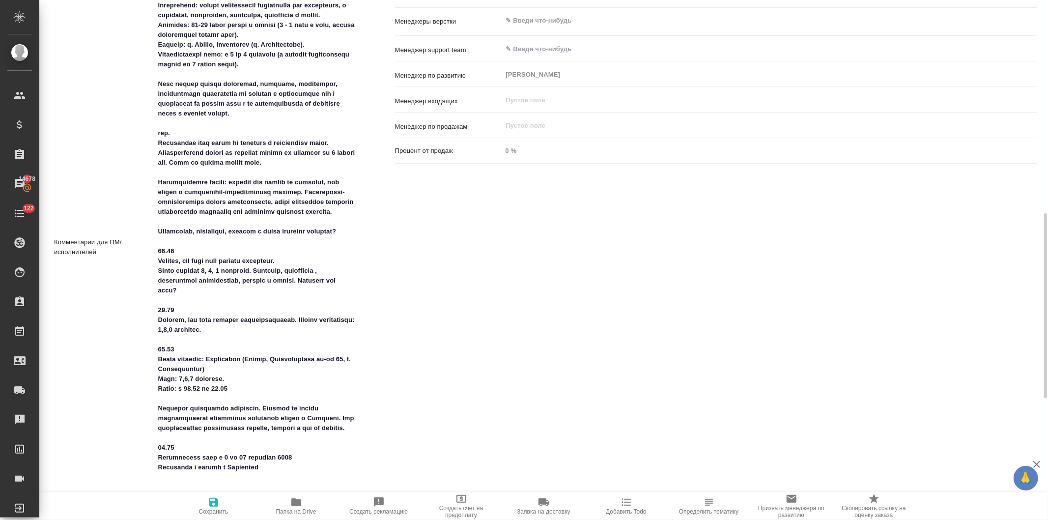
scroll to position [873, 0]
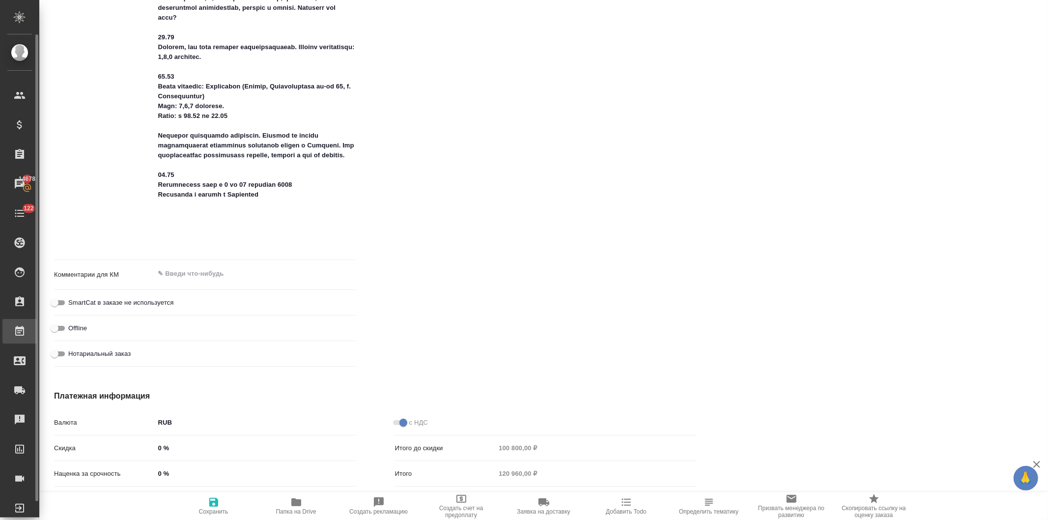
type textarea "x"
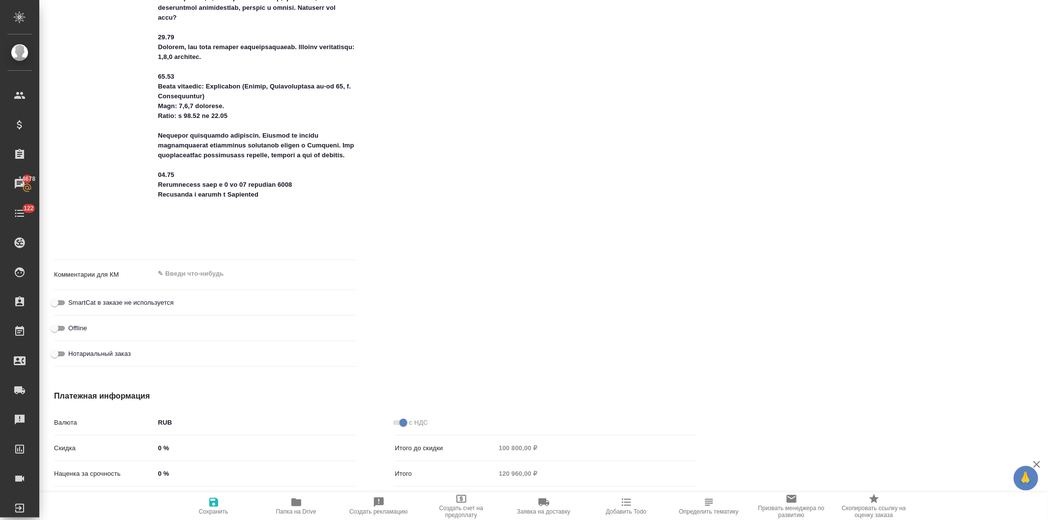
type textarea "x"
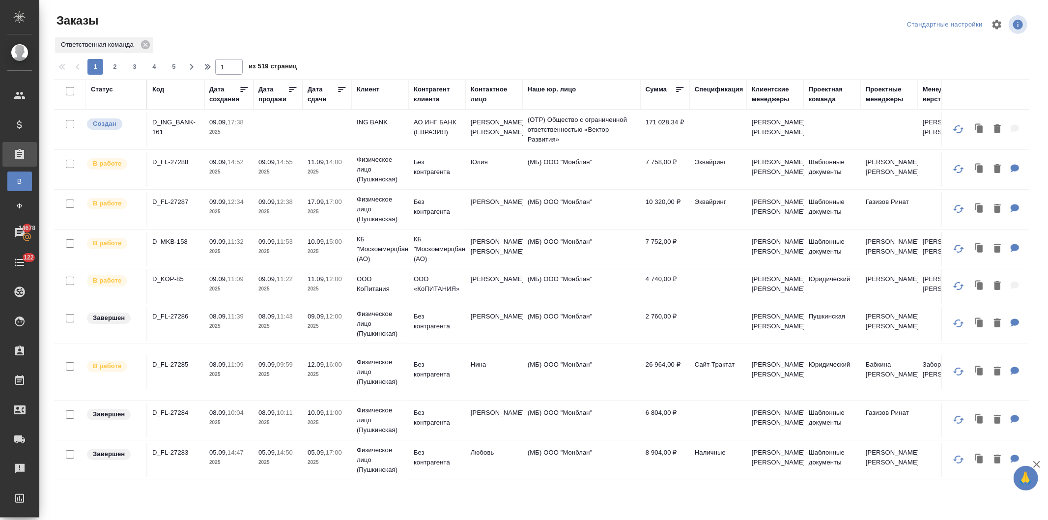
click at [153, 87] on div "Код" at bounding box center [158, 90] width 12 height 10
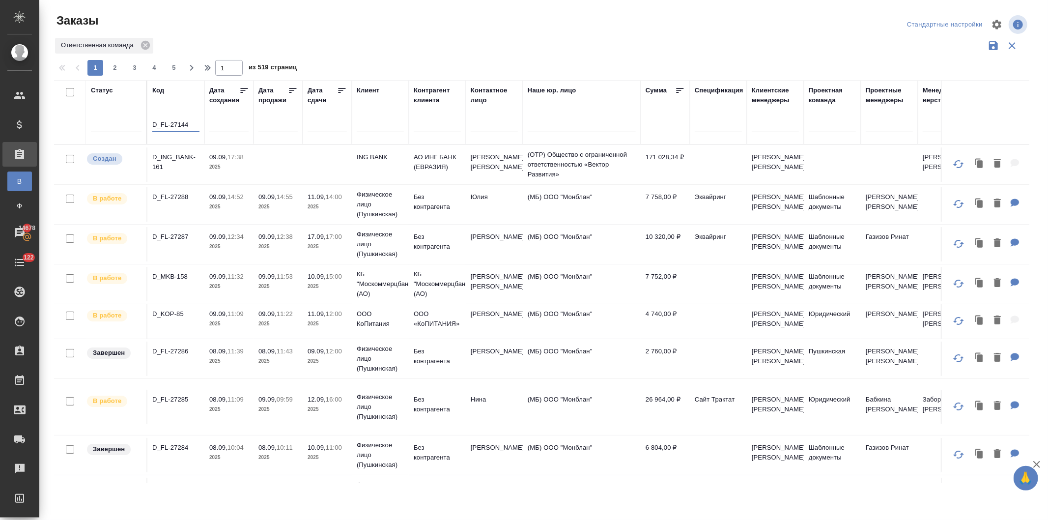
type input "D_FL-27144"
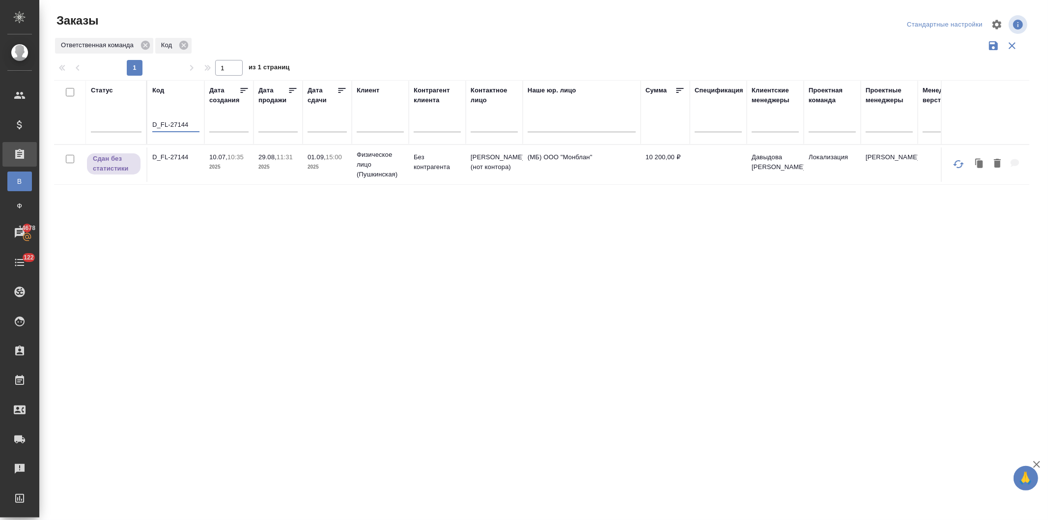
click at [233, 165] on p "2025" at bounding box center [228, 167] width 39 height 10
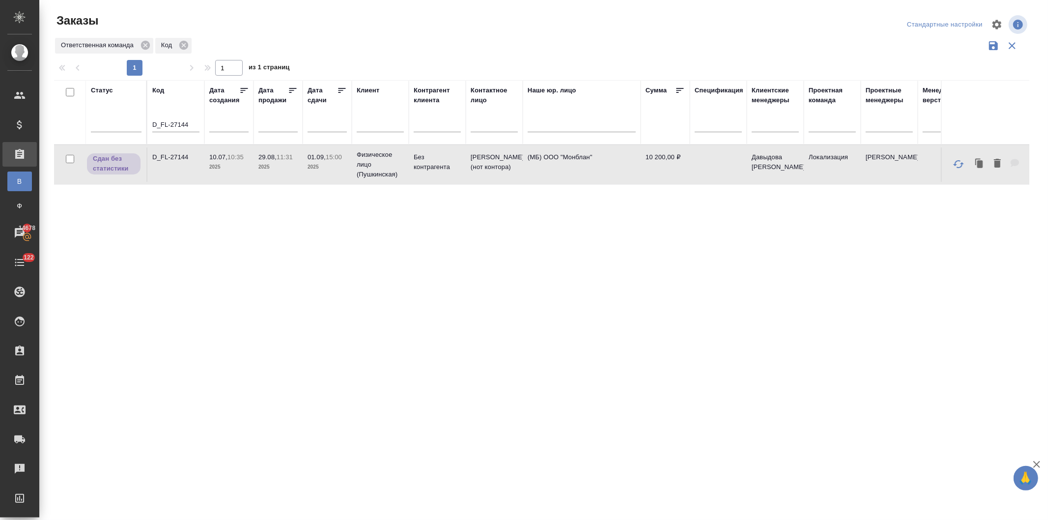
click at [233, 165] on p "2025" at bounding box center [228, 167] width 39 height 10
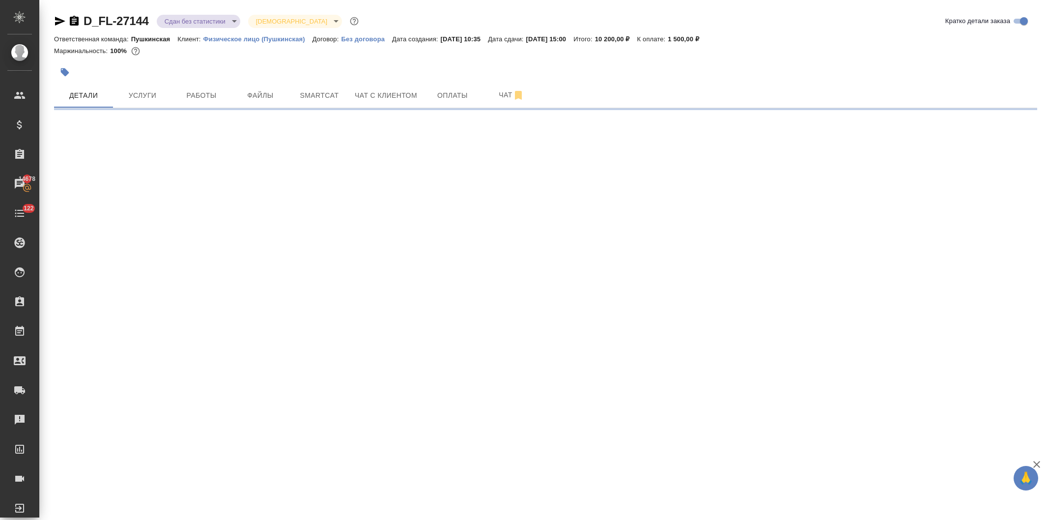
select select "RU"
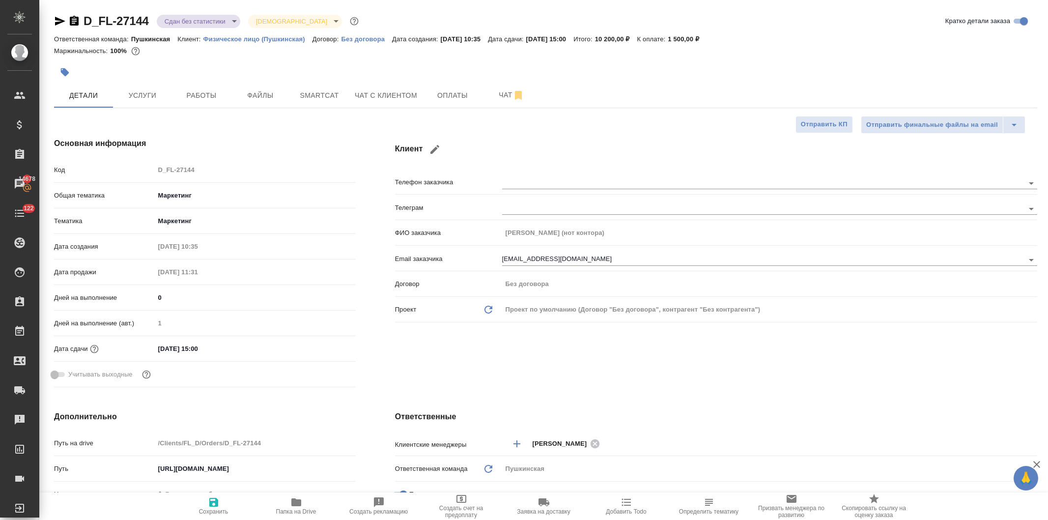
type textarea "x"
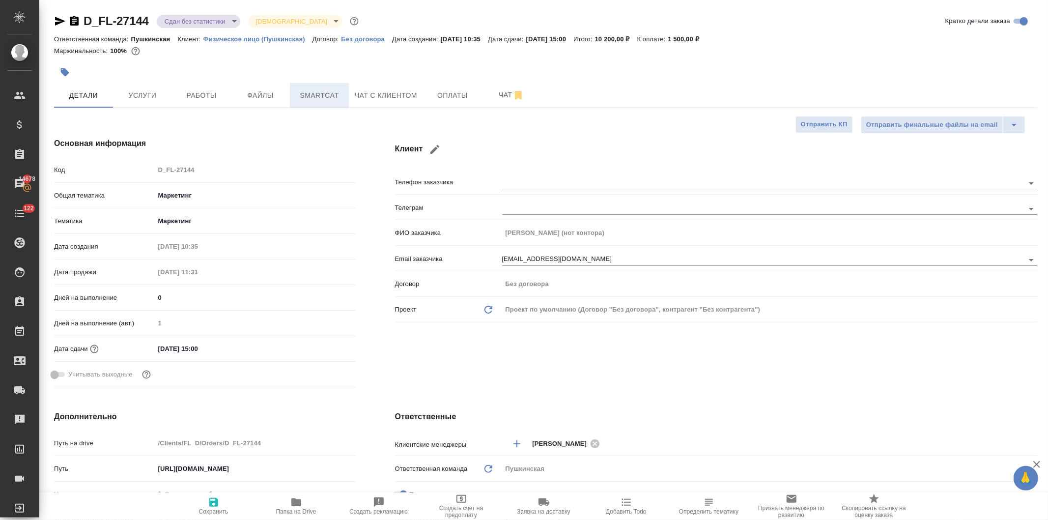
type textarea "x"
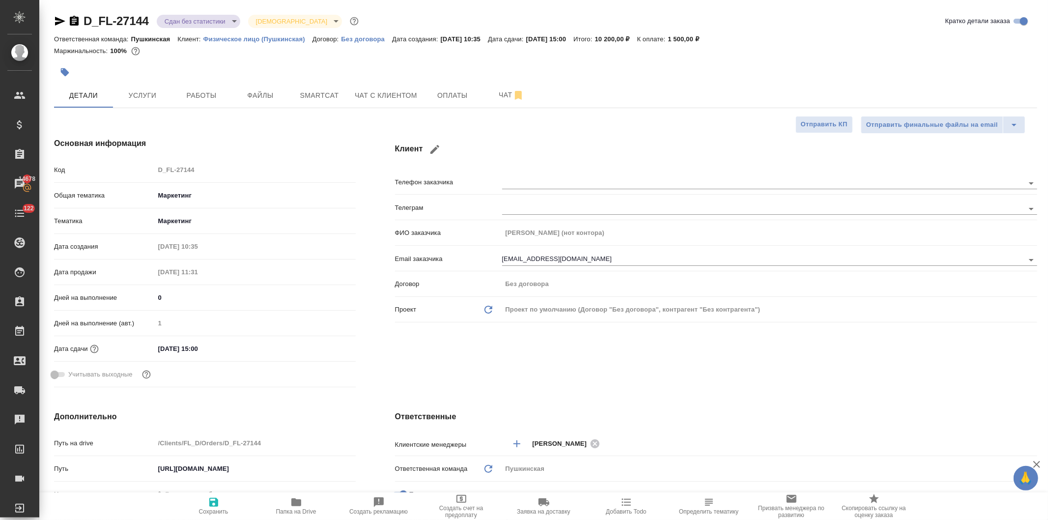
type textarea "x"
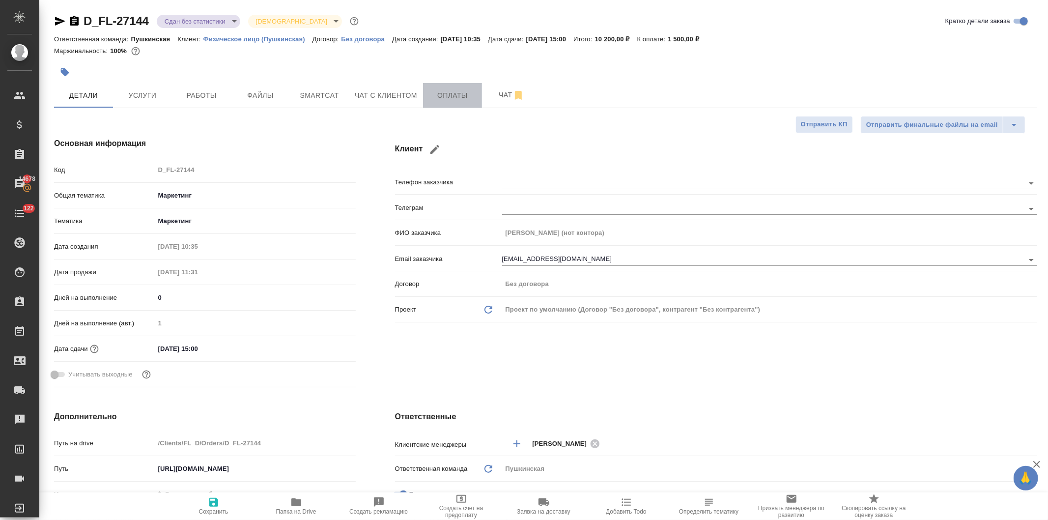
click at [444, 96] on span "Оплаты" at bounding box center [452, 95] width 47 height 12
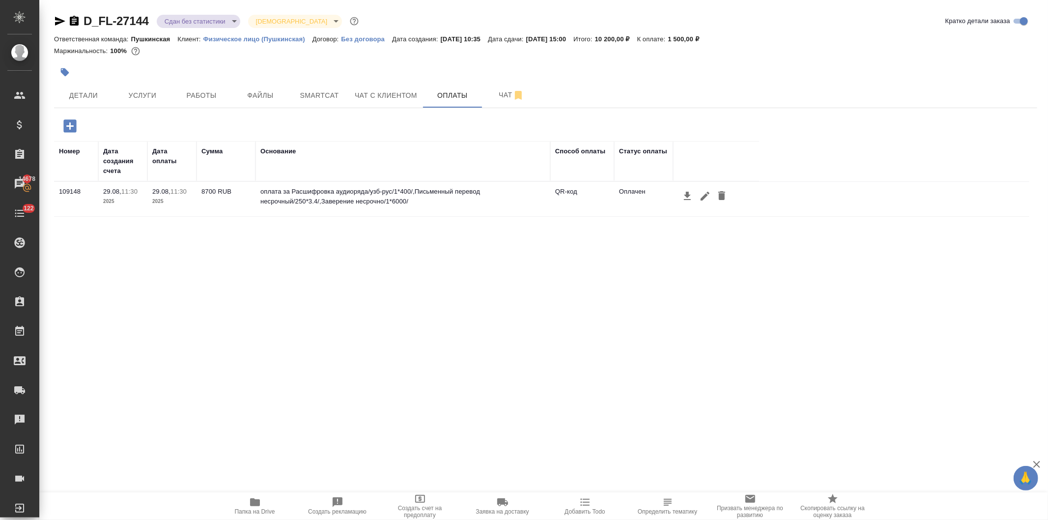
click at [63, 126] on icon "button" at bounding box center [69, 125] width 17 height 17
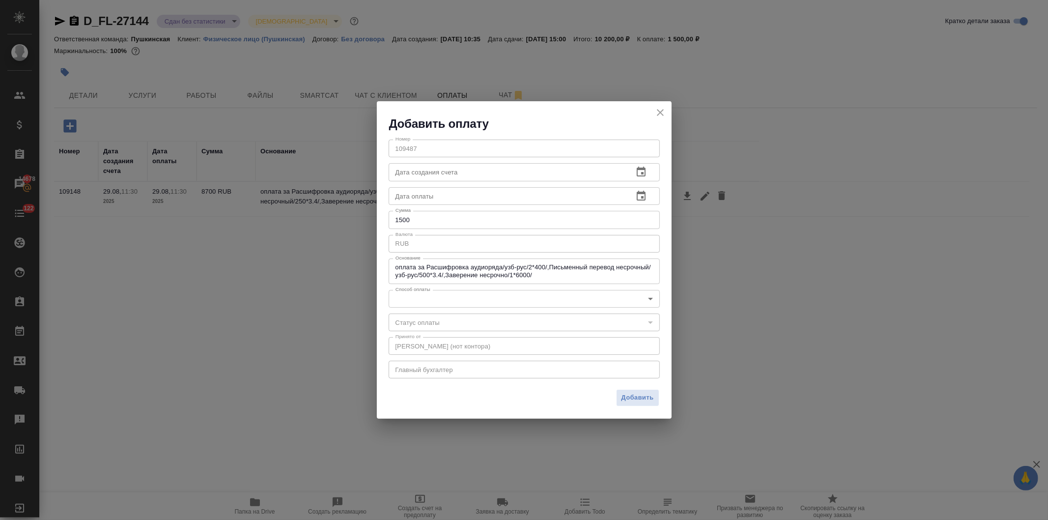
click at [424, 297] on body "🙏 .cls-1 fill:#fff; AWATERA [PERSON_NAME] Спецификации Заказы 14678 Чаты 122 To…" at bounding box center [524, 260] width 1048 height 520
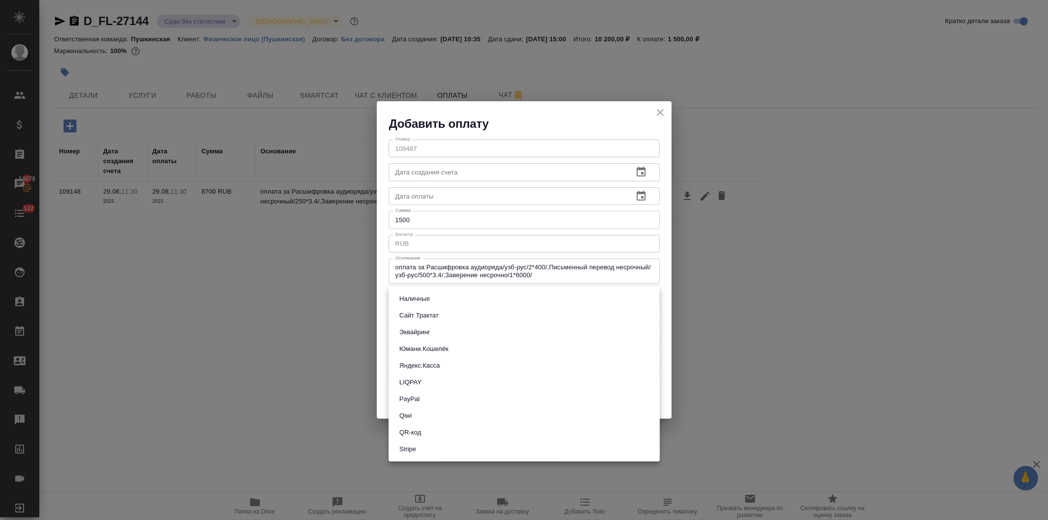
click at [424, 297] on button "Наличные" at bounding box center [415, 298] width 36 height 11
type input "cash"
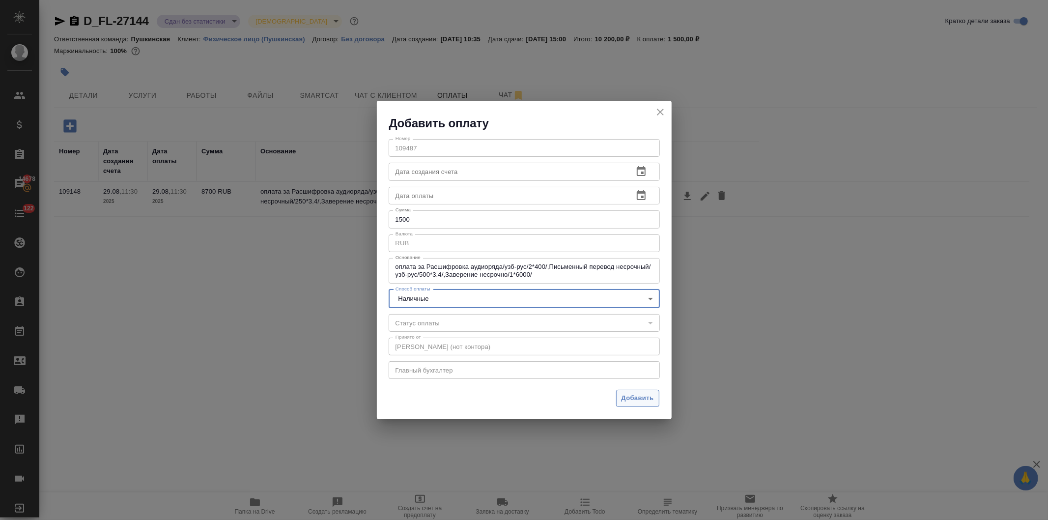
click at [627, 394] on span "Добавить" at bounding box center [638, 398] width 32 height 11
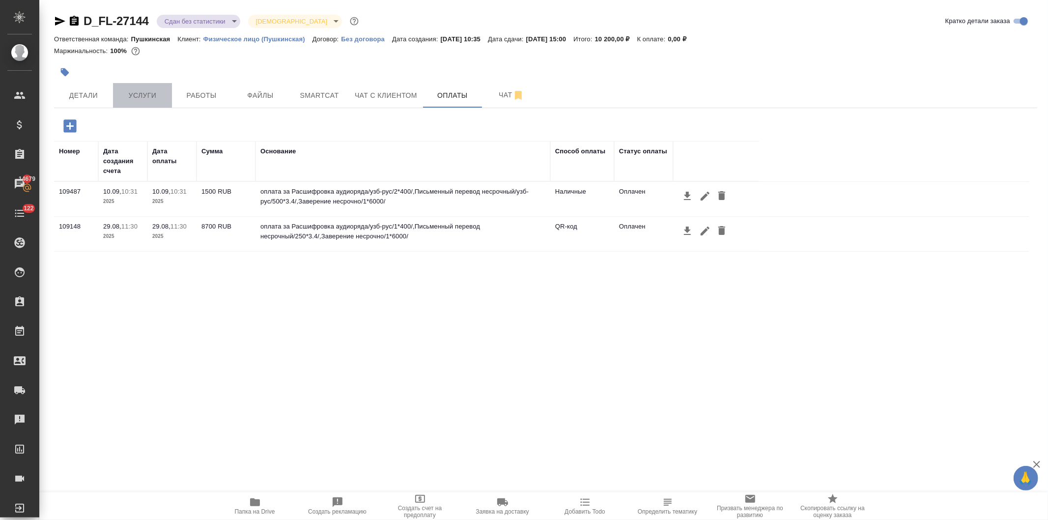
click at [141, 97] on span "Услуги" at bounding box center [142, 95] width 47 height 12
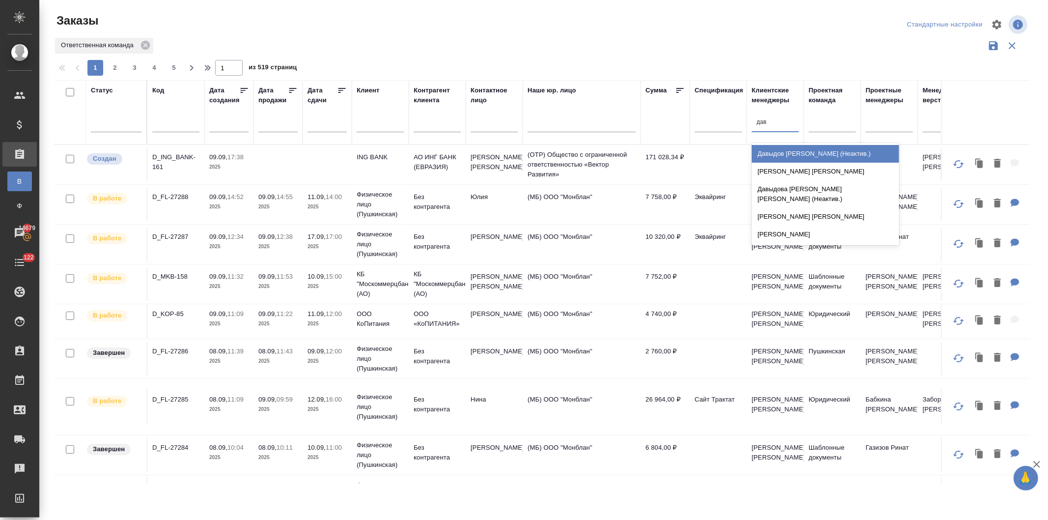
type input "давы"
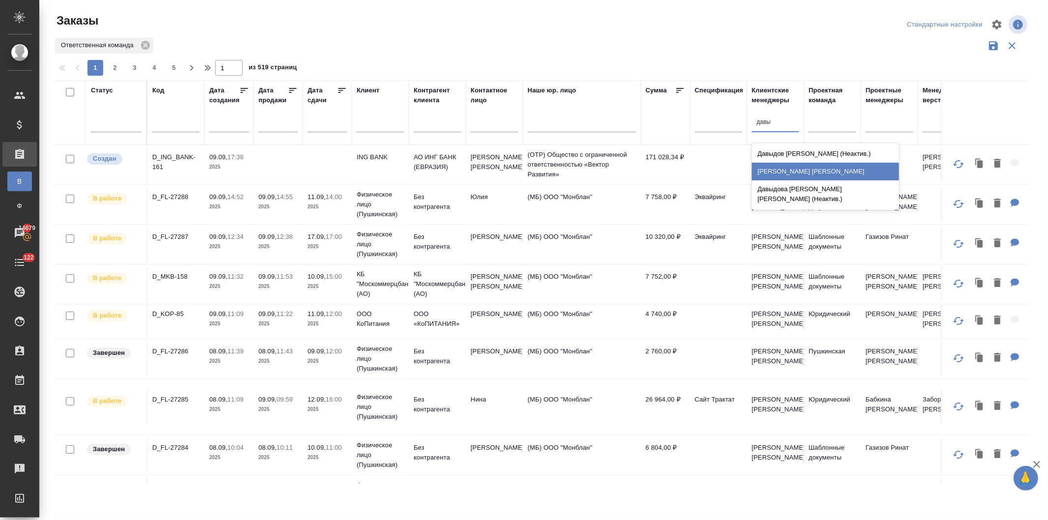
click at [773, 172] on div "[PERSON_NAME] [PERSON_NAME]" at bounding box center [825, 172] width 147 height 18
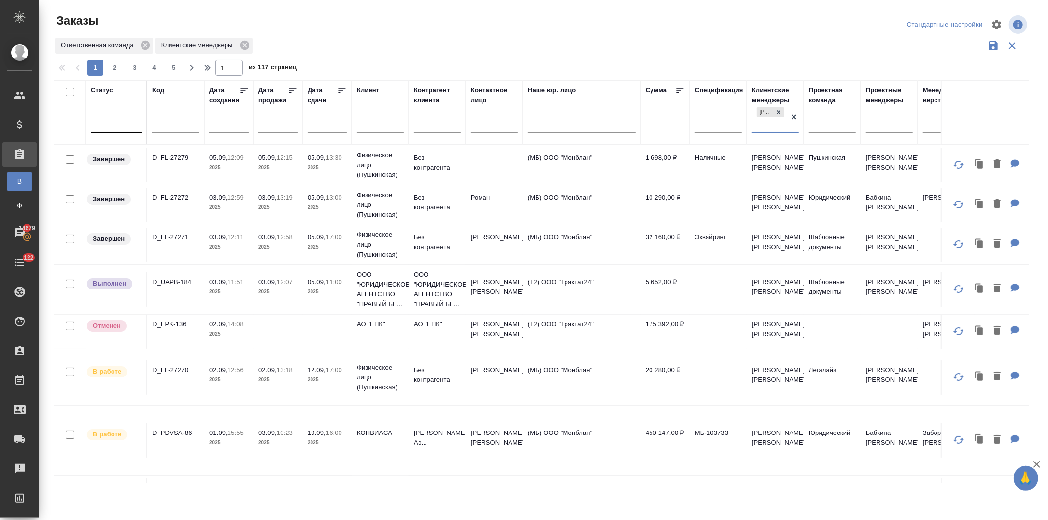
click at [116, 125] on div at bounding box center [116, 122] width 51 height 14
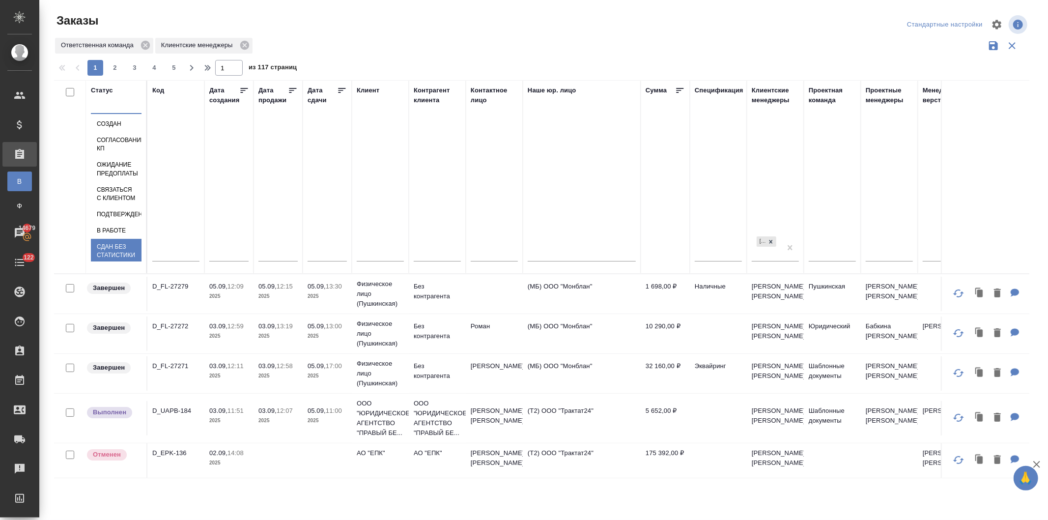
click at [142, 259] on div "Сдан без статистики" at bounding box center [116, 251] width 51 height 25
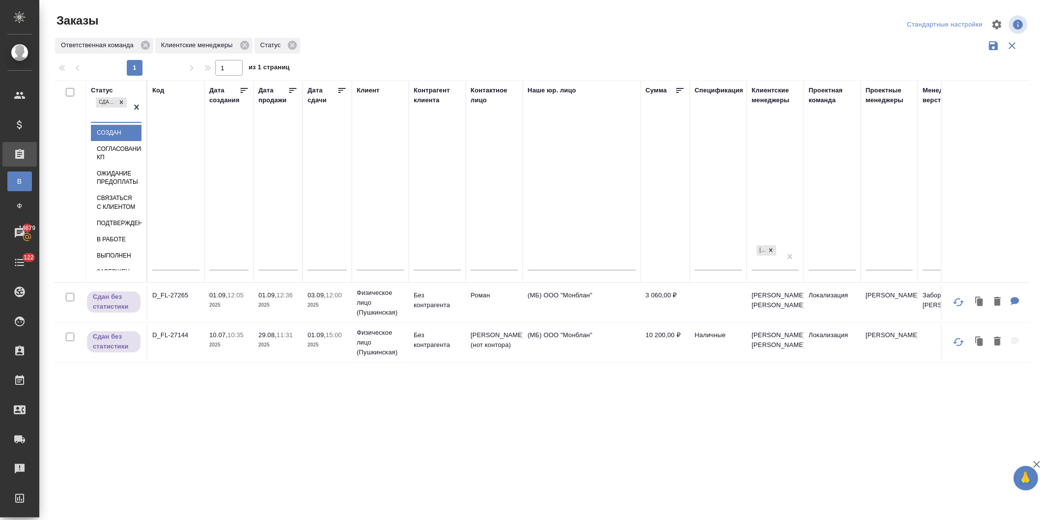
click at [104, 122] on div "Сдан без статистики" at bounding box center [111, 108] width 41 height 27
click at [142, 254] on div "Выполнен" at bounding box center [116, 256] width 51 height 16
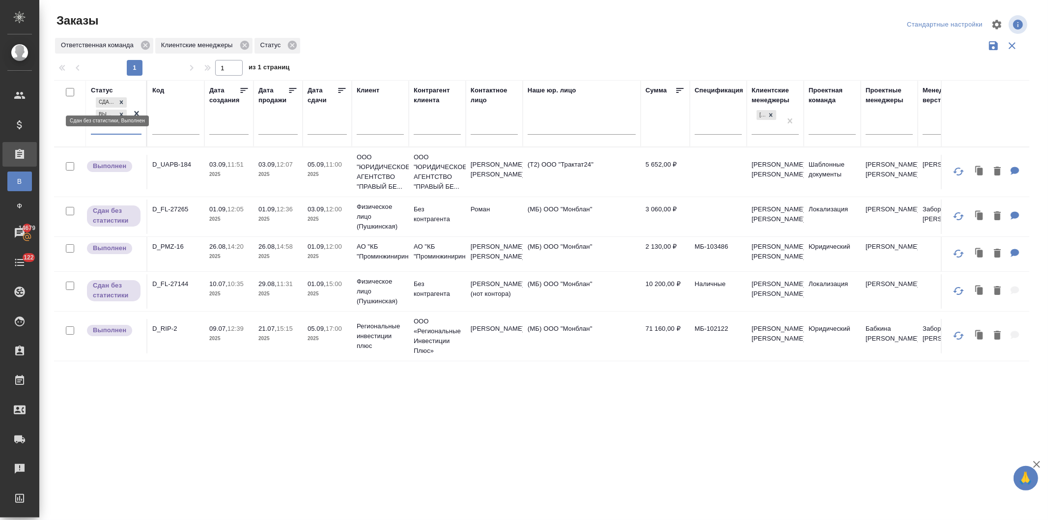
click at [116, 99] on div at bounding box center [121, 102] width 11 height 10
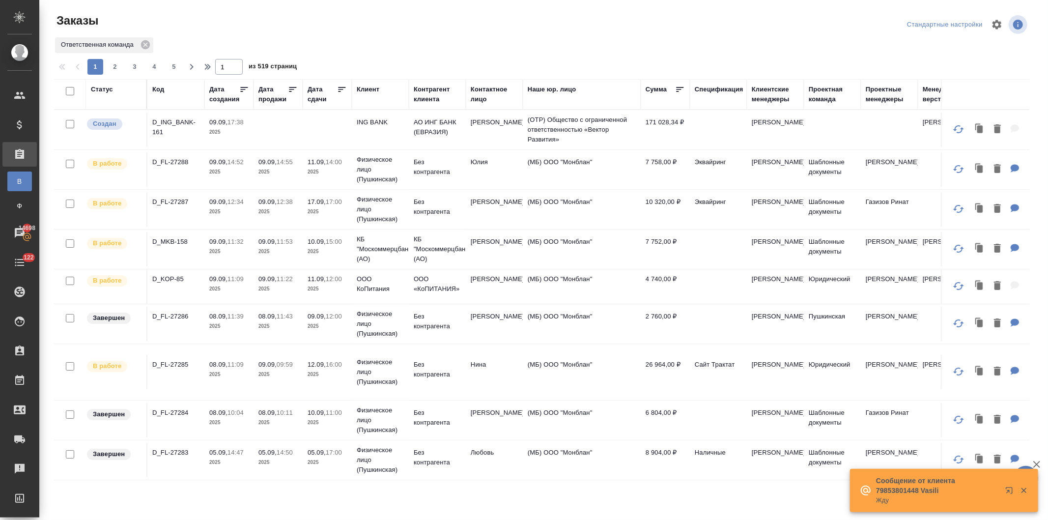
click at [473, 91] on div "Контактное лицо" at bounding box center [494, 95] width 47 height 20
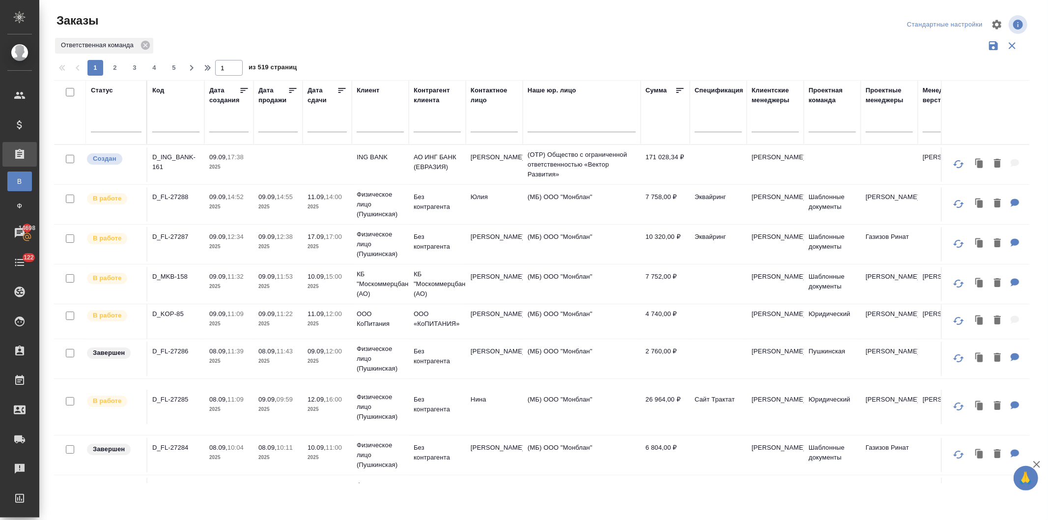
click at [478, 125] on input "text" at bounding box center [494, 125] width 47 height 12
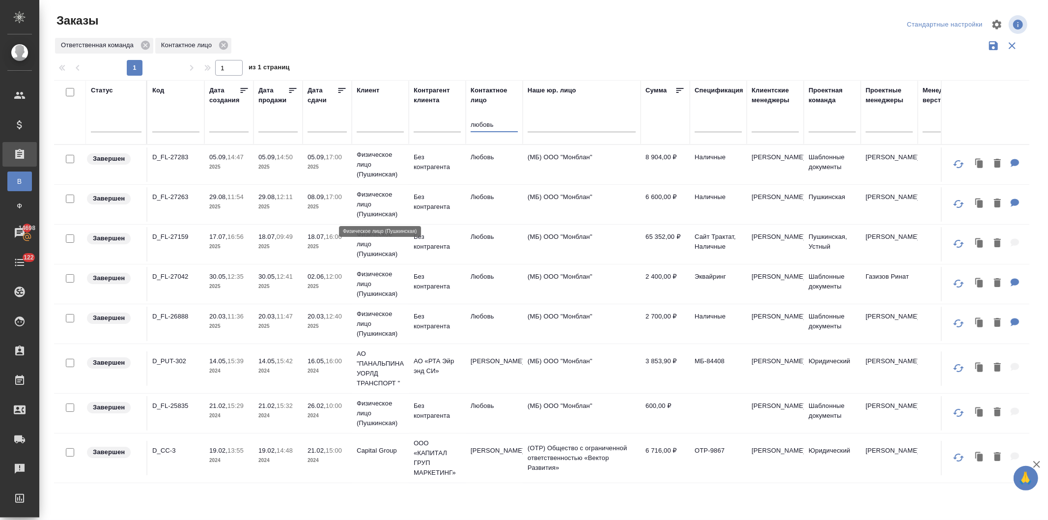
type input "любовь"
click at [399, 200] on p "Физическое лицо (Пушкинская)" at bounding box center [380, 204] width 47 height 29
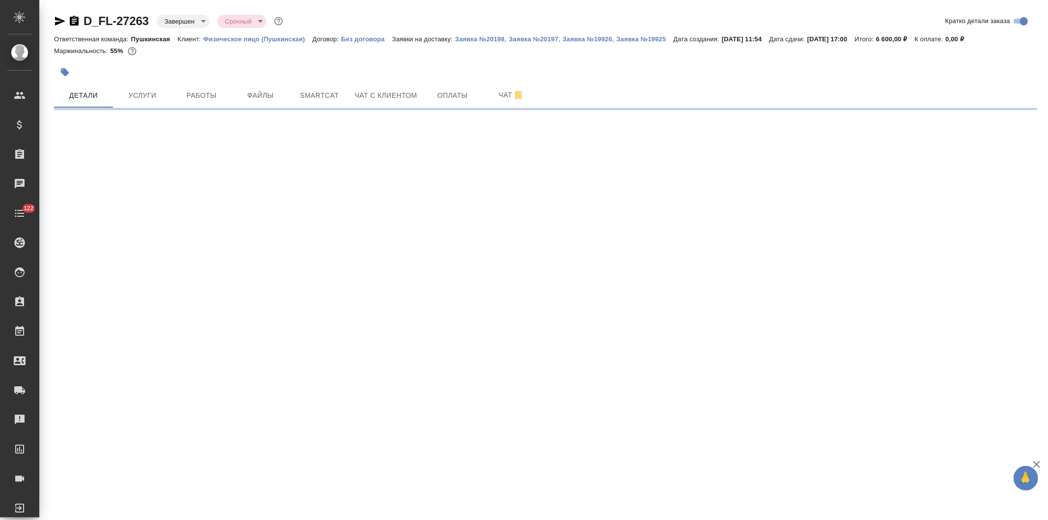
select select "RU"
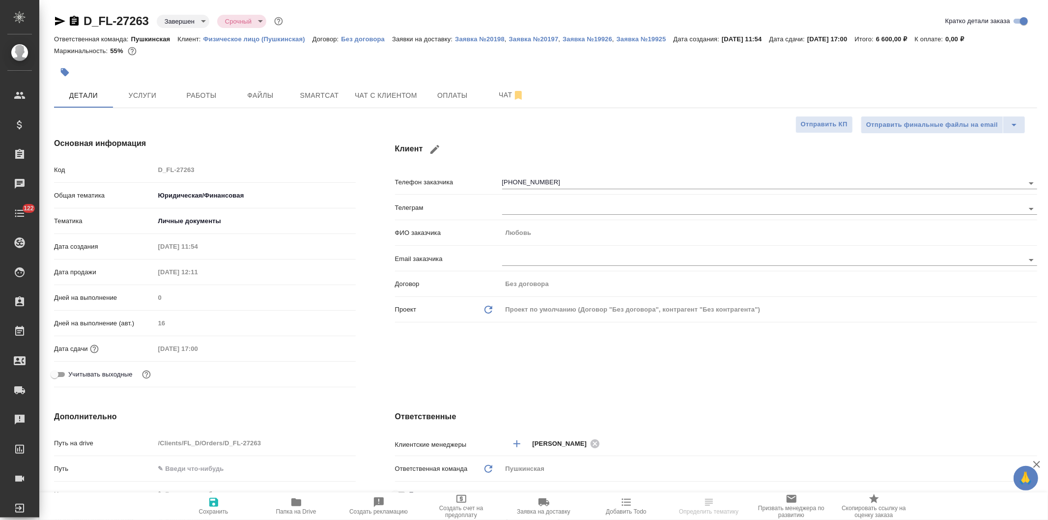
type textarea "x"
click at [381, 95] on span "Чат с клиентом" at bounding box center [386, 95] width 62 height 12
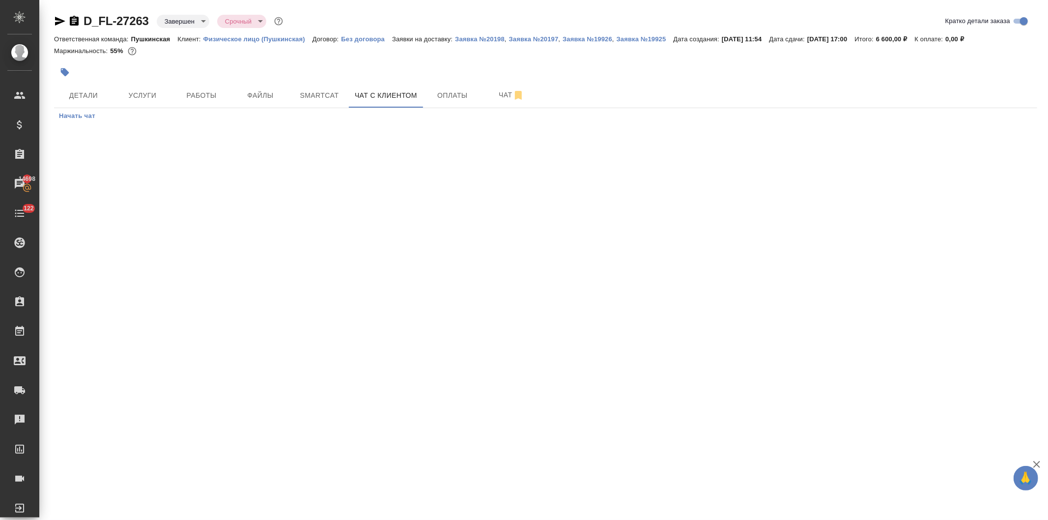
click at [80, 109] on button "Начать чат" at bounding box center [77, 116] width 46 height 16
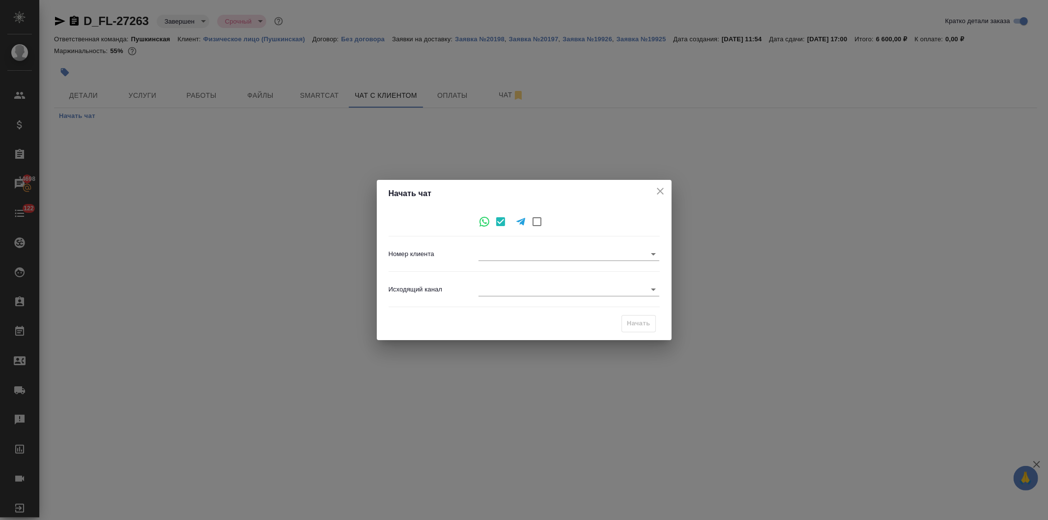
type input "e6cd1a99c103b55ebb52d793"
click at [514, 286] on body "🙏 .cls-1 fill:#fff; AWATERA Давыдова Елена Клиенты Спецификации Заказы 14698 Ча…" at bounding box center [524, 260] width 1048 height 520
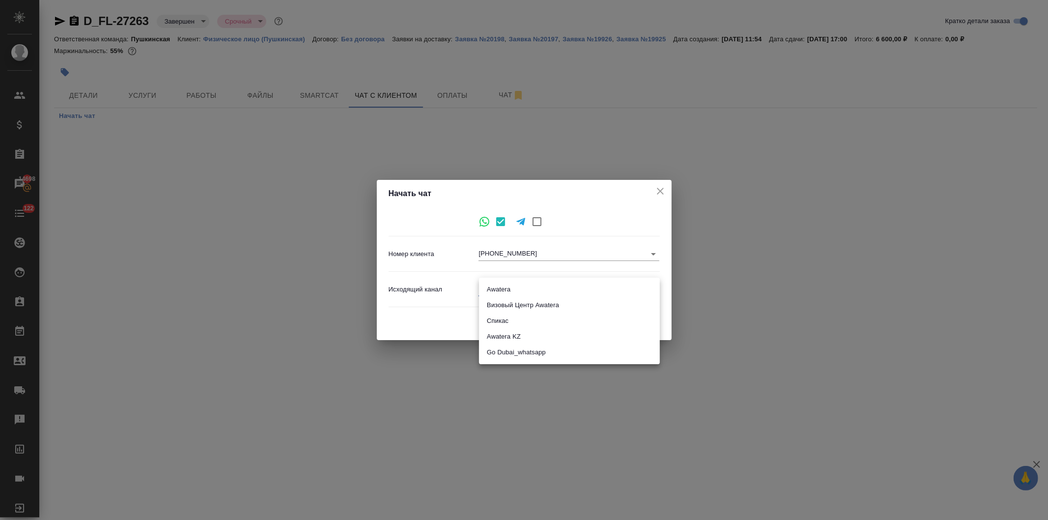
click at [505, 288] on li "Awatera" at bounding box center [569, 290] width 181 height 16
type input "2"
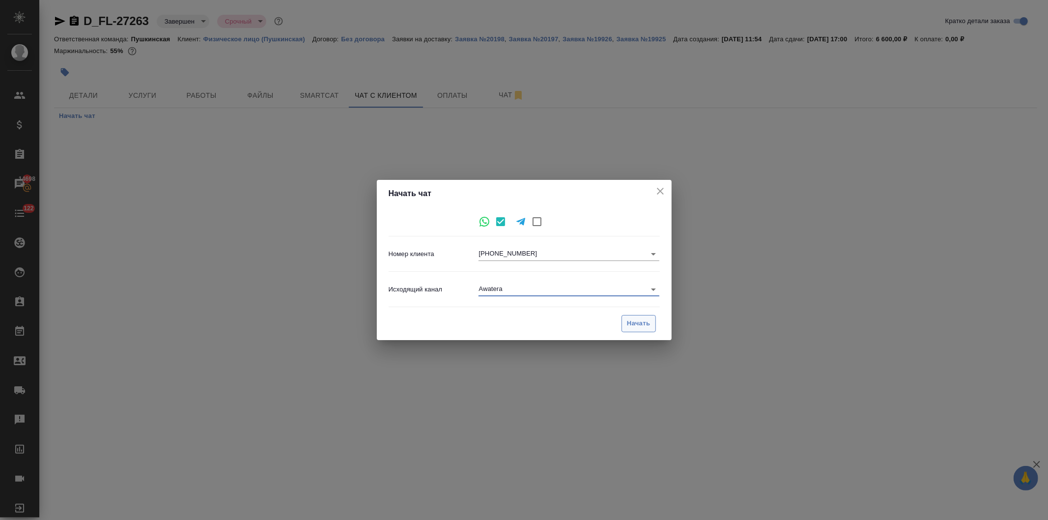
click at [630, 321] on span "Начать" at bounding box center [639, 323] width 24 height 11
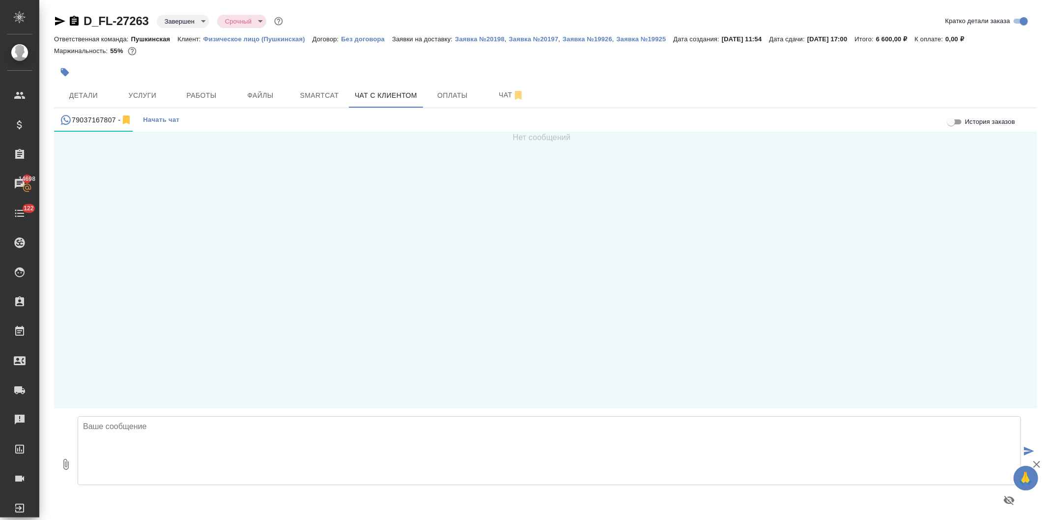
click at [62, 463] on icon "button" at bounding box center [66, 465] width 12 height 12
type input "C:\fakepath\doc01786820250910111241.pdf"
click at [1024, 450] on icon "submit" at bounding box center [1029, 451] width 10 height 9
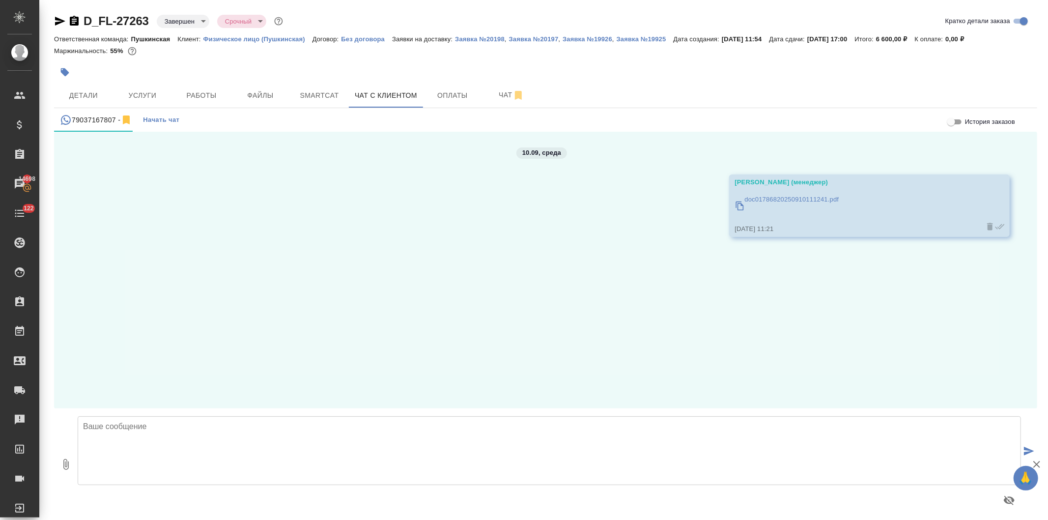
click at [802, 197] on p "doc01786820250910111241.pdf" at bounding box center [792, 200] width 94 height 10
click at [77, 96] on span "Детали" at bounding box center [83, 95] width 47 height 12
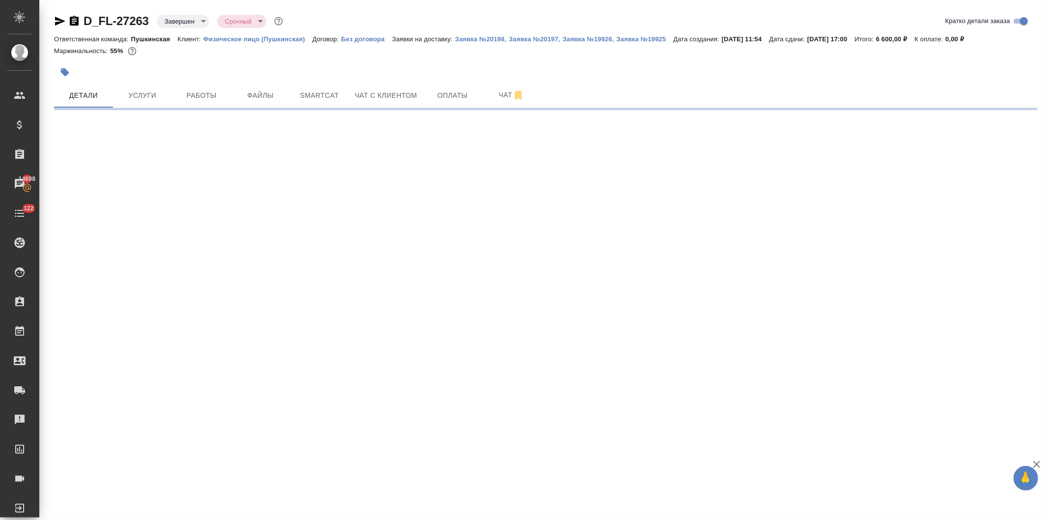
select select "RU"
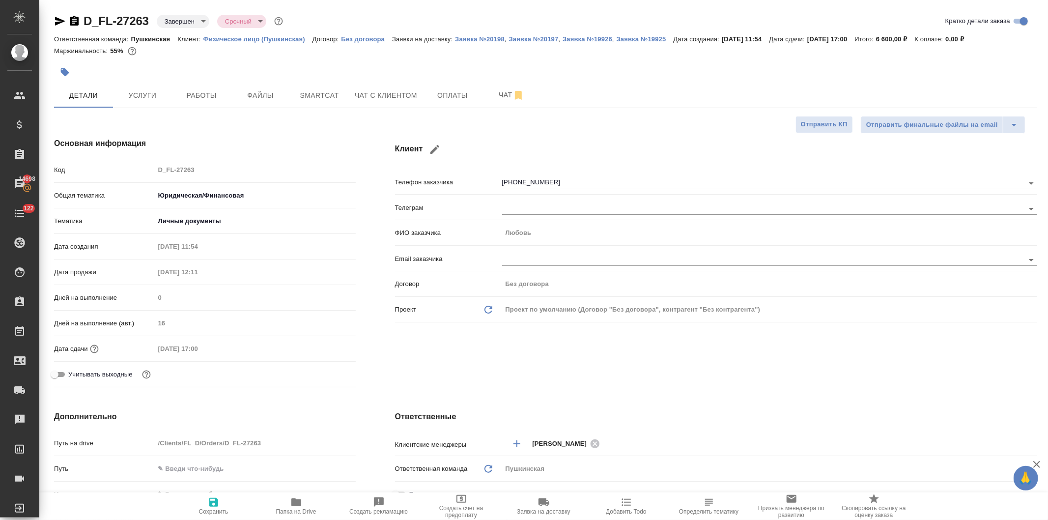
type textarea "x"
